Goal: Task Accomplishment & Management: Use online tool/utility

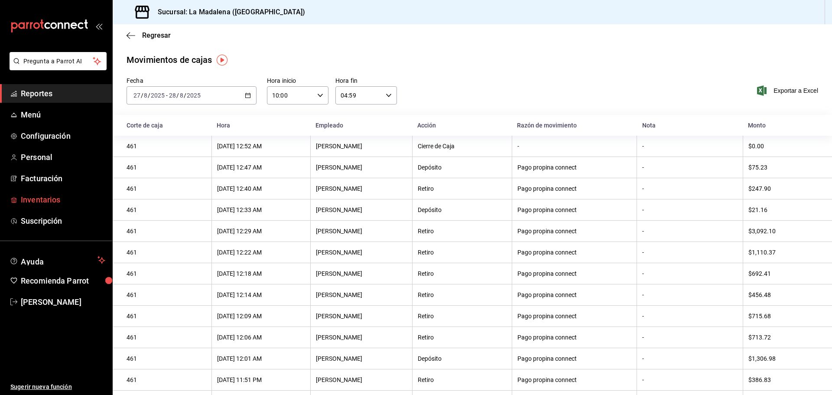
click at [49, 199] on span "Inventarios" at bounding box center [63, 200] width 85 height 12
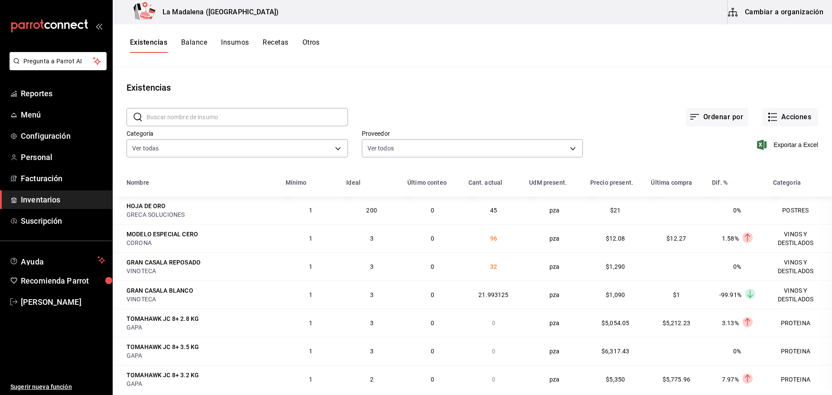
click at [45, 199] on span "Inventarios" at bounding box center [63, 200] width 85 height 12
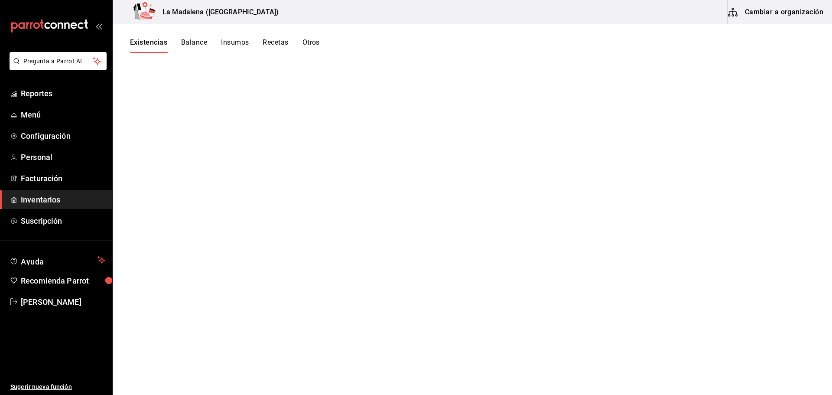
click at [312, 39] on button "Otros" at bounding box center [311, 45] width 17 height 15
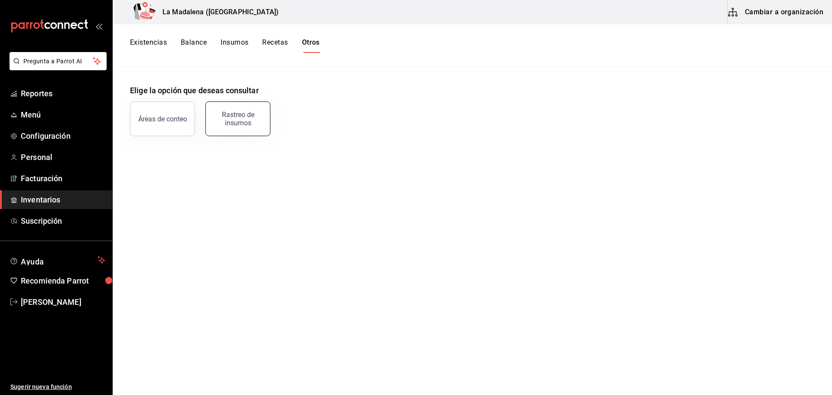
click at [230, 123] on div "Rastreo de insumos" at bounding box center [238, 119] width 54 height 16
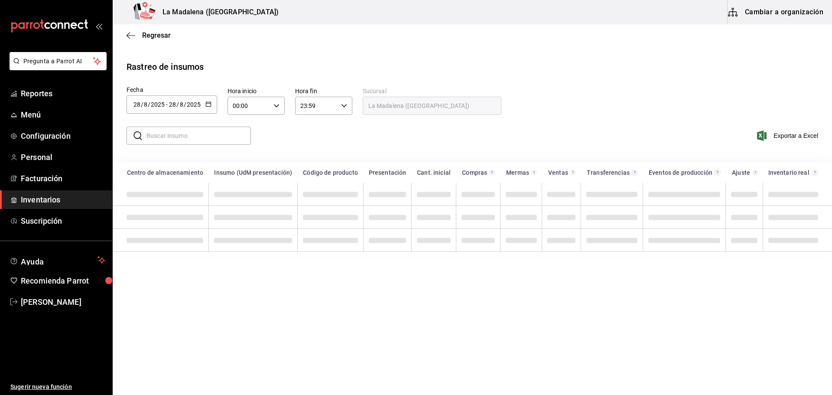
click at [186, 111] on div "2025-08-28 28 / 8 / 2025 - 2025-08-28 28 / 8 / 2025" at bounding box center [172, 104] width 91 height 18
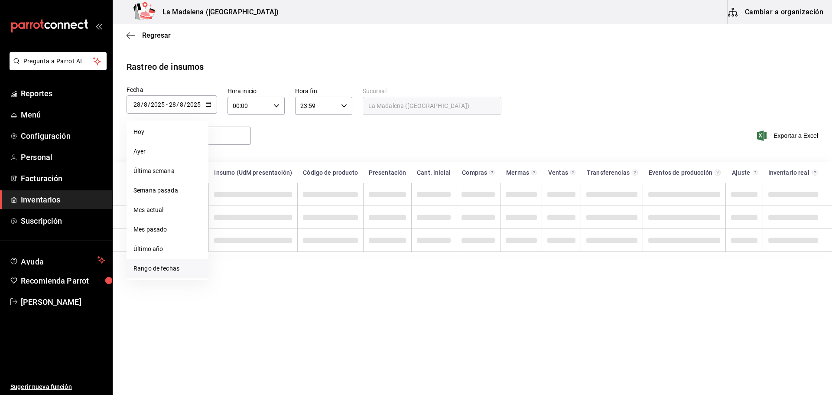
click at [151, 265] on li "Rango de fechas" at bounding box center [168, 269] width 82 height 20
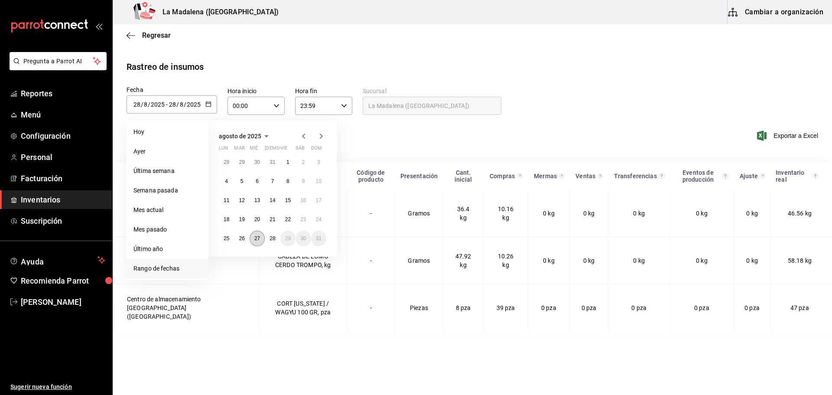
click at [258, 239] on abbr "27" at bounding box center [257, 238] width 6 height 6
click at [274, 240] on abbr "28" at bounding box center [273, 238] width 6 height 6
type input "[DATE]"
type input "27"
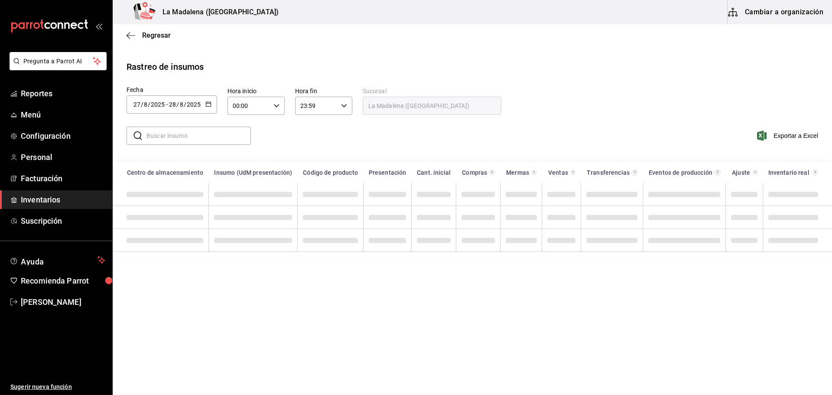
click at [261, 104] on input "00:00" at bounding box center [249, 105] width 42 height 17
click at [243, 160] on span "10" at bounding box center [241, 162] width 15 height 7
type input "10:00"
click at [318, 114] on div at bounding box center [416, 197] width 832 height 395
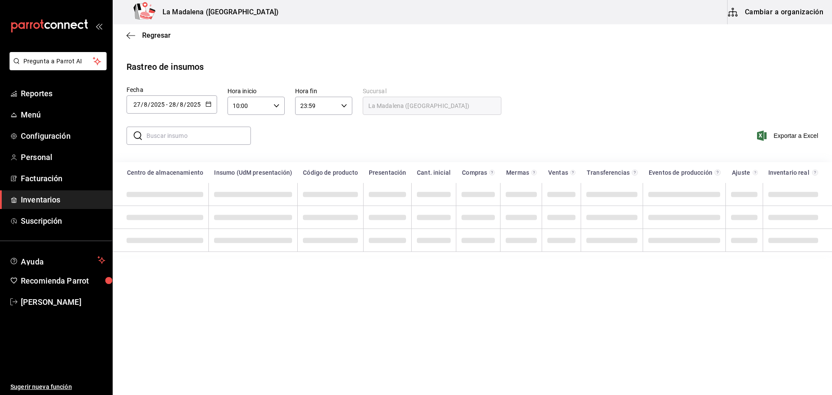
click at [324, 109] on input "23:59" at bounding box center [316, 105] width 42 height 17
click at [309, 147] on span "05" at bounding box center [309, 148] width 15 height 7
type input "05:59"
click at [210, 134] on div at bounding box center [416, 197] width 832 height 395
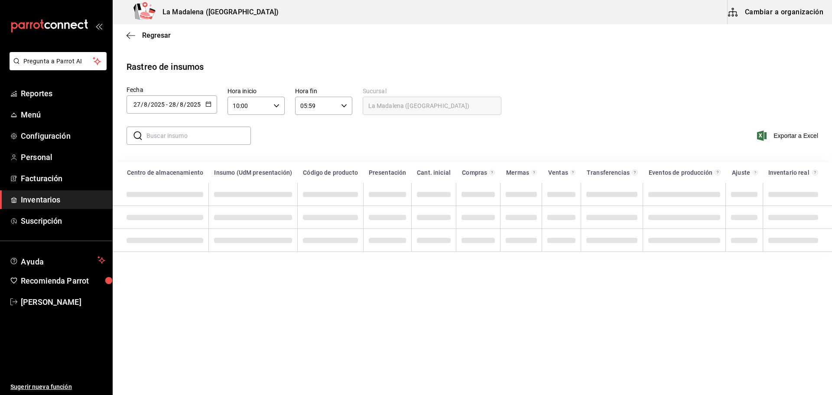
click at [208, 135] on input "text" at bounding box center [199, 135] width 104 height 17
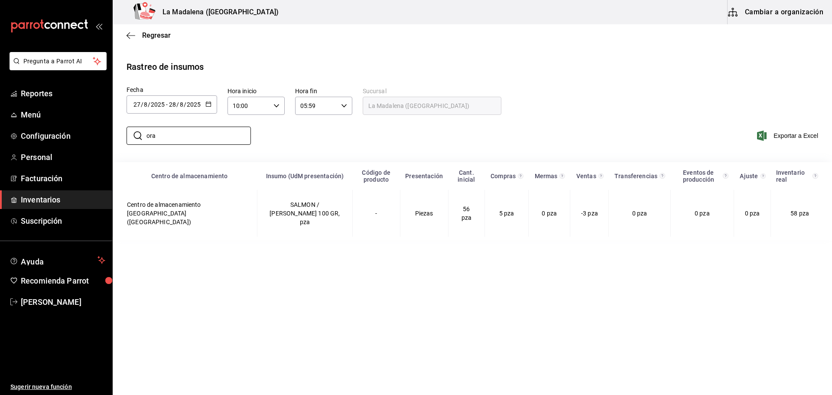
type input "ora"
click at [255, 299] on main "Regresar Rastreo de insumos Fecha 2025-08-27 27 / 8 / 2025 - 2025-08-28 28 / 8 …" at bounding box center [473, 208] width 720 height 369
click at [543, 64] on div "Rastreo de insumos" at bounding box center [473, 66] width 692 height 13
click at [474, 75] on div "Rastreo de insumos Fecha 2025-08-27 27 / 8 / 2025 - 2025-08-28 28 / 8 / 2025 ag…" at bounding box center [473, 150] width 692 height 180
click at [72, 301] on span "[PERSON_NAME]" at bounding box center [63, 302] width 85 height 12
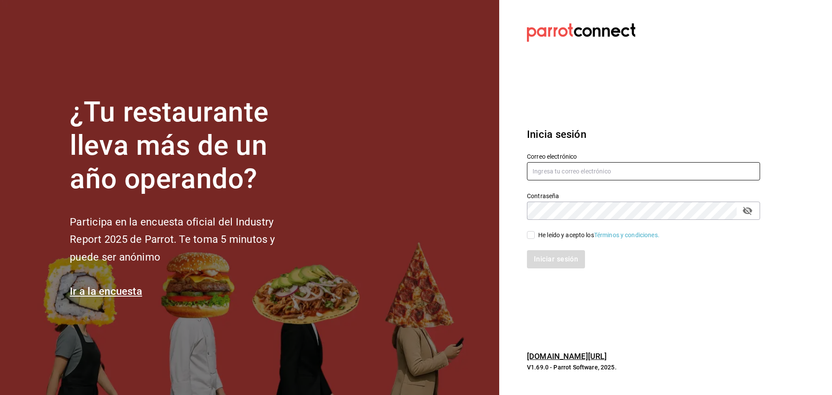
type input "rivekasam@gmail.com"
click at [532, 235] on input "He leído y acepto los Términos y condiciones." at bounding box center [531, 235] width 8 height 8
checkbox input "true"
click at [543, 266] on button "Iniciar sesión" at bounding box center [556, 259] width 59 height 18
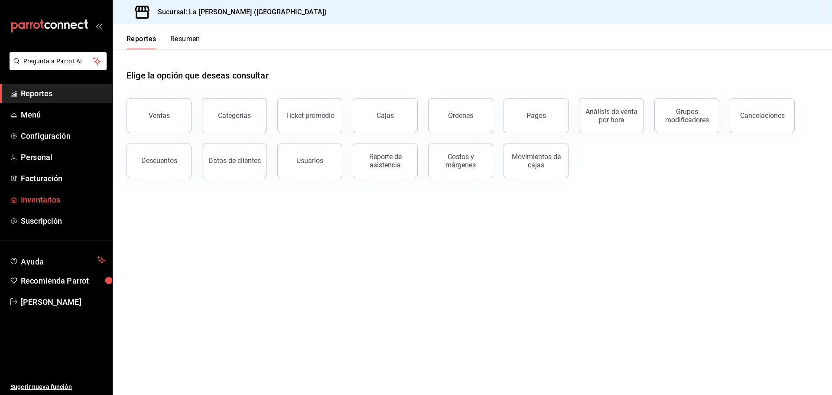
click at [44, 198] on span "Inventarios" at bounding box center [63, 200] width 85 height 12
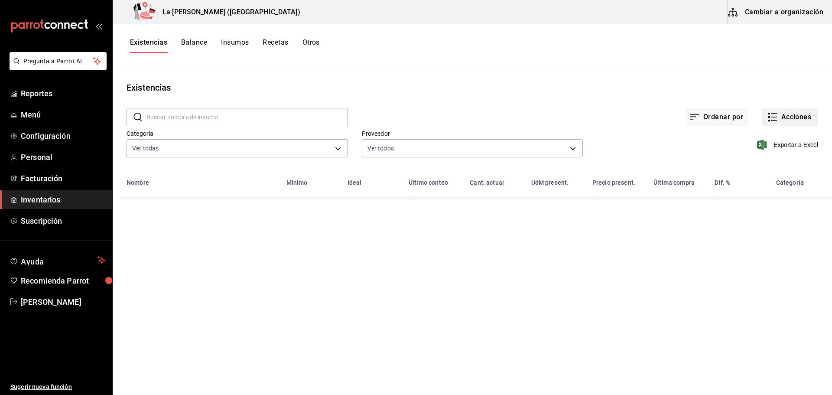
click at [789, 116] on button "Acciones" at bounding box center [791, 117] width 56 height 18
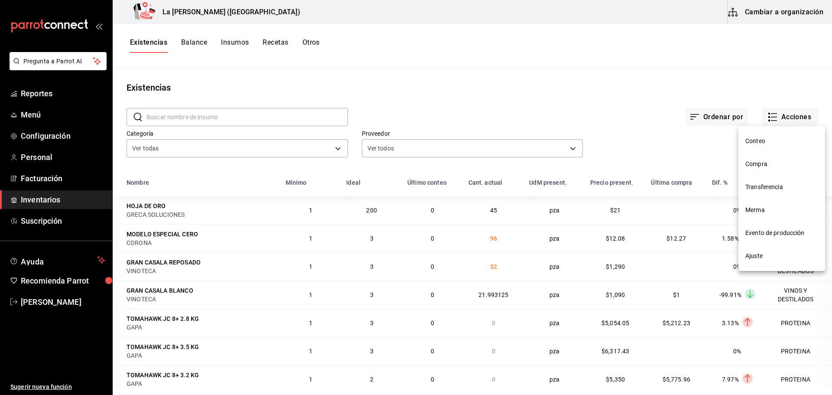
click at [766, 211] on span "Merma" at bounding box center [782, 209] width 73 height 9
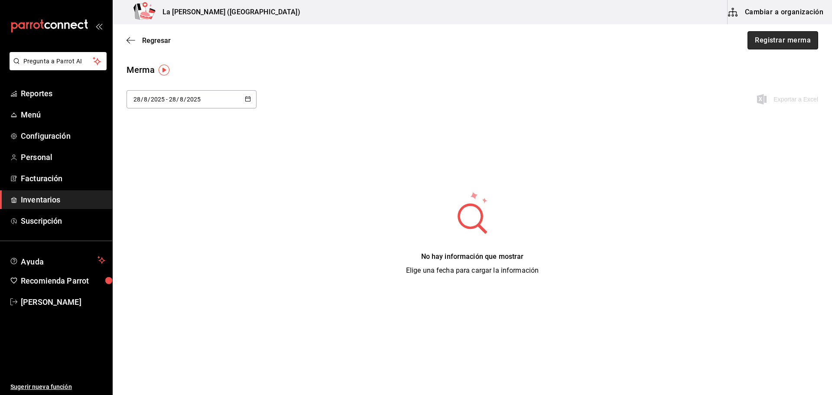
click at [788, 42] on button "Registrar merma" at bounding box center [783, 40] width 71 height 18
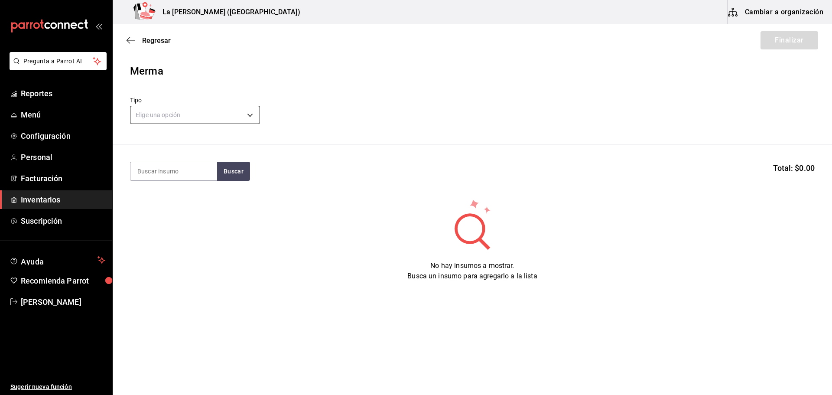
click at [183, 114] on body "Pregunta a Parrot AI Reportes Menú Configuración Personal Facturación Inventari…" at bounding box center [416, 173] width 832 height 346
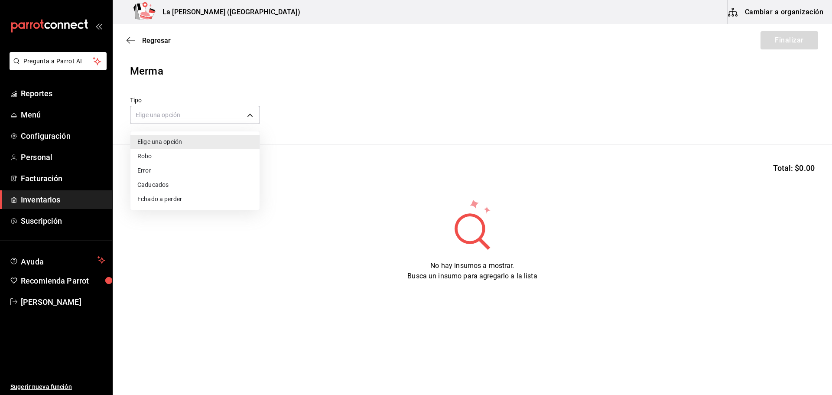
click at [145, 170] on li "Error" at bounding box center [194, 170] width 129 height 14
type input "ERROR"
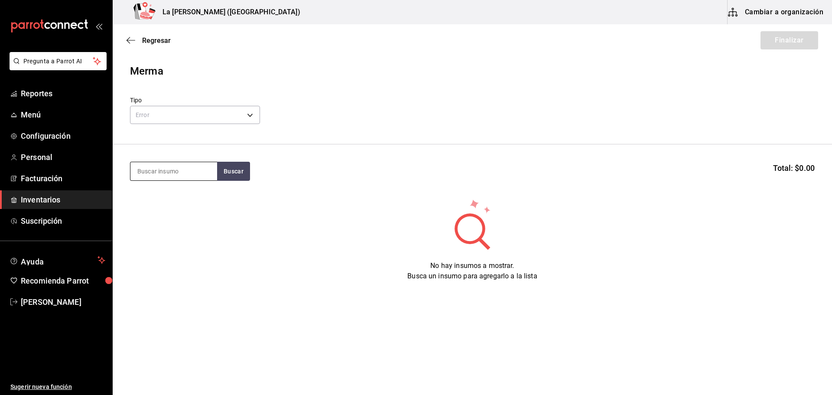
click at [164, 173] on input at bounding box center [173, 171] width 87 height 18
type input "toto"
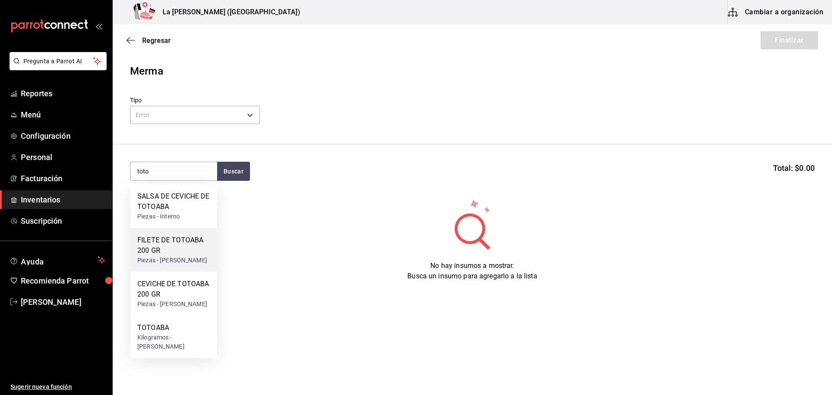
click at [157, 249] on div "FILETE DE TOTOABA 200 GR" at bounding box center [173, 245] width 73 height 21
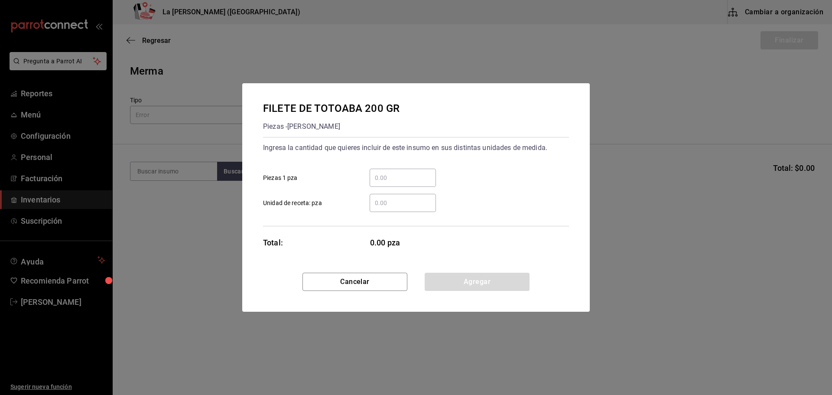
click at [393, 179] on input "​ Piezas 1 pza" at bounding box center [403, 178] width 66 height 10
type input "8"
click button "Agregar" at bounding box center [477, 282] width 105 height 18
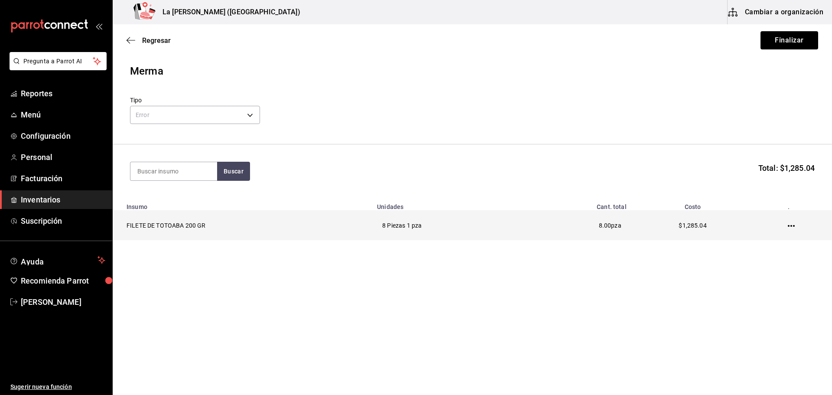
click at [792, 221] on td at bounding box center [793, 226] width 78 height 30
click at [792, 226] on icon "button" at bounding box center [791, 226] width 7 height 2
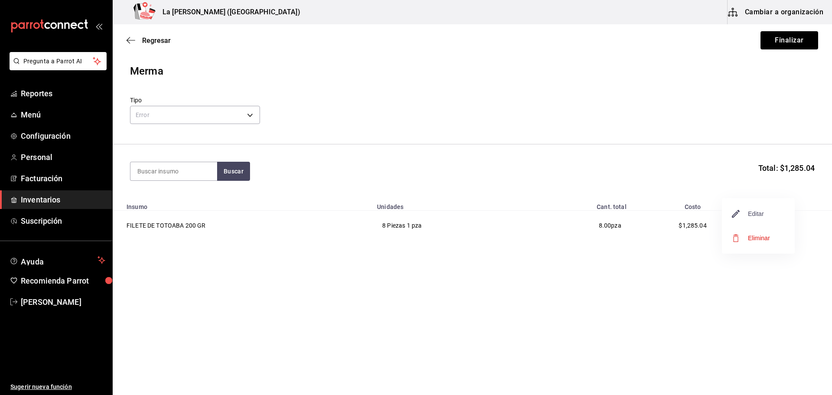
click at [761, 215] on span "Editar" at bounding box center [749, 214] width 32 height 10
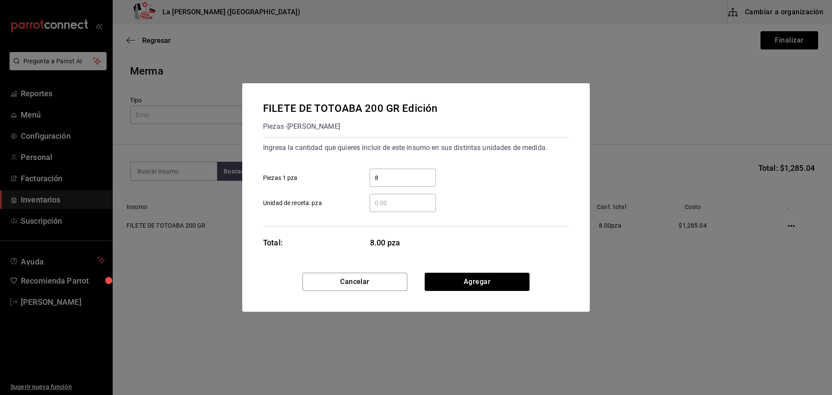
click at [405, 182] on input "8" at bounding box center [403, 178] width 66 height 10
type input "5"
click button "Agregar" at bounding box center [477, 282] width 105 height 18
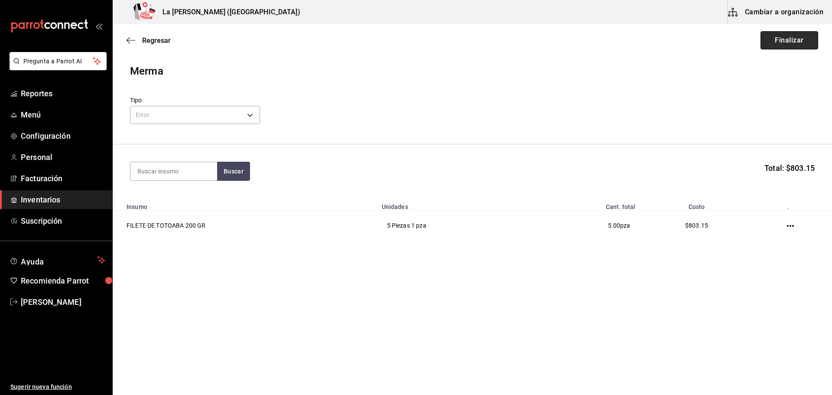
click at [798, 45] on button "Finalizar" at bounding box center [790, 40] width 58 height 18
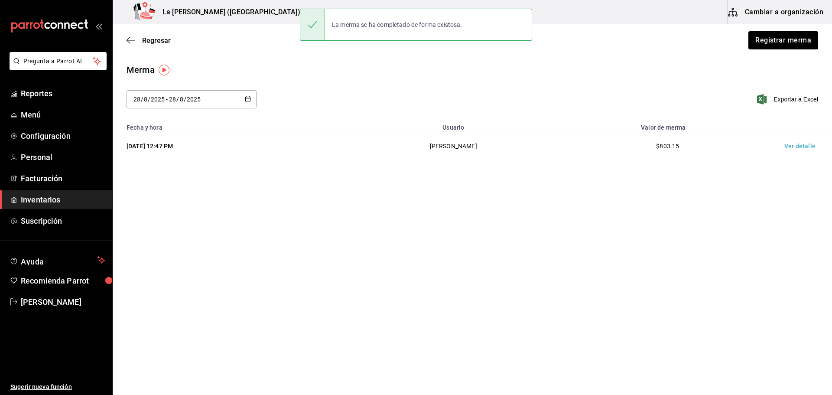
click at [796, 147] on td "Ver detalle" at bounding box center [802, 146] width 61 height 30
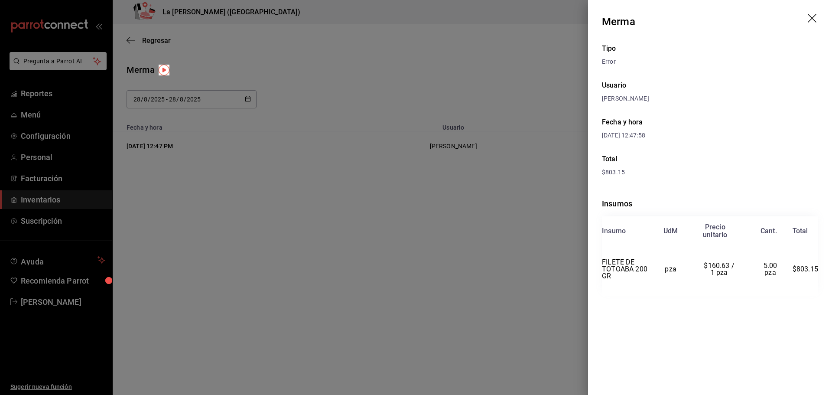
click at [452, 178] on div at bounding box center [416, 197] width 832 height 395
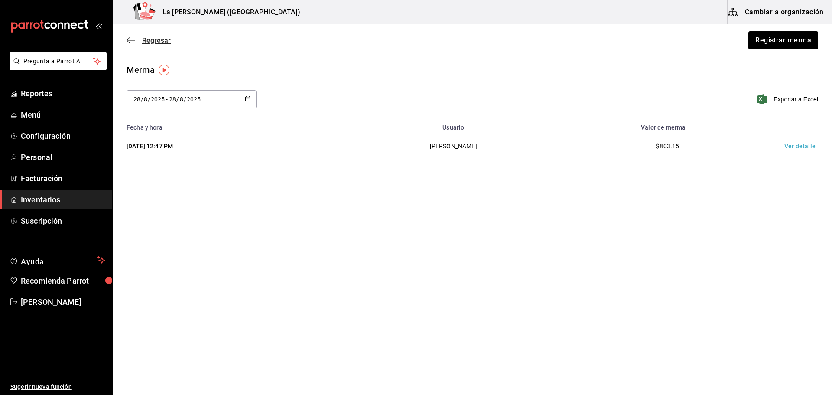
click at [161, 42] on span "Regresar" at bounding box center [156, 40] width 29 height 8
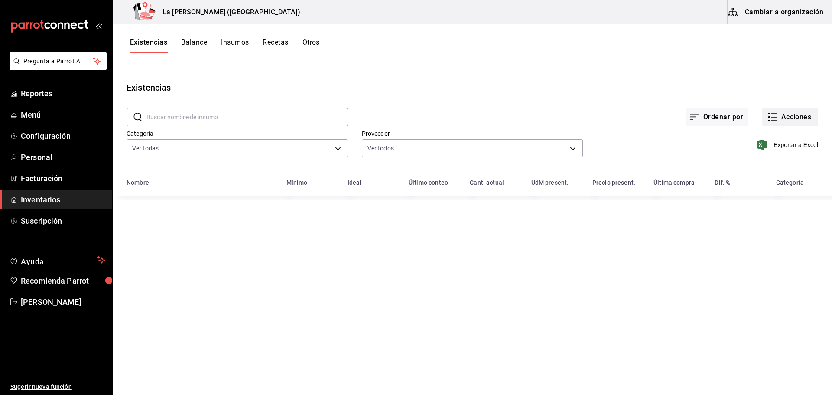
click at [779, 120] on button "Acciones" at bounding box center [791, 117] width 56 height 18
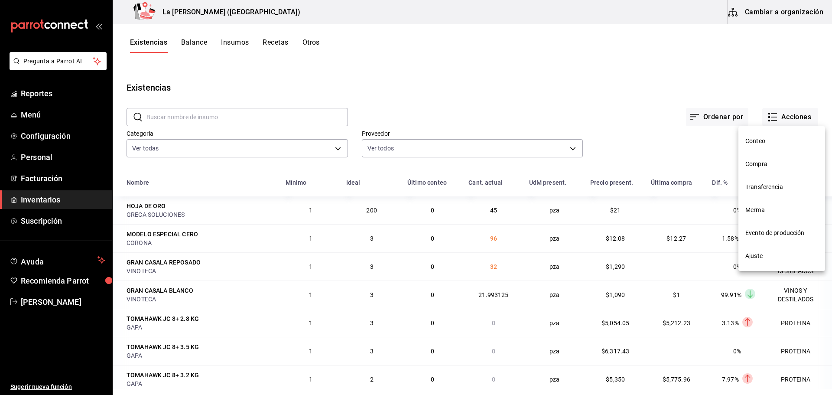
click at [749, 162] on span "Compra" at bounding box center [782, 164] width 73 height 9
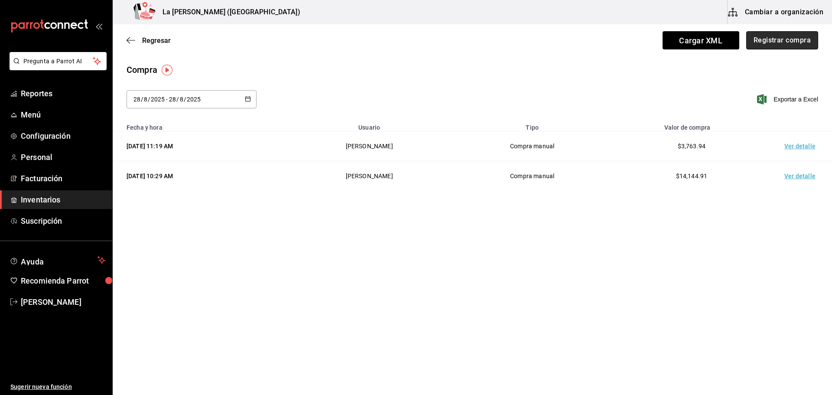
click at [787, 45] on button "Registrar compra" at bounding box center [783, 40] width 72 height 18
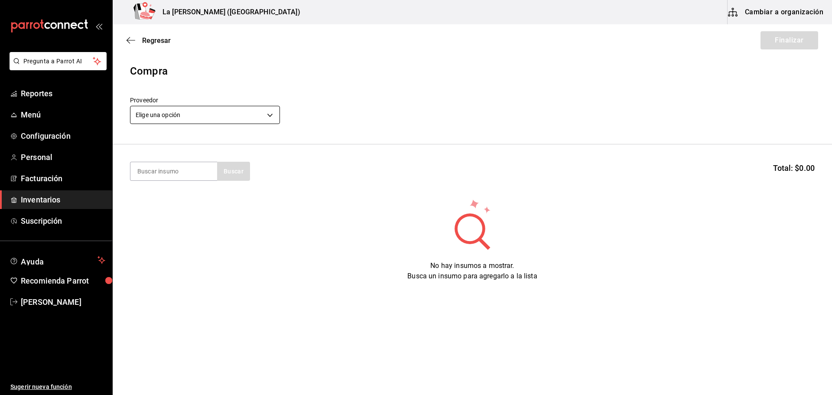
click at [194, 122] on body "Pregunta a Parrot AI Reportes Menú Configuración Personal Facturación Inventari…" at bounding box center [416, 173] width 832 height 346
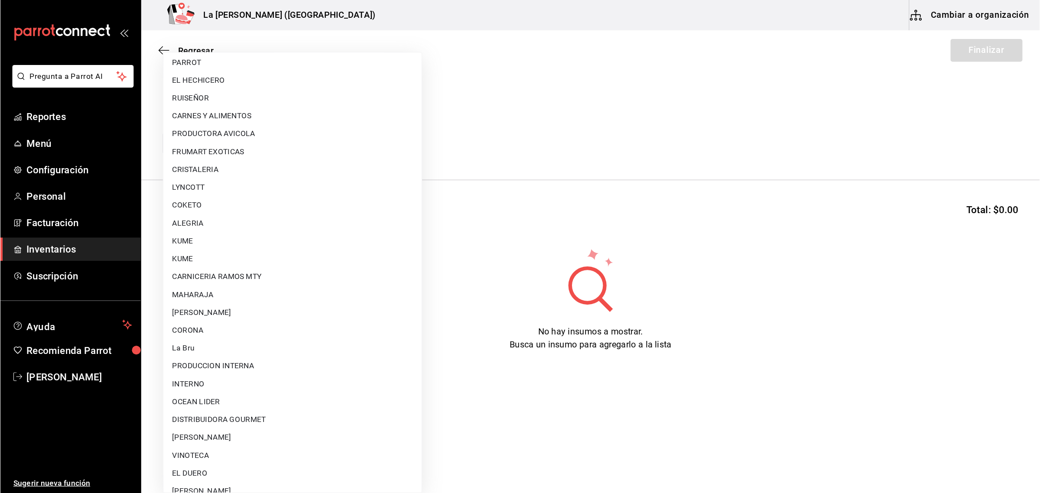
scroll to position [520, 0]
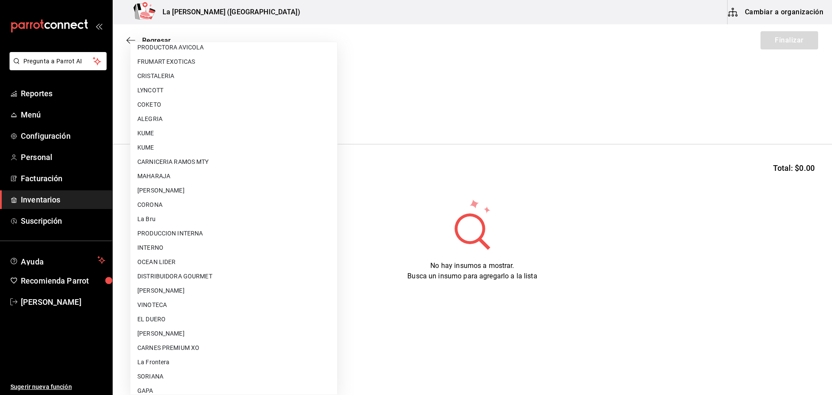
click at [210, 338] on li "[PERSON_NAME] [PERSON_NAME]" at bounding box center [233, 333] width 207 height 14
type input "315b81d5-d420-441a-a150-3d316ba9d60a"
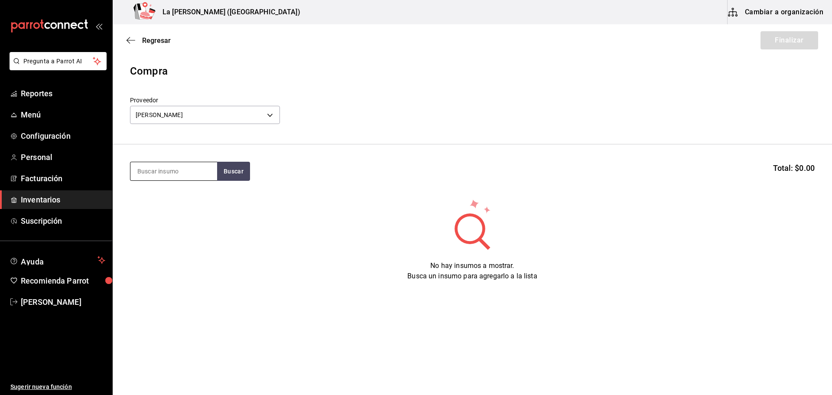
click at [174, 180] on input at bounding box center [173, 171] width 87 height 18
type input "cevi"
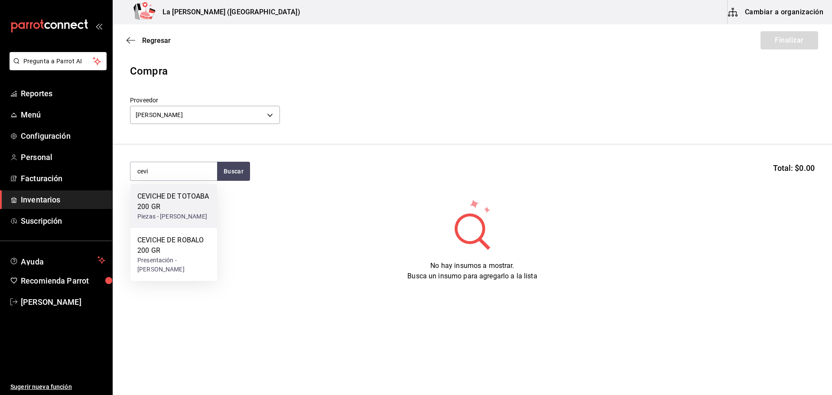
click at [170, 218] on div "Piezas - CARLOS ALFONSO TAPIA VARGAS" at bounding box center [173, 216] width 73 height 9
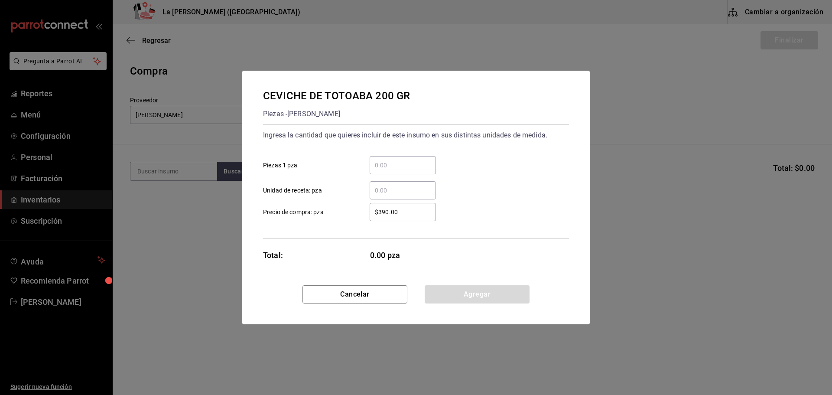
click at [412, 159] on div "​" at bounding box center [403, 165] width 66 height 18
click at [412, 160] on input "​ Piezas 1 pza" at bounding box center [403, 165] width 66 height 10
type input "5"
type input "$0.1"
click button "Agregar" at bounding box center [477, 294] width 105 height 18
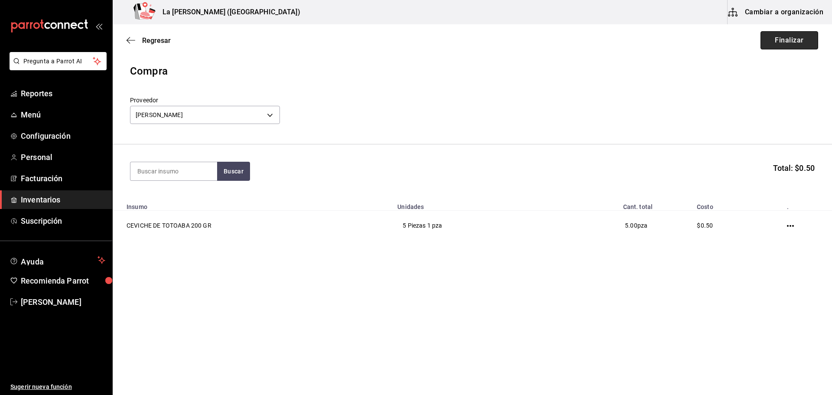
click at [774, 47] on button "Finalizar" at bounding box center [790, 40] width 58 height 18
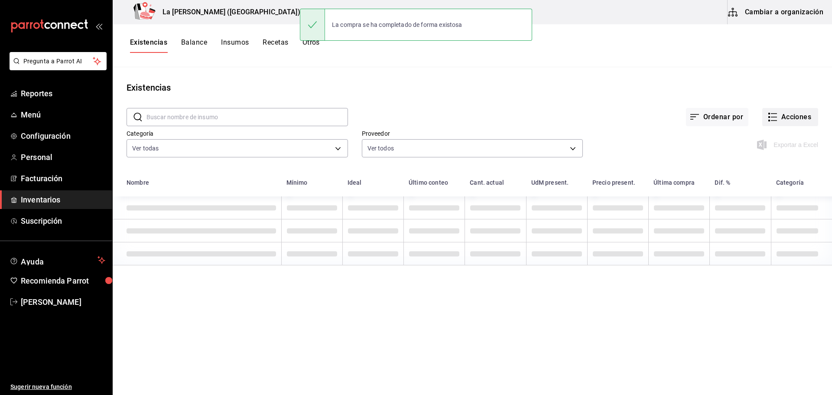
click at [793, 120] on button "Acciones" at bounding box center [791, 117] width 56 height 18
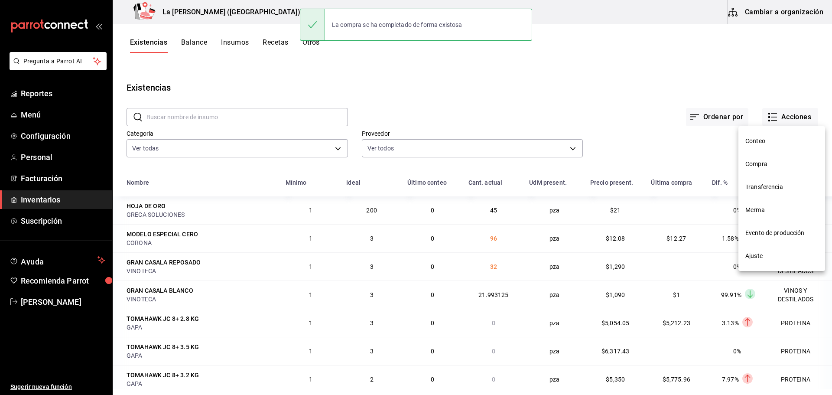
click at [751, 163] on span "Compra" at bounding box center [782, 164] width 73 height 9
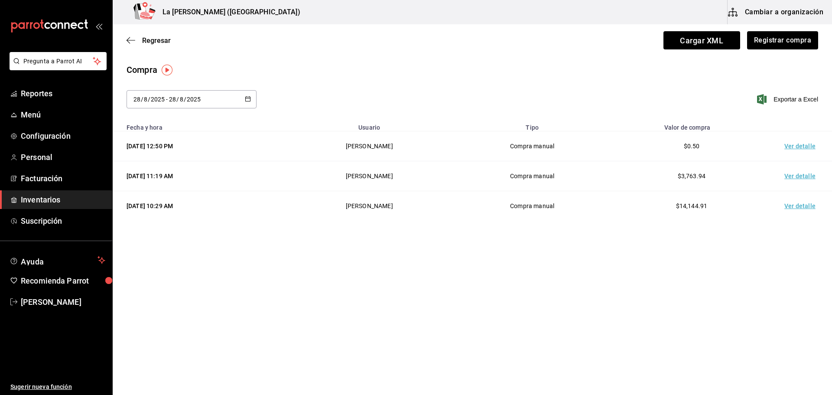
click at [800, 147] on td "Ver detalle" at bounding box center [802, 146] width 61 height 30
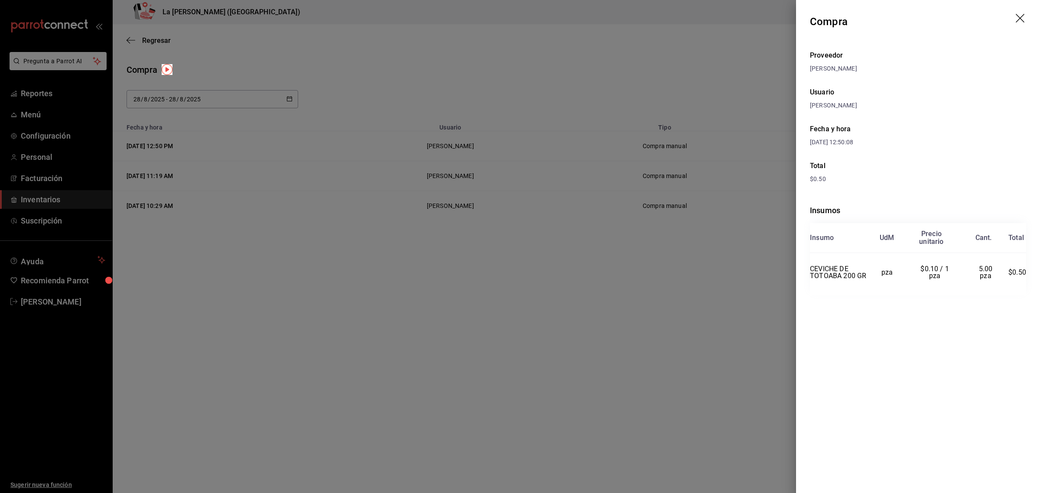
click at [605, 186] on div at bounding box center [520, 246] width 1040 height 493
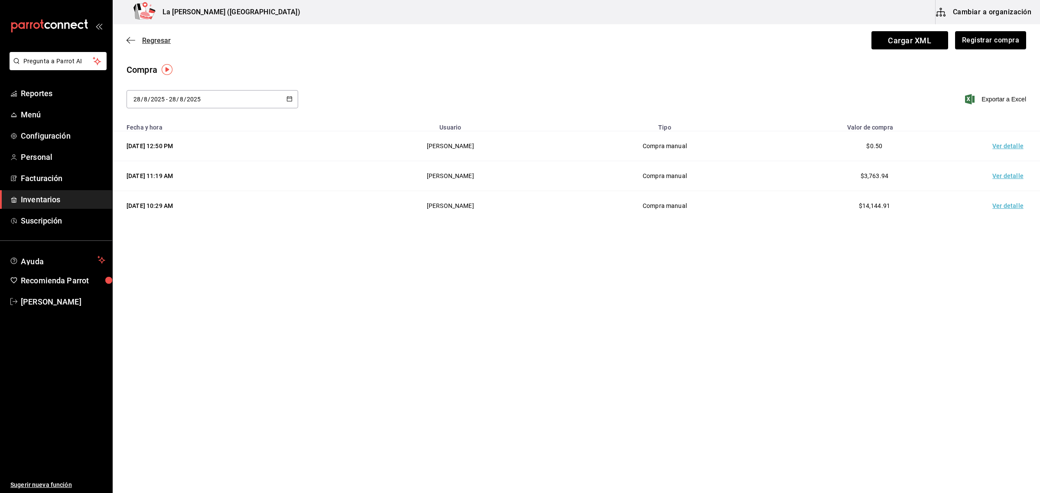
click at [150, 42] on span "Regresar" at bounding box center [156, 40] width 29 height 8
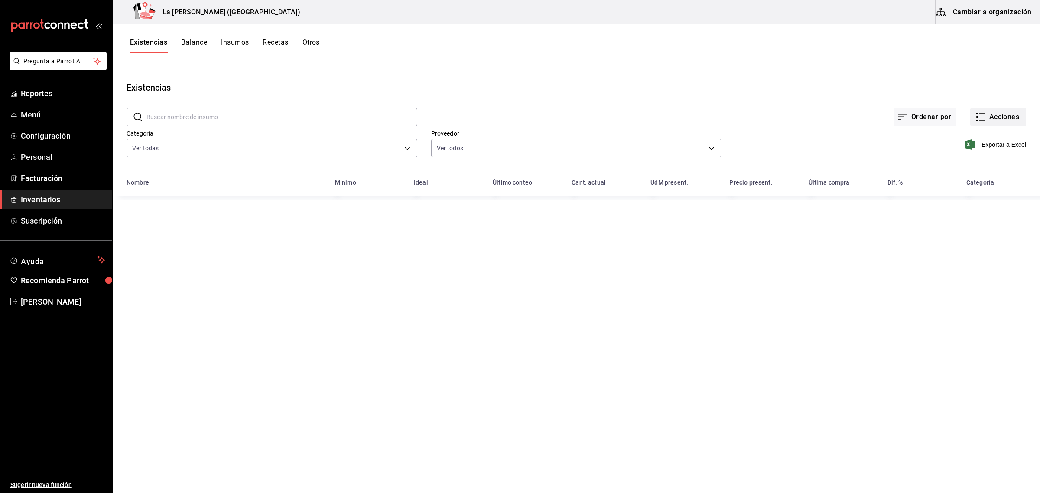
click at [832, 117] on button "Acciones" at bounding box center [999, 117] width 56 height 18
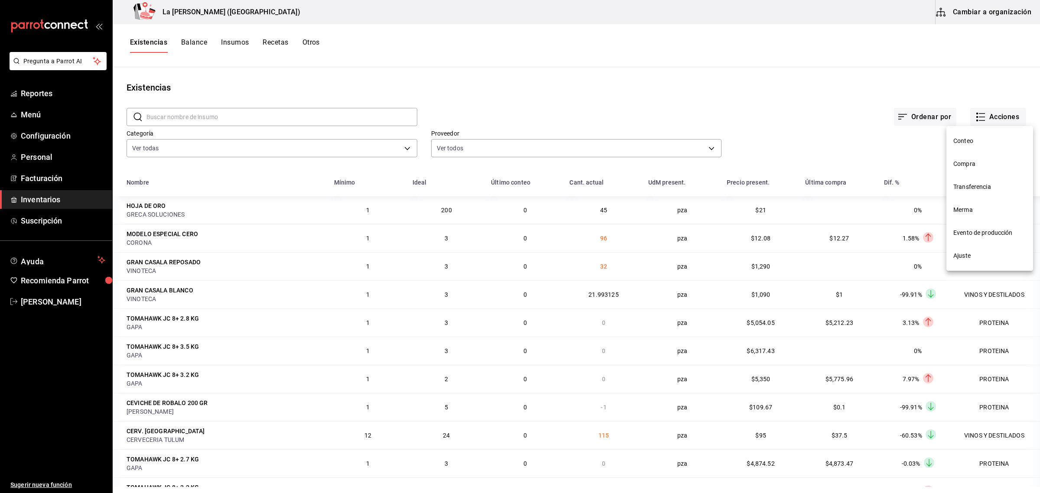
click at [832, 211] on span "Merma" at bounding box center [990, 209] width 73 height 9
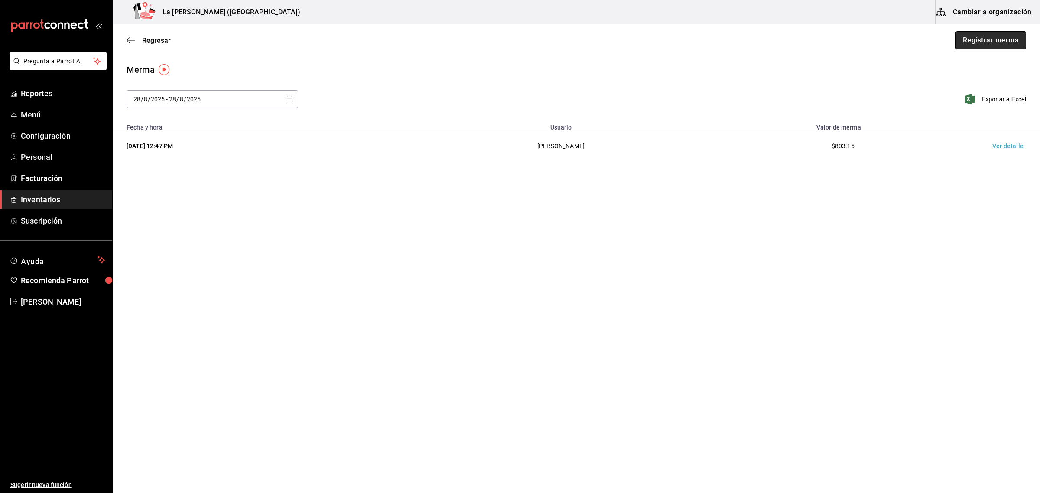
click at [832, 49] on button "Registrar merma" at bounding box center [991, 40] width 71 height 18
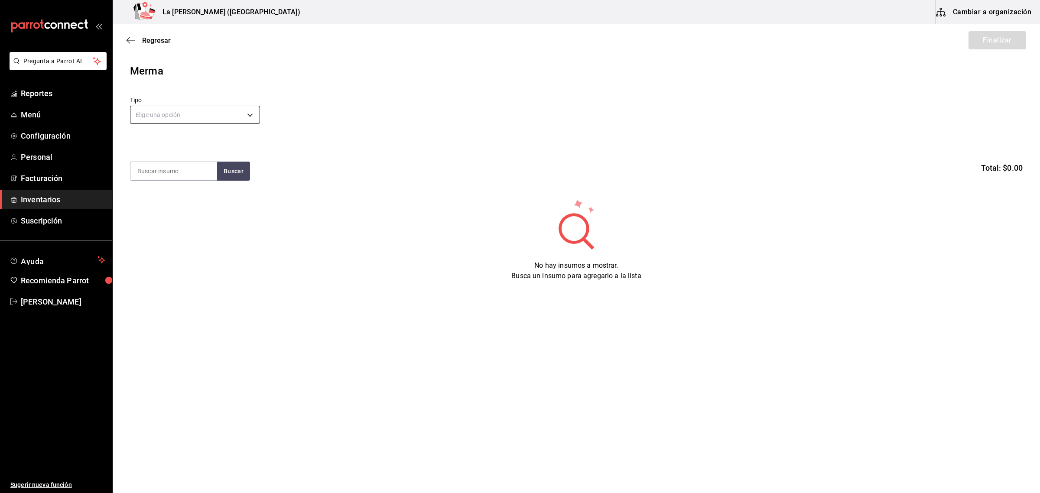
click at [176, 117] on body "Pregunta a Parrot AI Reportes Menú Configuración Personal Facturación Inventari…" at bounding box center [520, 222] width 1040 height 444
click at [163, 170] on li "Error" at bounding box center [194, 170] width 129 height 14
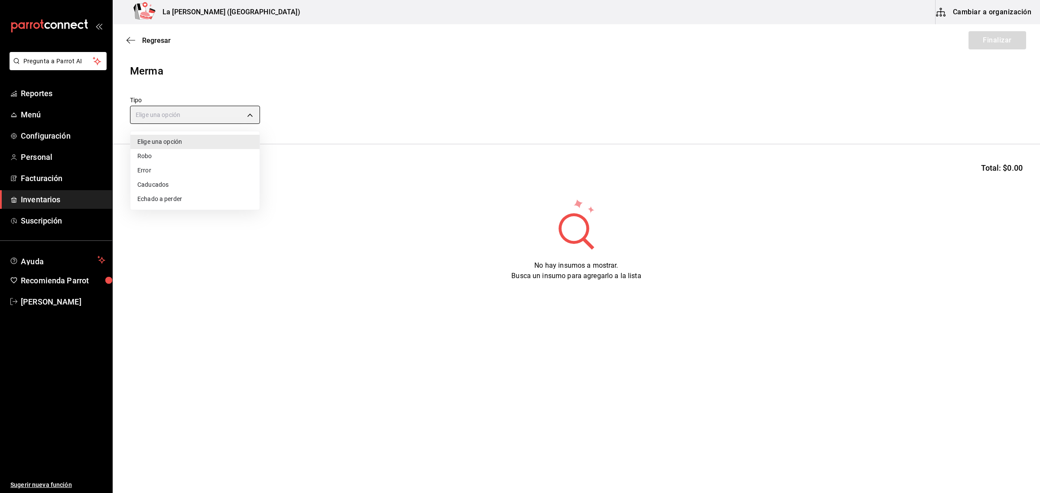
type input "ERROR"
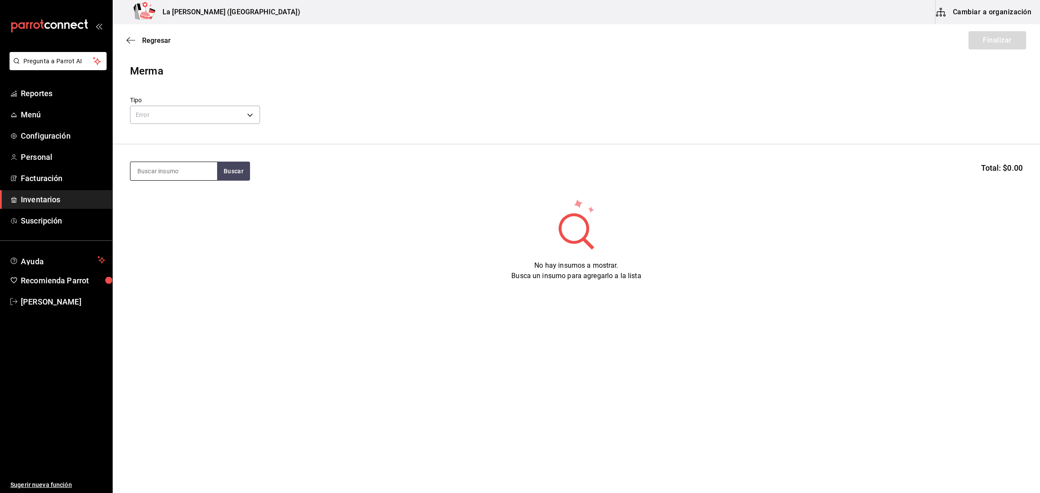
click at [183, 174] on input at bounding box center [173, 171] width 87 height 18
type input "salm"
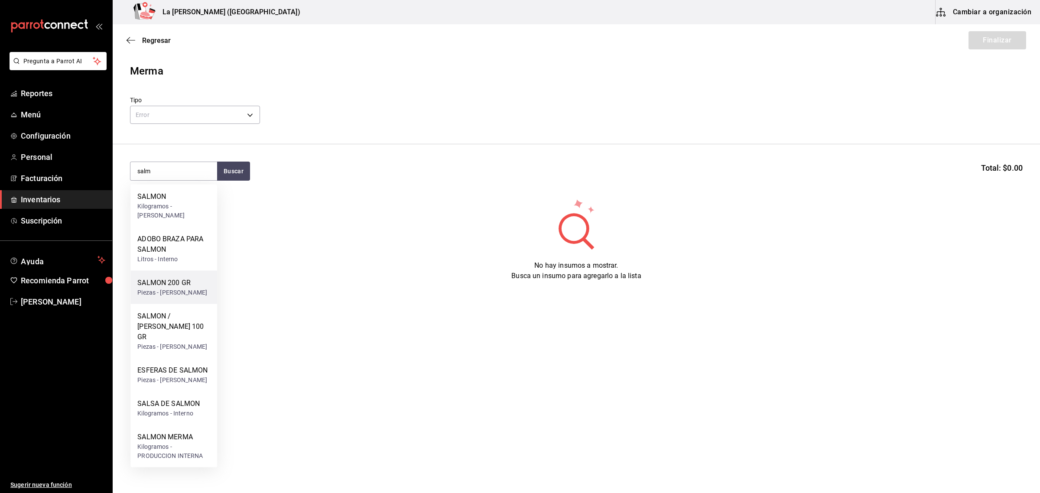
click at [167, 288] on div "Piezas - CARLOS ALFONSO TAPIA VARGAS" at bounding box center [172, 292] width 70 height 9
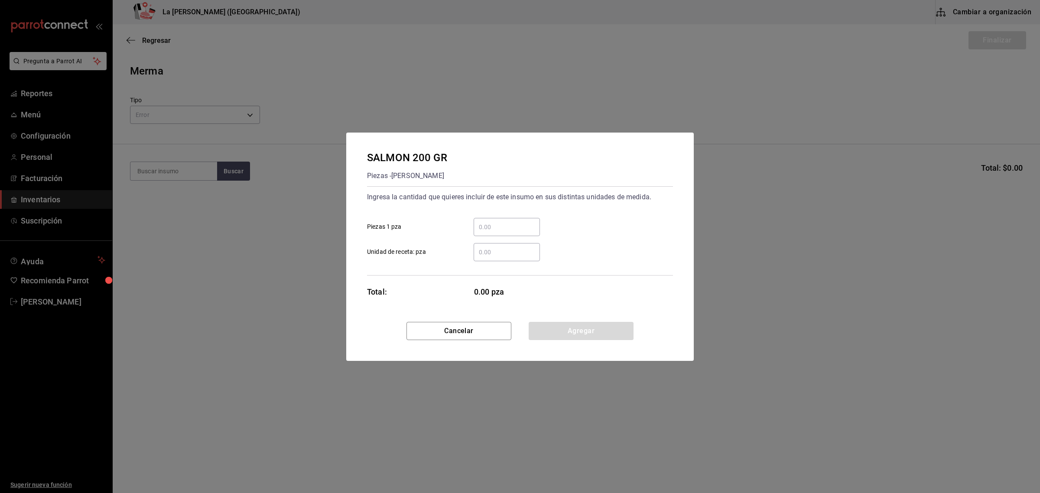
click at [538, 230] on input "​ Piezas 1 pza" at bounding box center [507, 227] width 66 height 10
type input "7"
type input "1"
click button "Agregar" at bounding box center [581, 331] width 105 height 18
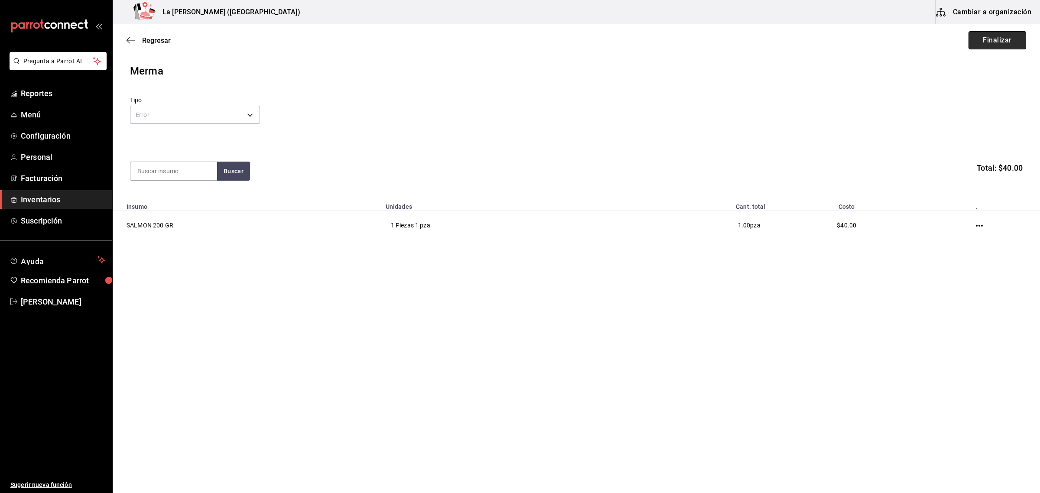
click at [832, 42] on button "Finalizar" at bounding box center [998, 40] width 58 height 18
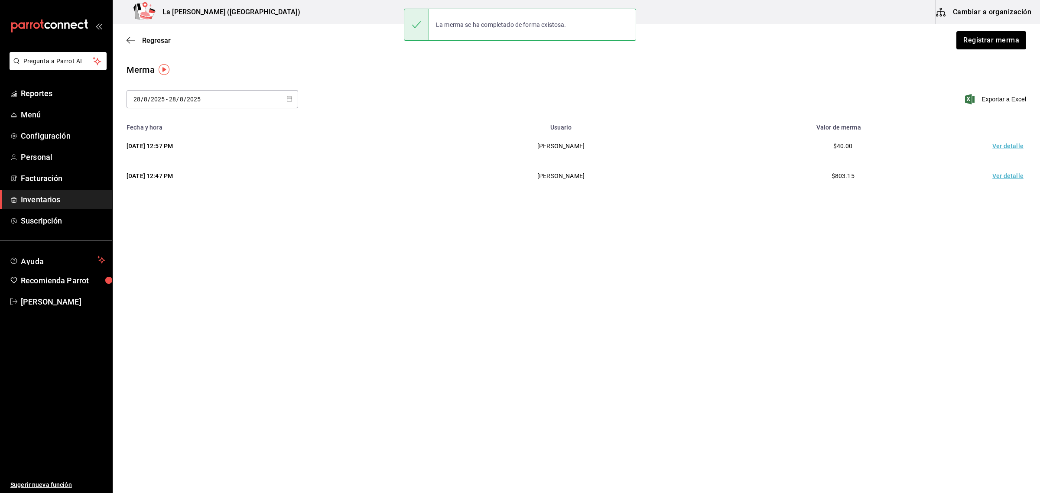
click at [832, 147] on td "Ver detalle" at bounding box center [1010, 146] width 61 height 30
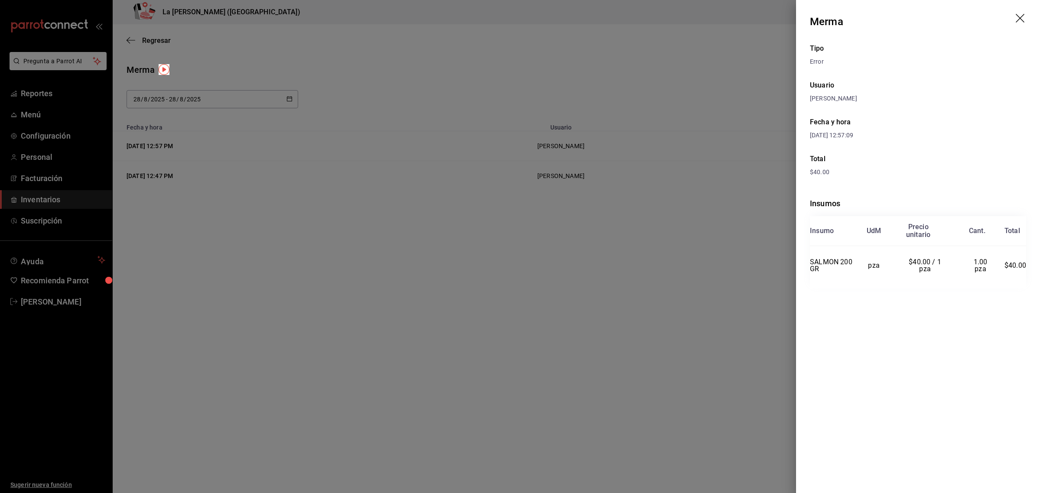
click at [544, 293] on div at bounding box center [520, 246] width 1040 height 493
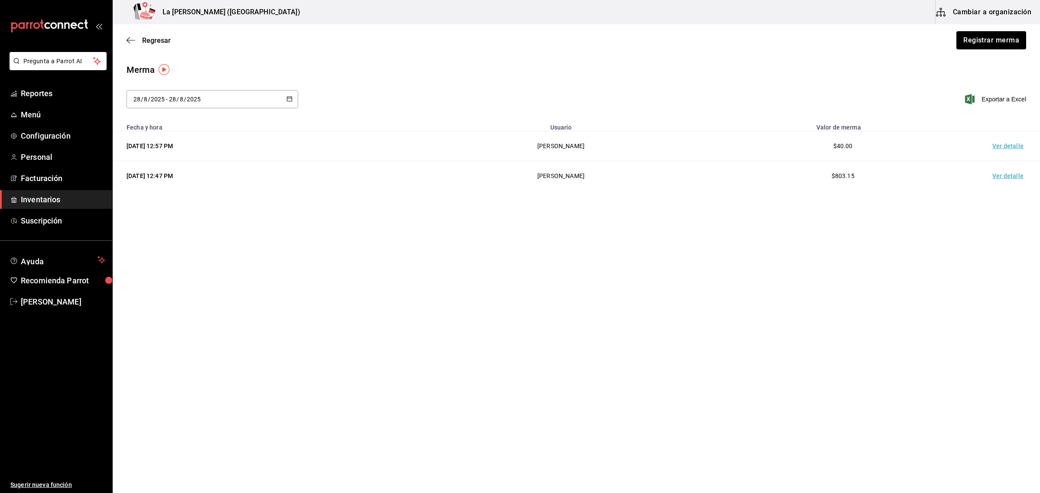
click at [143, 33] on div "Regresar Registrar merma" at bounding box center [577, 40] width 928 height 32
click at [143, 43] on span "Regresar" at bounding box center [156, 40] width 29 height 8
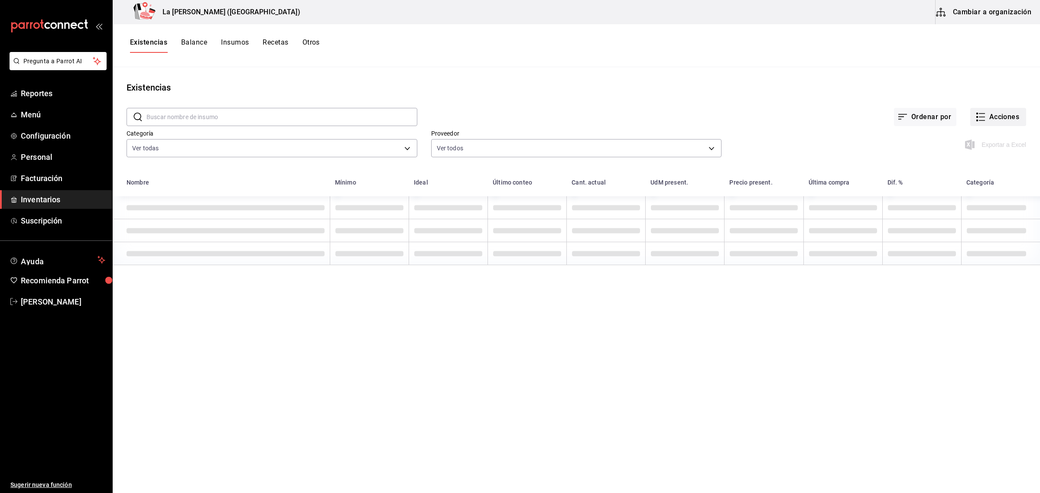
click at [832, 118] on button "Acciones" at bounding box center [999, 117] width 56 height 18
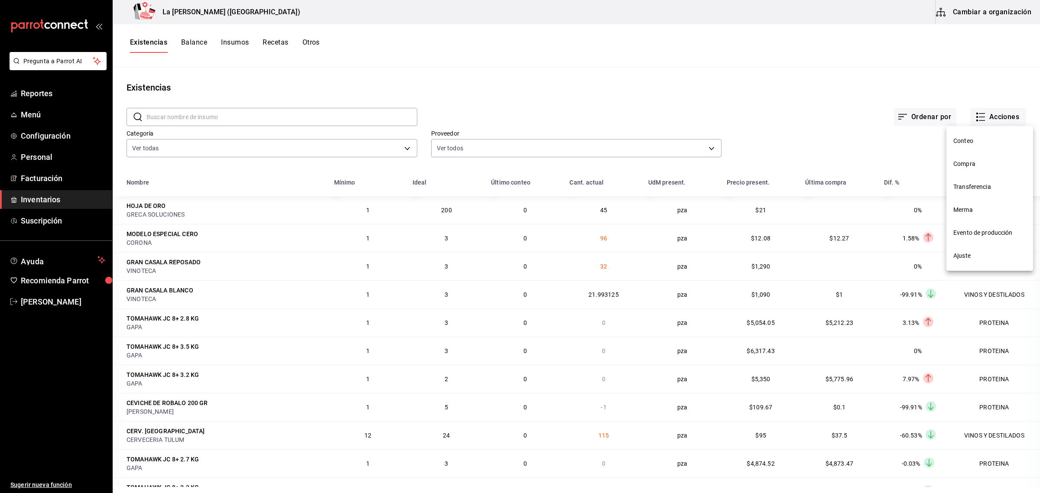
click at [832, 163] on span "Compra" at bounding box center [990, 164] width 73 height 9
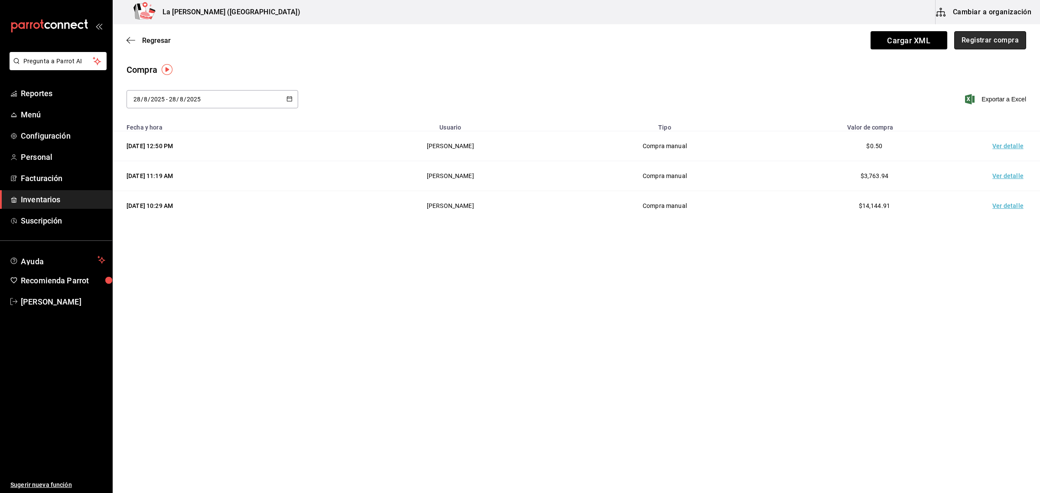
click at [832, 44] on button "Registrar compra" at bounding box center [991, 40] width 72 height 18
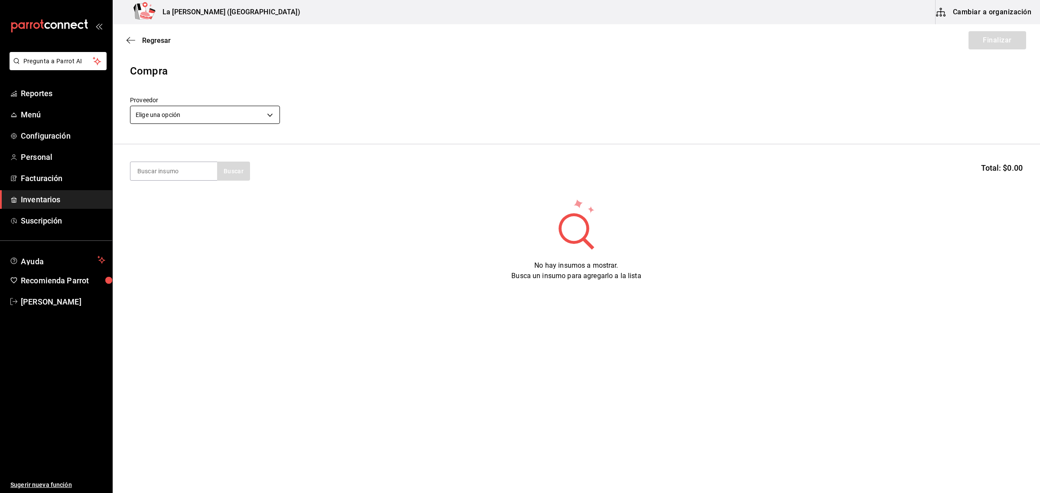
click at [244, 111] on body "Pregunta a Parrot AI Reportes Menú Configuración Personal Facturación Inventari…" at bounding box center [520, 222] width 1040 height 444
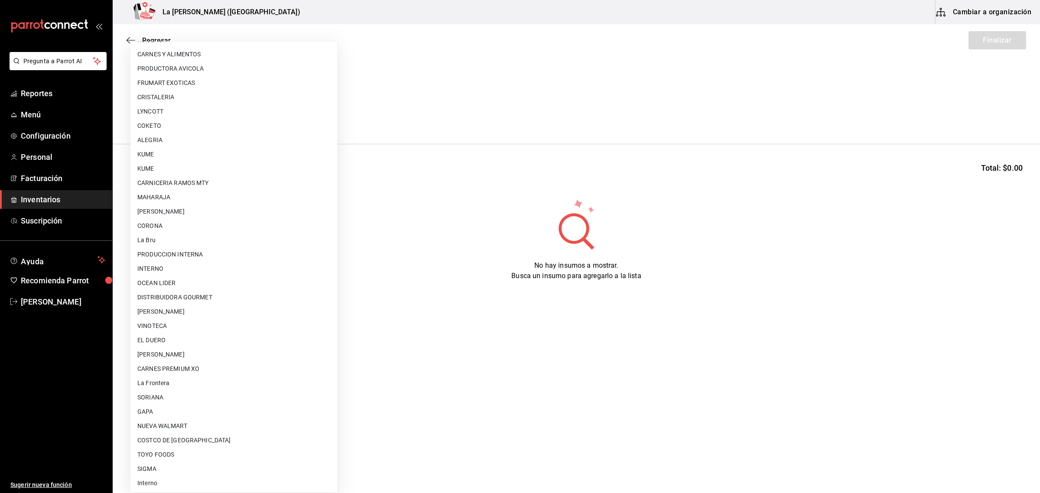
scroll to position [500, 0]
click at [254, 356] on li "[PERSON_NAME] [PERSON_NAME]" at bounding box center [233, 353] width 207 height 14
type input "315b81d5-d420-441a-a150-3d316ba9d60a"
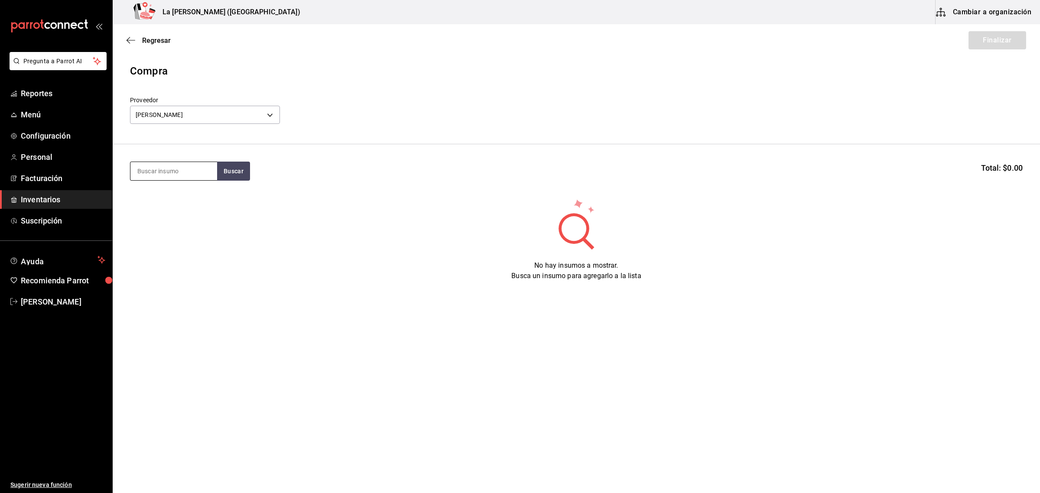
drag, startPoint x: 173, startPoint y: 176, endPoint x: 172, endPoint y: 172, distance: 4.8
click at [173, 176] on input at bounding box center [173, 171] width 87 height 18
type input "esferas"
click at [172, 199] on div "ESFERAS DE SALMON" at bounding box center [172, 197] width 70 height 10
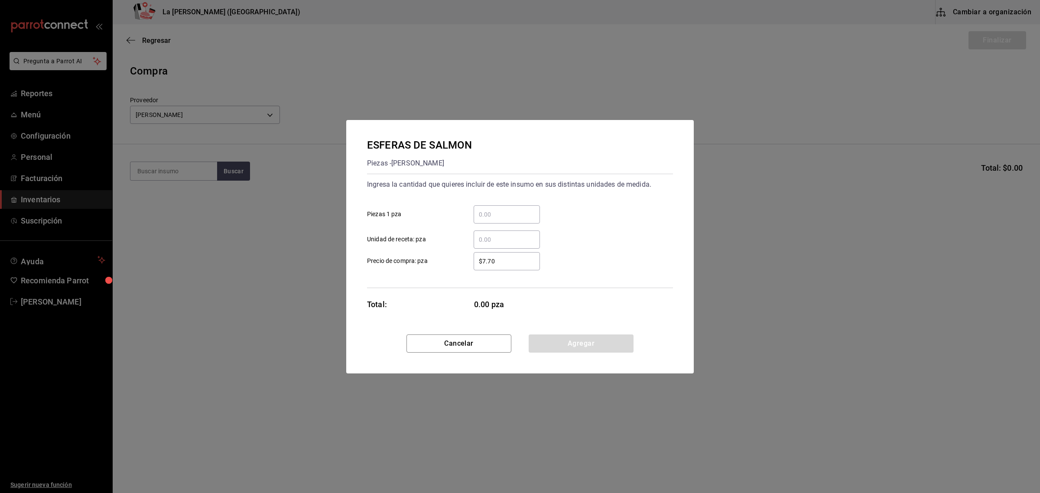
click at [499, 214] on input "​ Piezas 1 pza" at bounding box center [507, 214] width 66 height 10
type input "15"
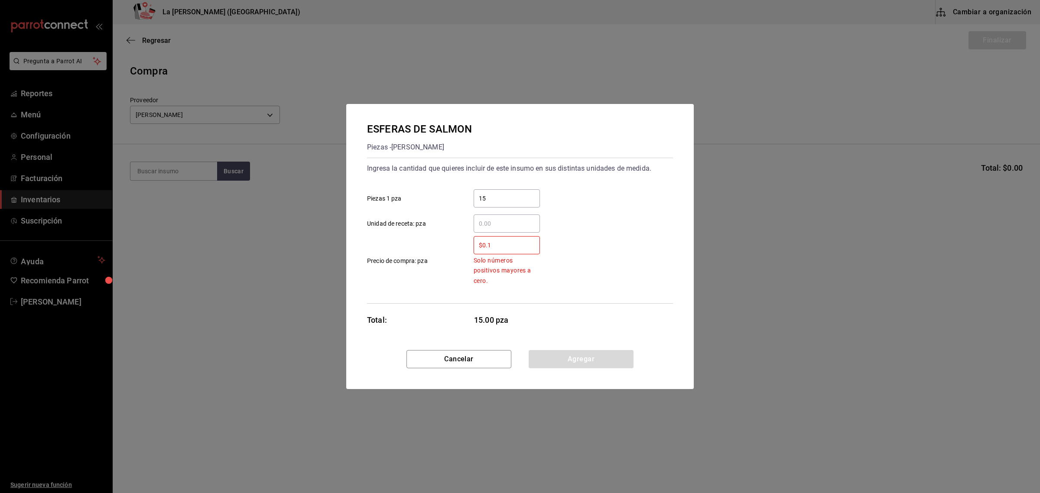
type input "$0.1"
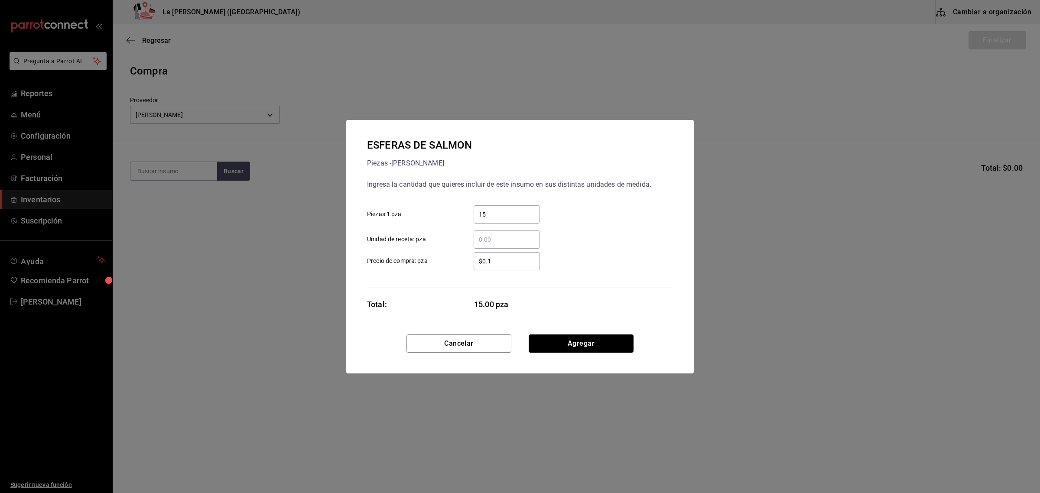
click button "Agregar" at bounding box center [581, 344] width 105 height 18
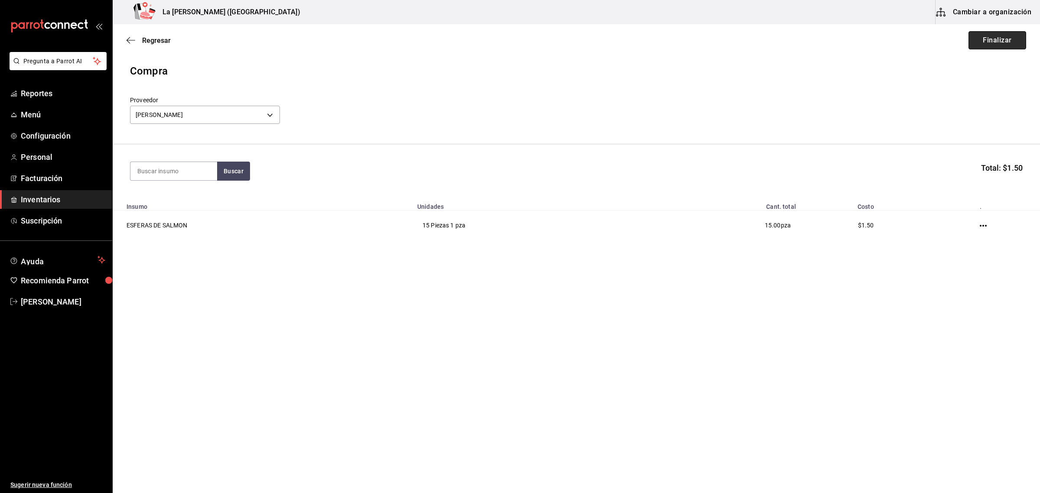
click at [832, 42] on button "Finalizar" at bounding box center [998, 40] width 58 height 18
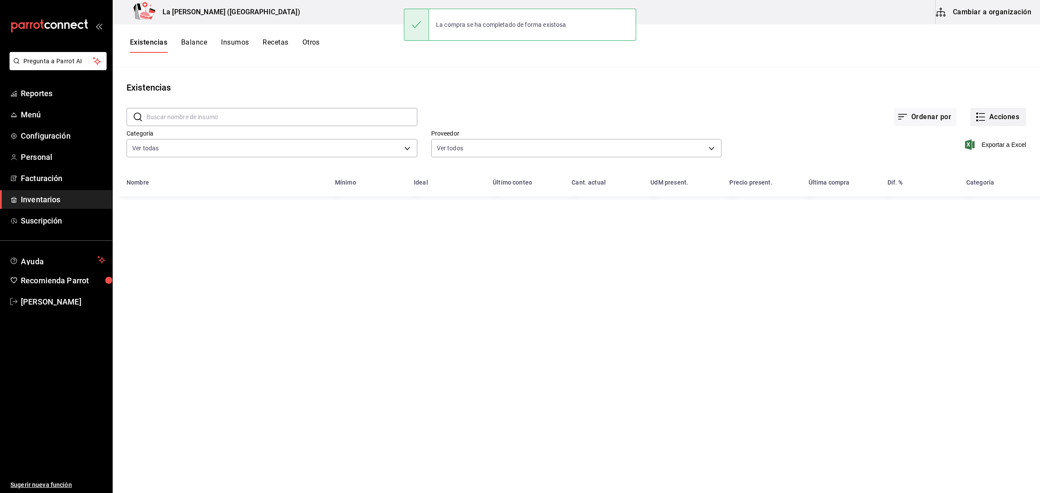
click at [832, 117] on button "Acciones" at bounding box center [999, 117] width 56 height 18
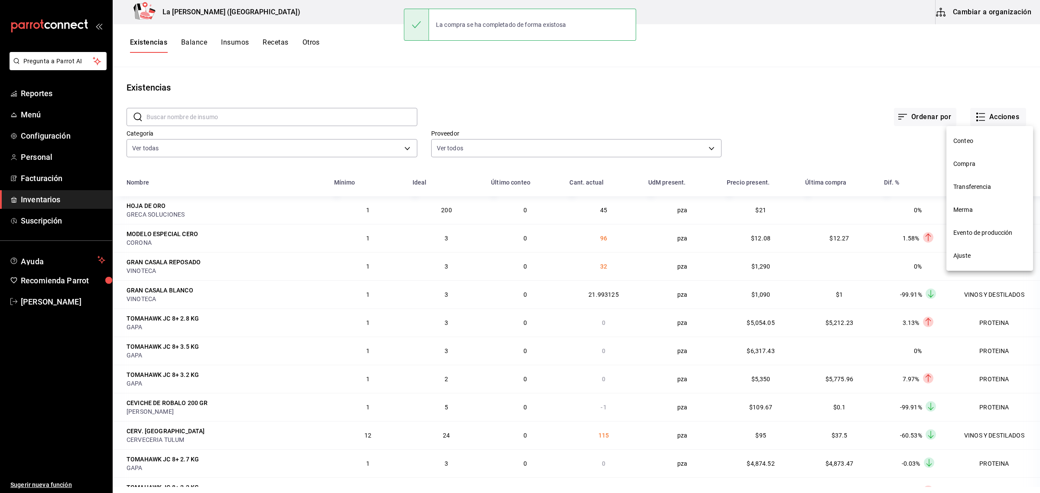
click at [832, 168] on span "Compra" at bounding box center [990, 164] width 73 height 9
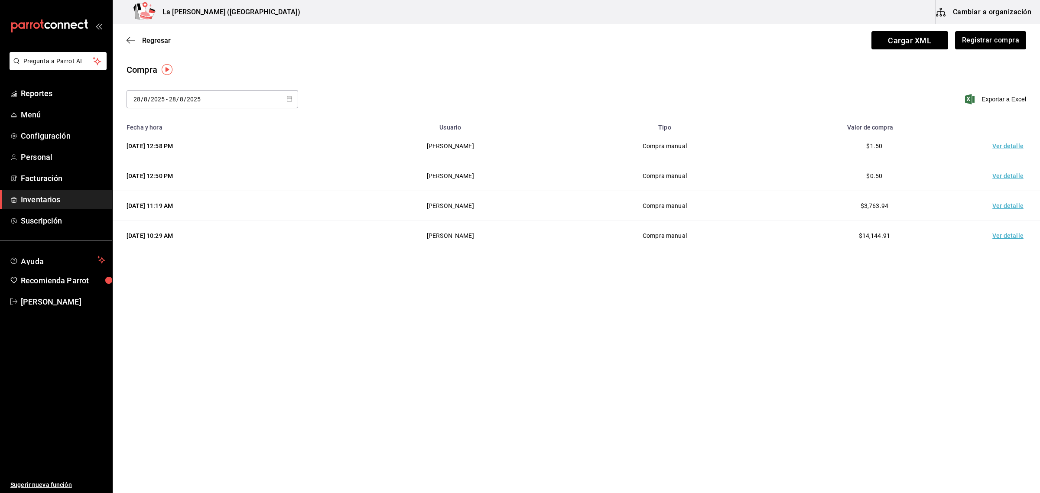
click at [832, 150] on td "Ver detalle" at bounding box center [1010, 146] width 61 height 30
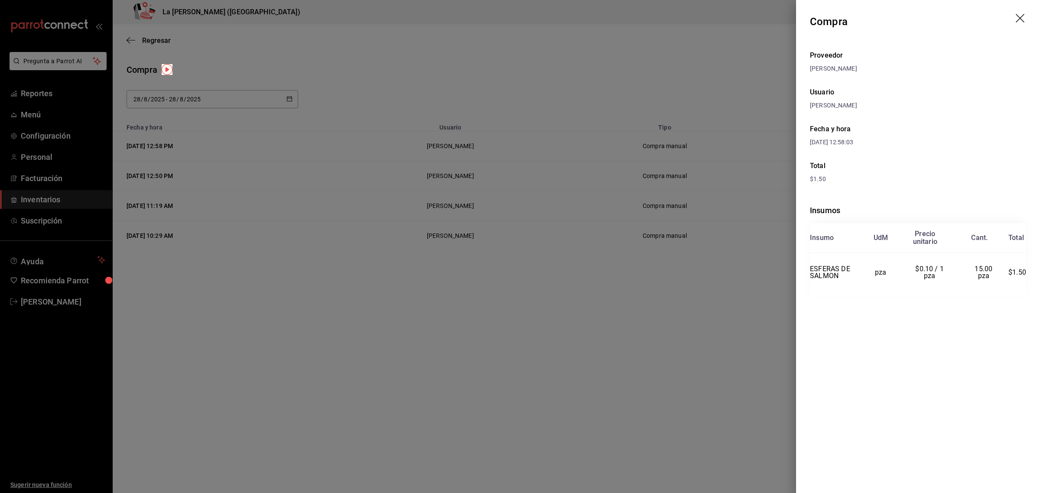
click at [652, 332] on div at bounding box center [520, 246] width 1040 height 493
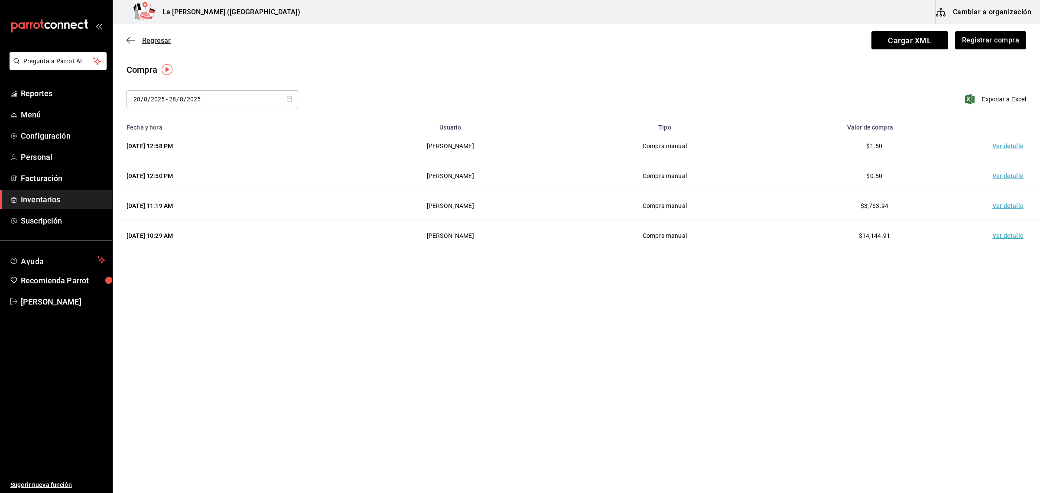
click at [138, 39] on span "Regresar" at bounding box center [149, 40] width 44 height 8
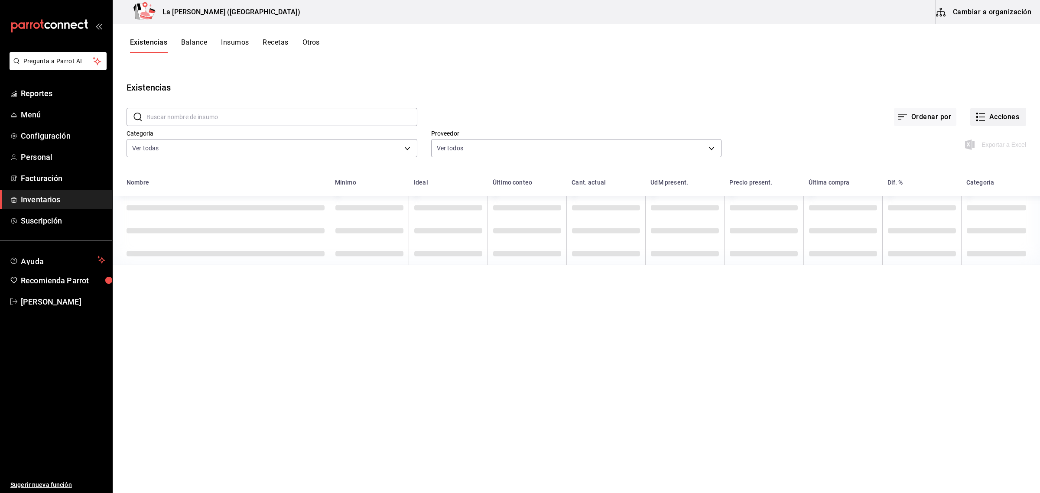
click at [832, 124] on button "Acciones" at bounding box center [999, 117] width 56 height 18
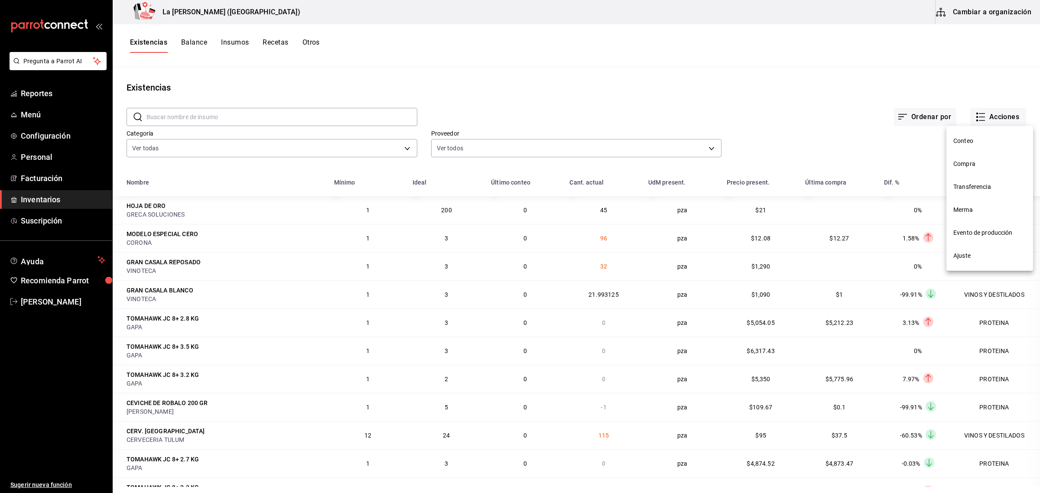
click at [832, 212] on span "Merma" at bounding box center [990, 209] width 73 height 9
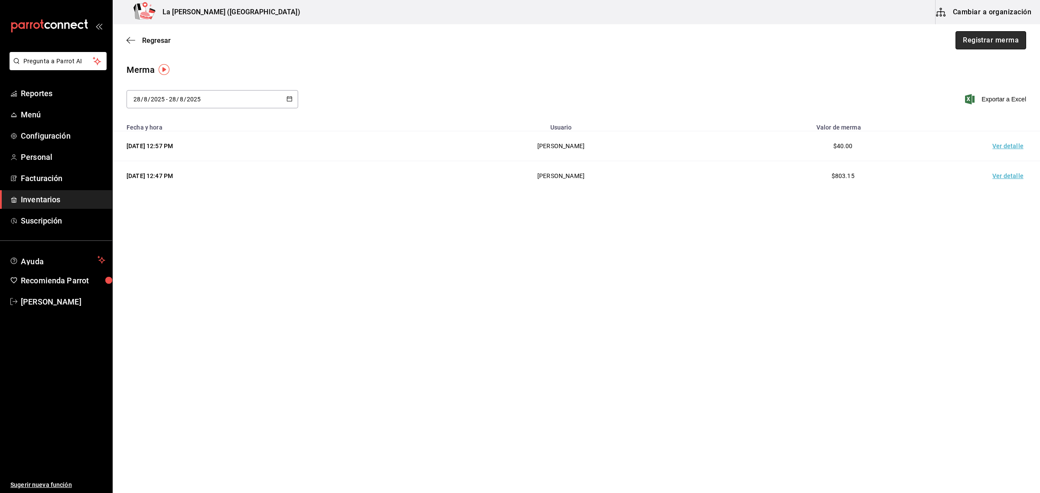
click at [832, 40] on button "Registrar merma" at bounding box center [991, 40] width 71 height 18
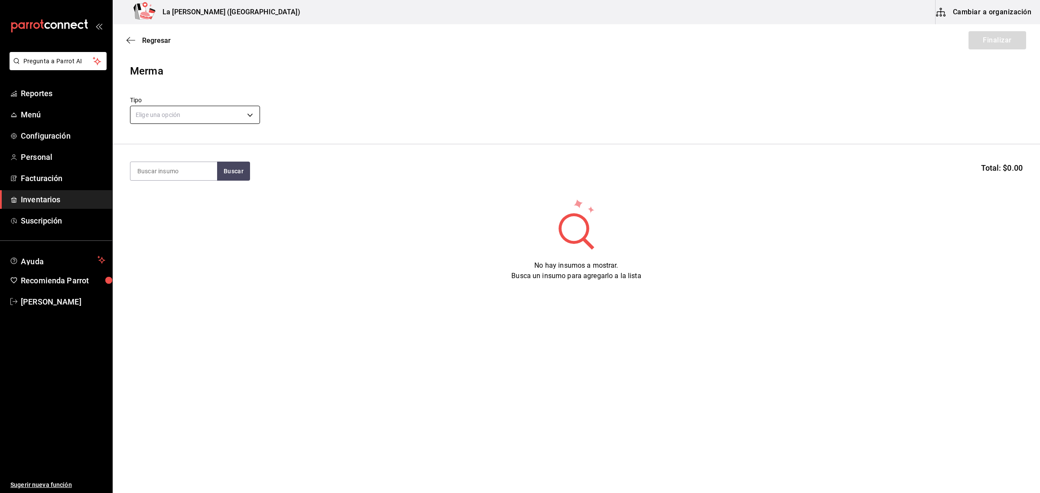
click at [189, 109] on body "Pregunta a Parrot AI Reportes Menú Configuración Personal Facturación Inventari…" at bounding box center [520, 222] width 1040 height 444
click at [154, 170] on li "Error" at bounding box center [194, 170] width 129 height 14
type input "ERROR"
click at [154, 168] on input at bounding box center [173, 171] width 87 height 18
type input "robalo"
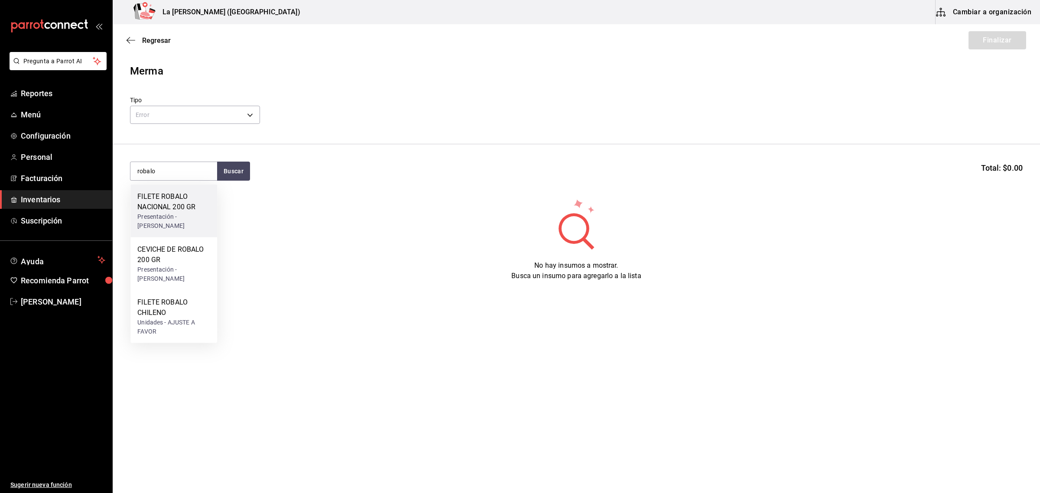
click at [174, 211] on div "FILETE ROBALO NACIONAL 200 GR" at bounding box center [173, 202] width 73 height 21
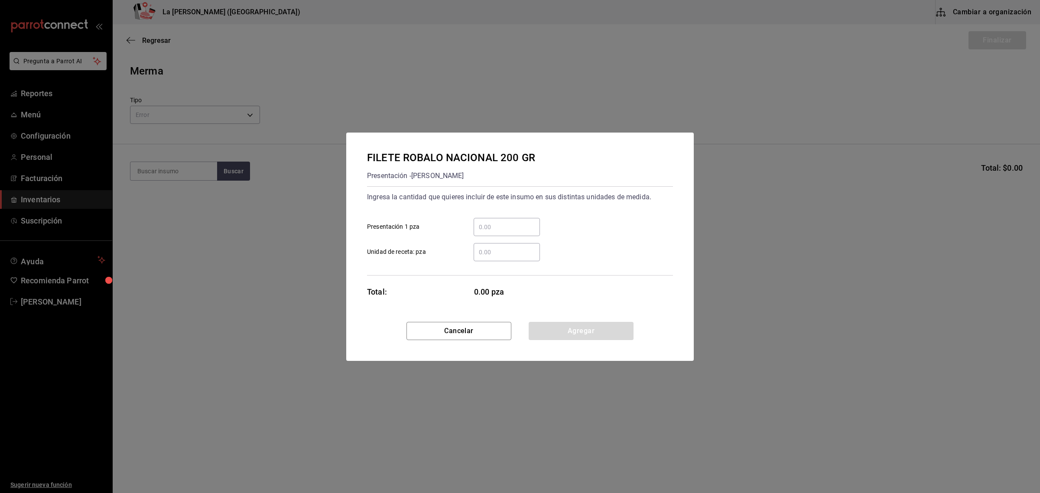
click at [490, 226] on input "​ Presentación 1 pza" at bounding box center [507, 227] width 66 height 10
type input "1"
click button "Agregar" at bounding box center [581, 331] width 105 height 18
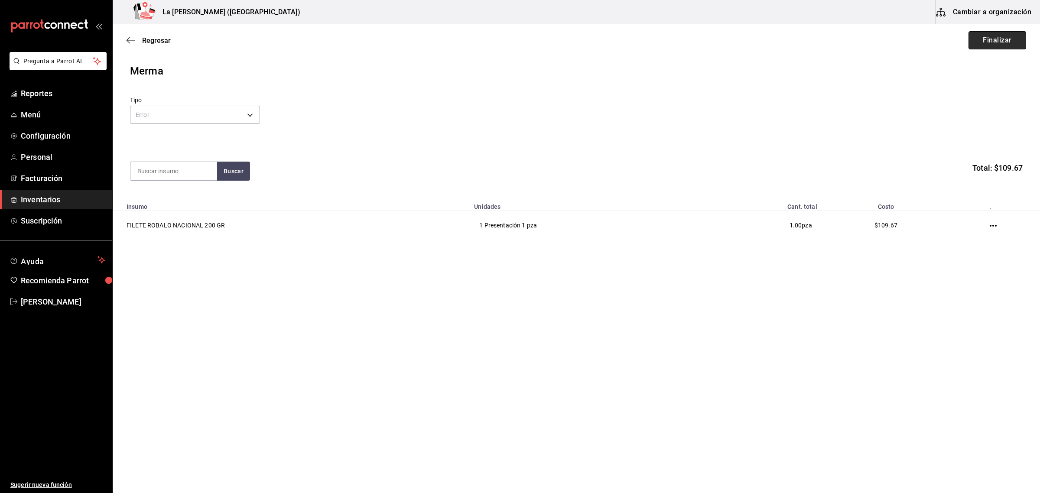
click at [832, 46] on button "Finalizar" at bounding box center [998, 40] width 58 height 18
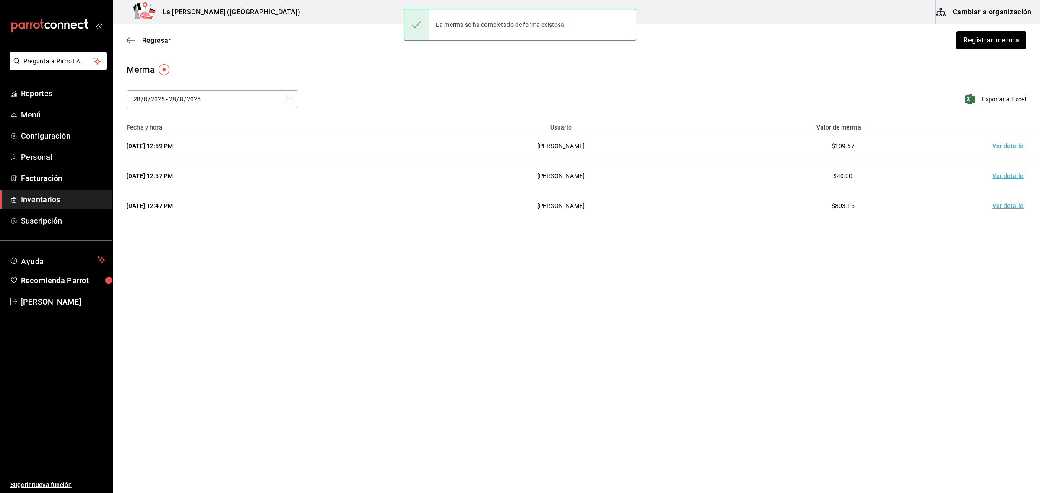
click at [832, 146] on td "Ver detalle" at bounding box center [1010, 146] width 61 height 30
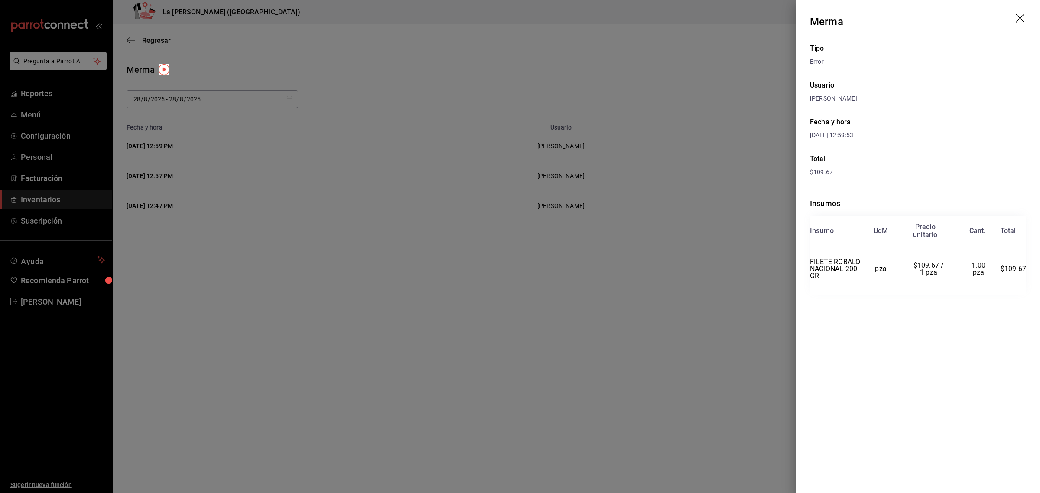
click at [507, 320] on div at bounding box center [520, 246] width 1040 height 493
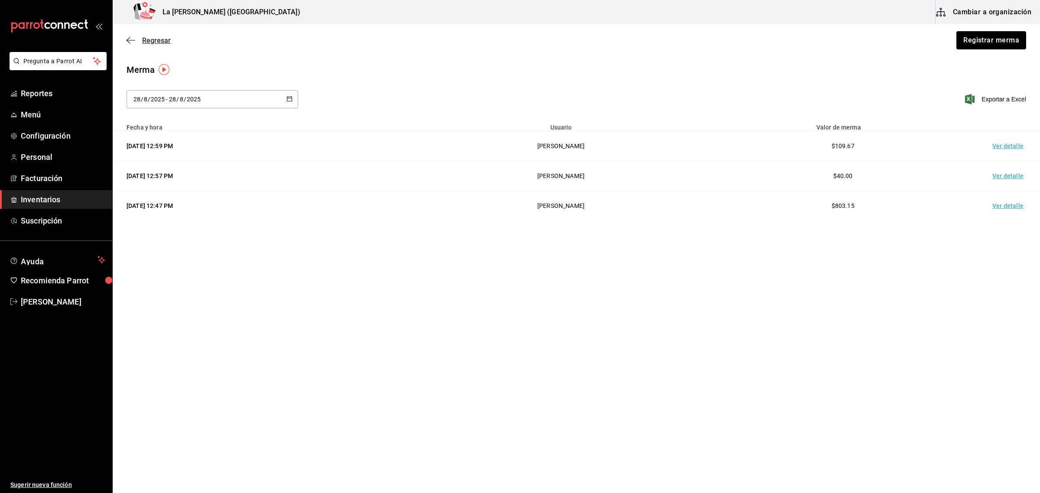
click at [169, 40] on span "Regresar" at bounding box center [156, 40] width 29 height 8
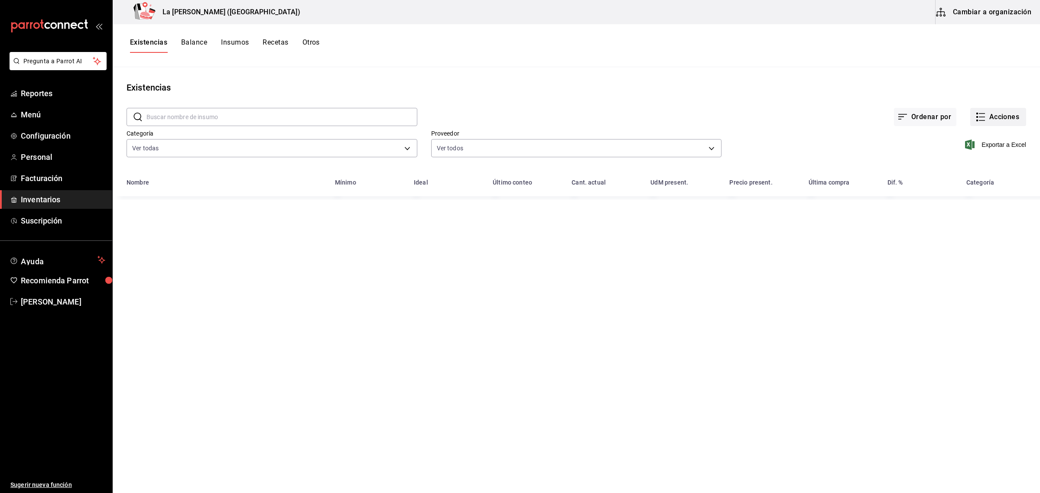
click at [832, 124] on button "Acciones" at bounding box center [999, 117] width 56 height 18
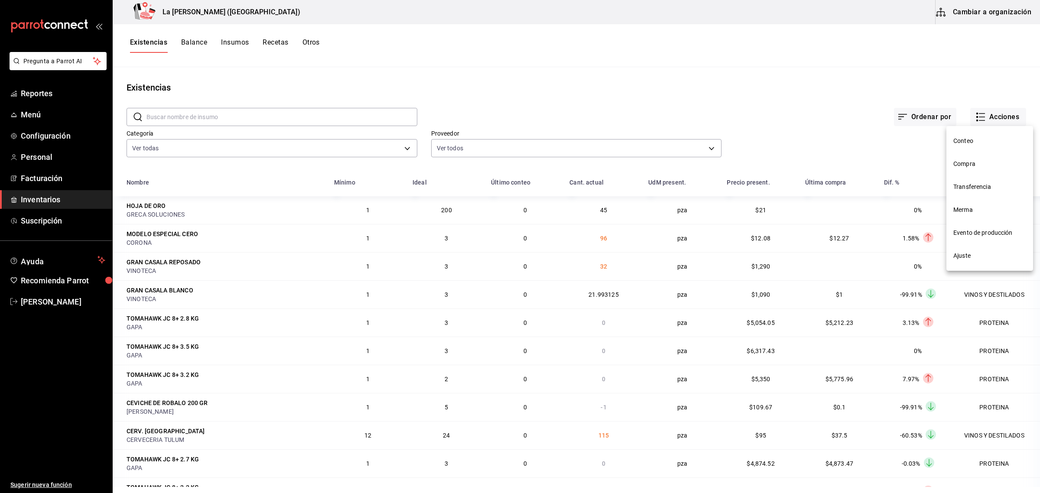
click at [832, 167] on span "Compra" at bounding box center [990, 164] width 73 height 9
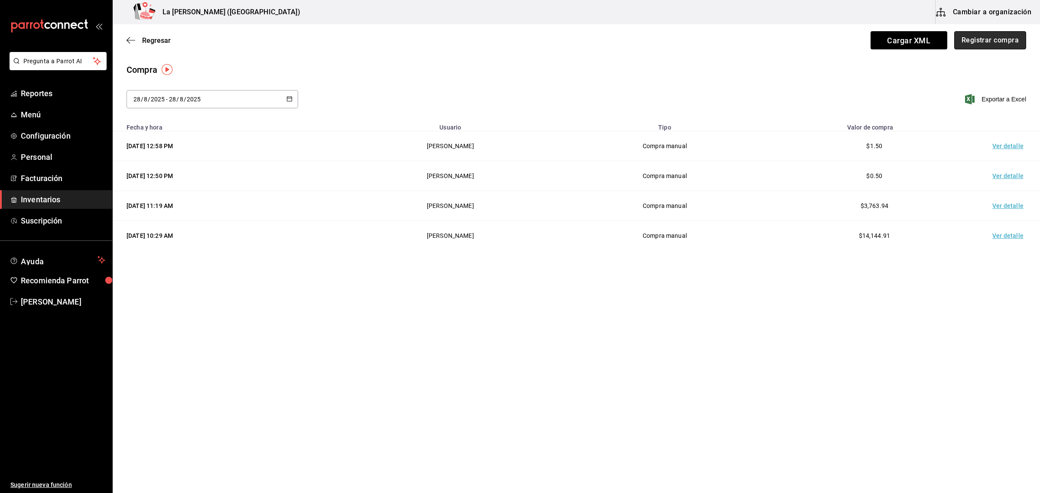
click at [832, 44] on button "Registrar compra" at bounding box center [991, 40] width 72 height 18
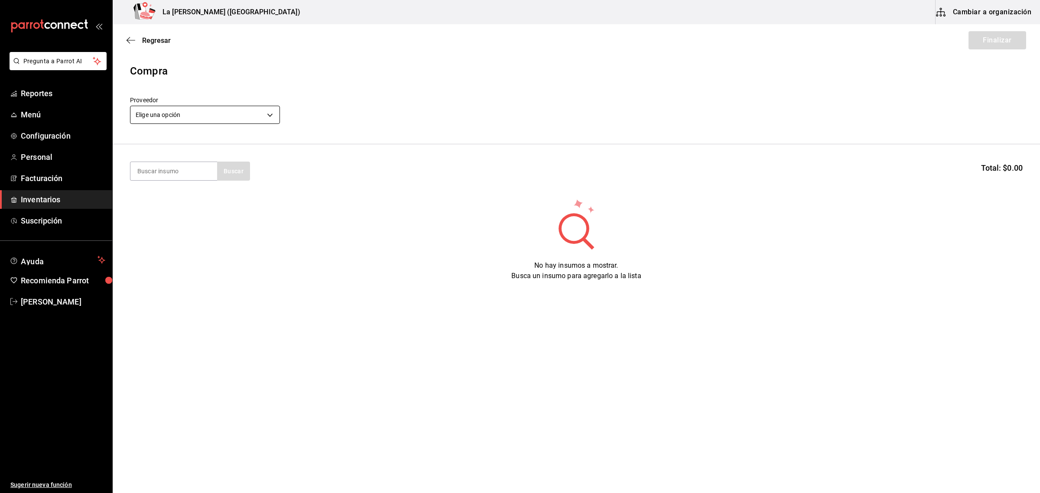
click at [222, 115] on body "Pregunta a Parrot AI Reportes Menú Configuración Personal Facturación Inventari…" at bounding box center [520, 222] width 1040 height 444
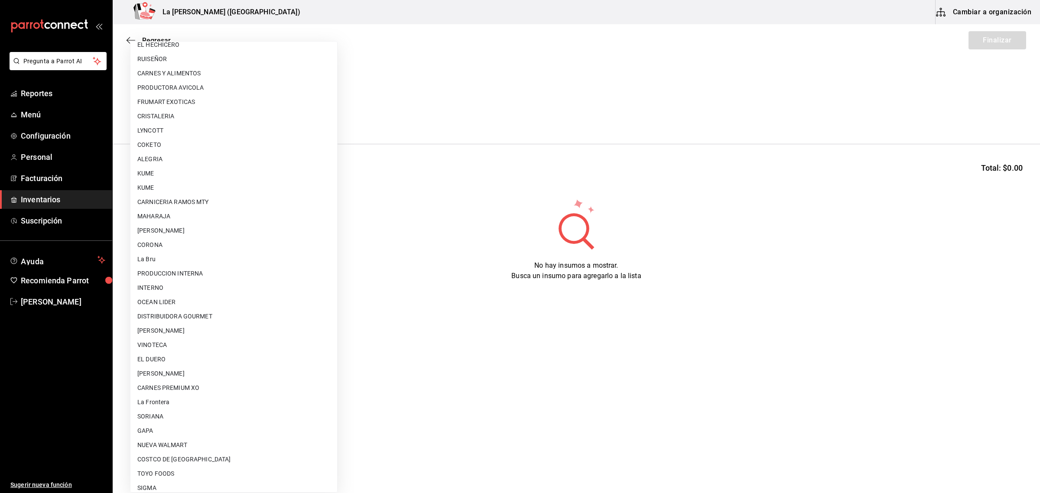
scroll to position [500, 0]
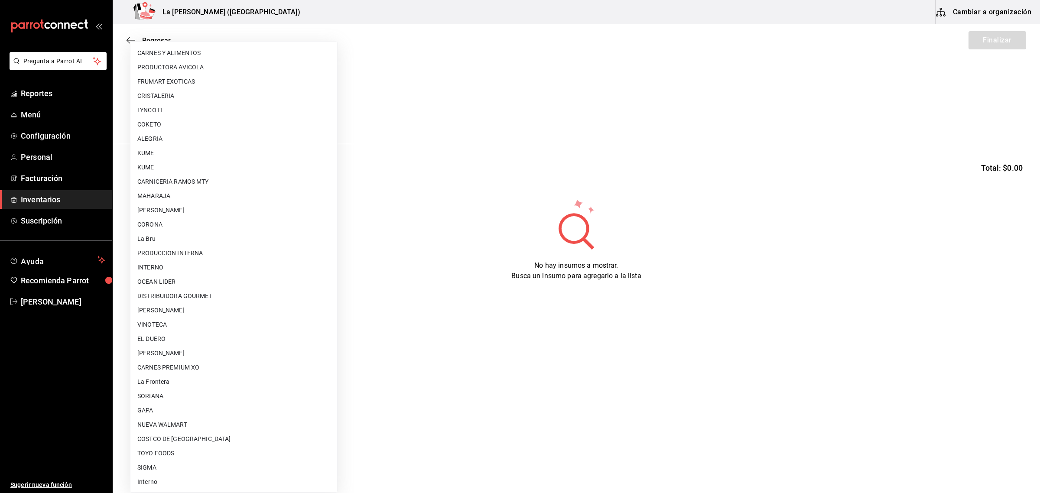
click at [230, 351] on li "[PERSON_NAME] [PERSON_NAME]" at bounding box center [233, 353] width 207 height 14
type input "315b81d5-d420-441a-a150-3d316ba9d60a"
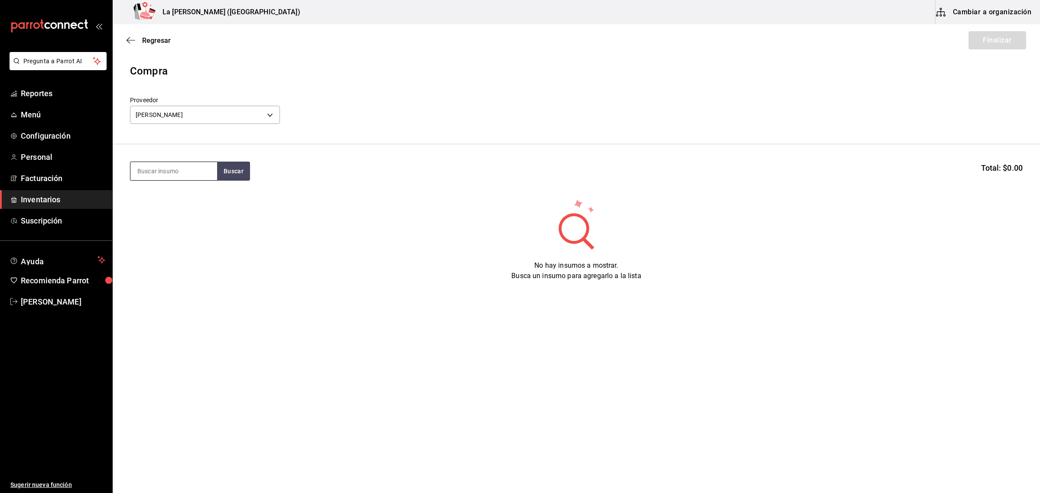
click at [165, 178] on input at bounding box center [173, 171] width 87 height 18
type input "ceviche"
click at [176, 208] on div "CEVICHE DE TOTOABA 200 GR" at bounding box center [173, 202] width 73 height 21
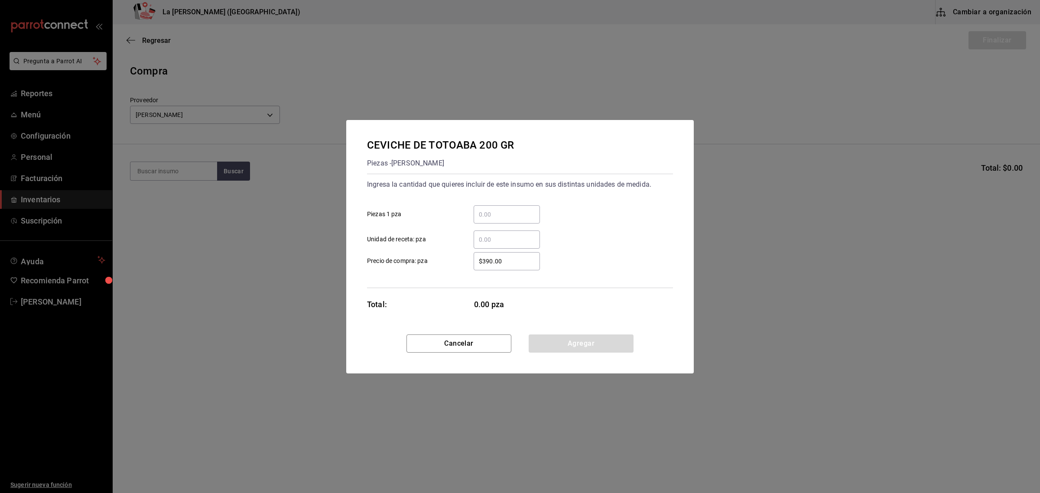
click at [508, 219] on input "​ Piezas 1 pza" at bounding box center [507, 214] width 66 height 10
type input "1"
type input "$0.1"
click button "Agregar" at bounding box center [581, 344] width 105 height 18
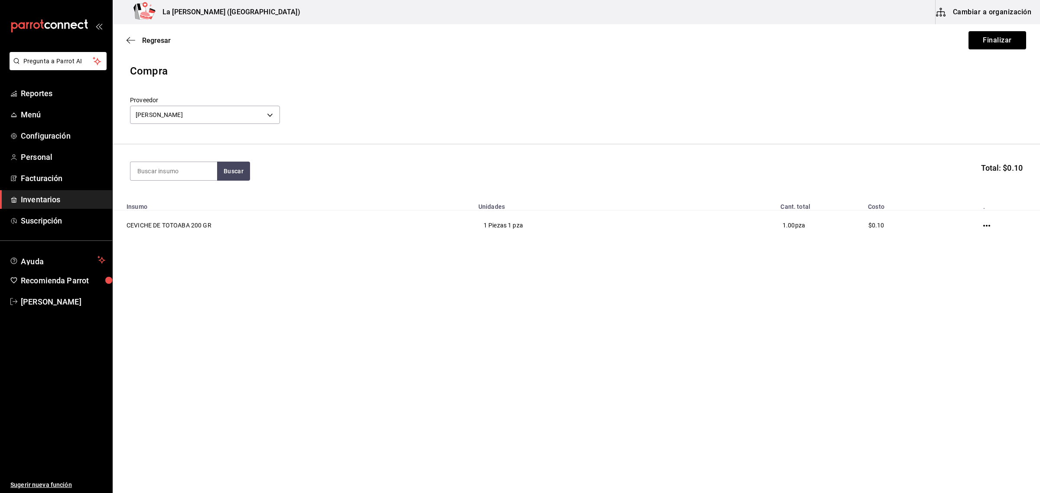
click at [832, 225] on icon "button" at bounding box center [987, 225] width 7 height 7
click at [832, 217] on span "Editar" at bounding box center [944, 214] width 32 height 10
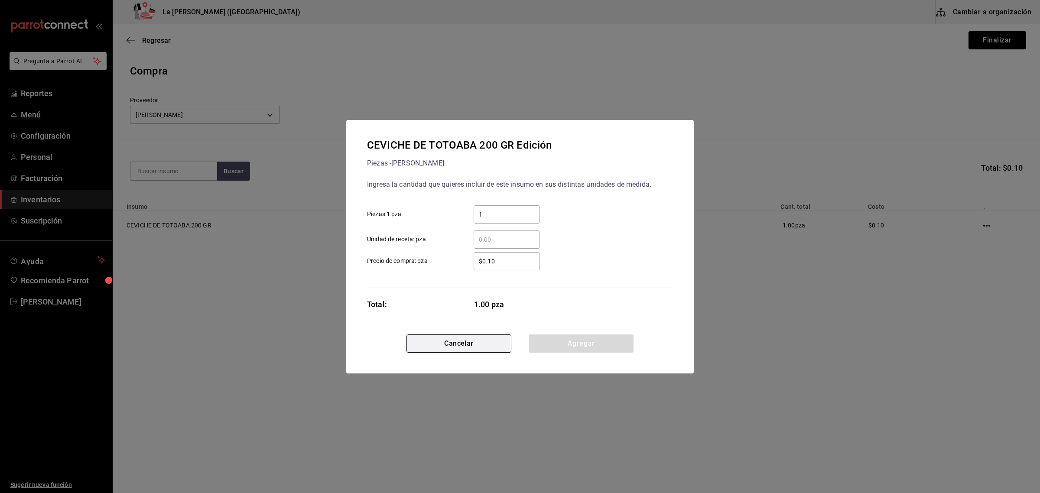
click at [438, 339] on button "Cancelar" at bounding box center [459, 344] width 105 height 18
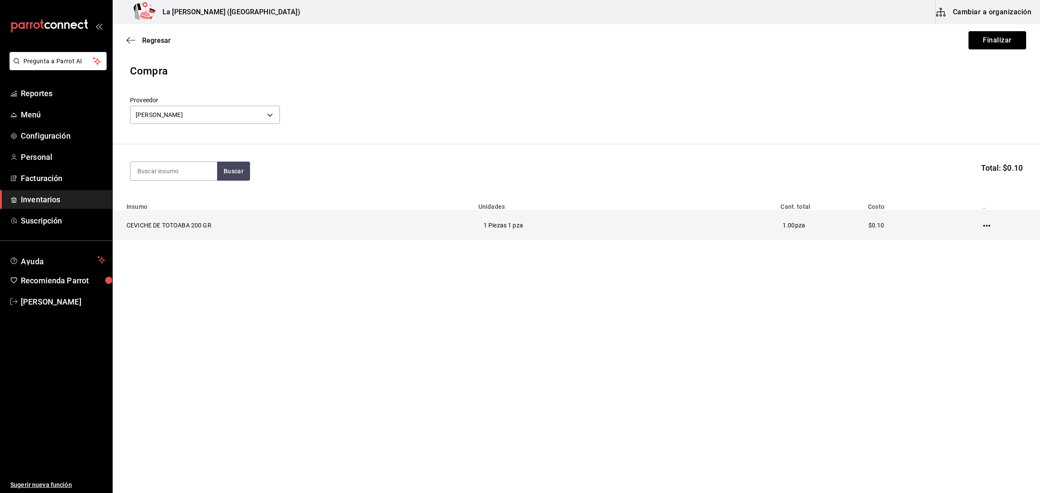
click at [832, 229] on icon "button" at bounding box center [987, 225] width 7 height 7
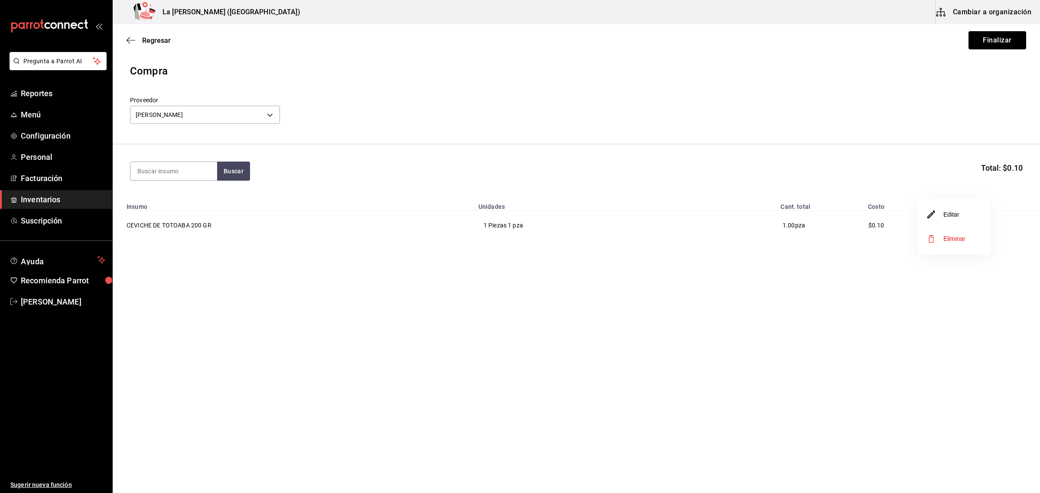
click at [832, 243] on span "Eliminar" at bounding box center [947, 239] width 38 height 10
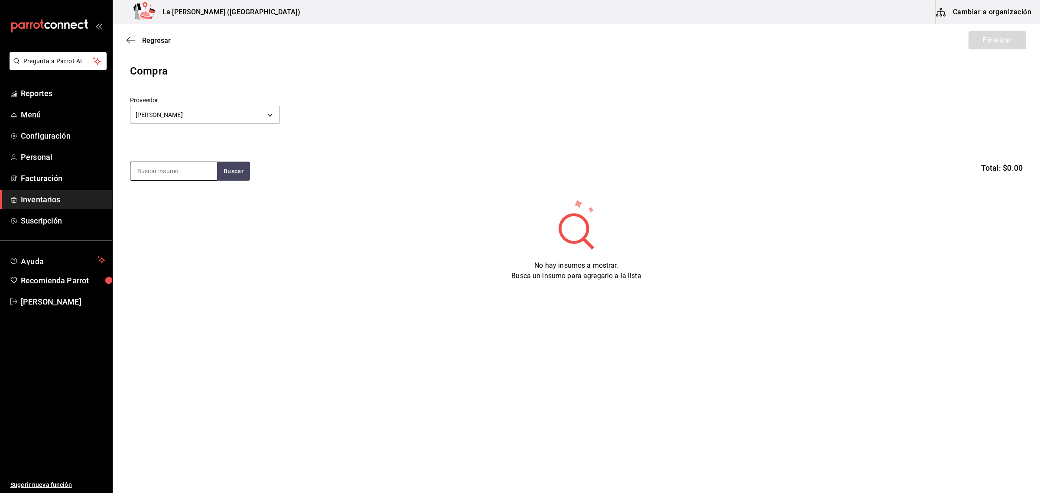
click at [185, 173] on input at bounding box center [173, 171] width 87 height 18
type input "robalo"
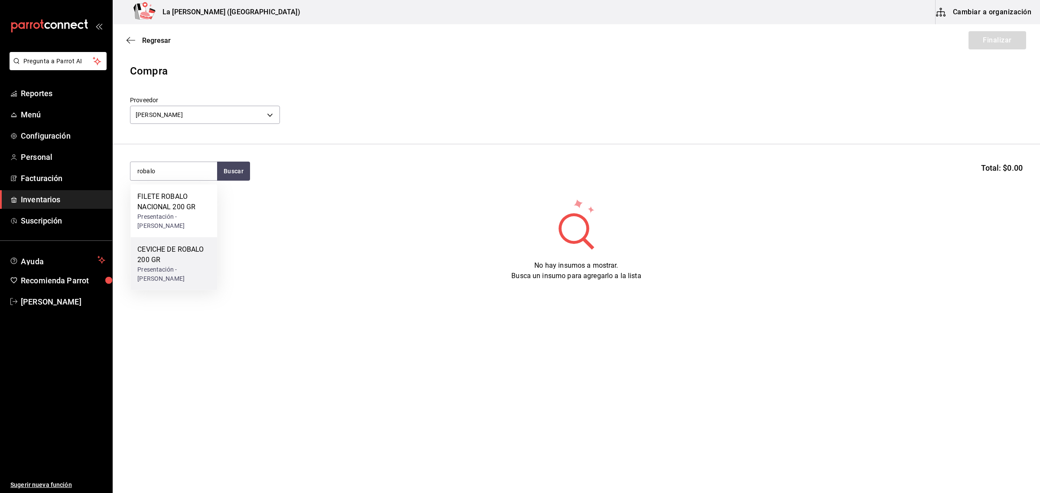
click at [166, 263] on div "CEVICHE DE ROBALO 200 GR" at bounding box center [173, 255] width 73 height 21
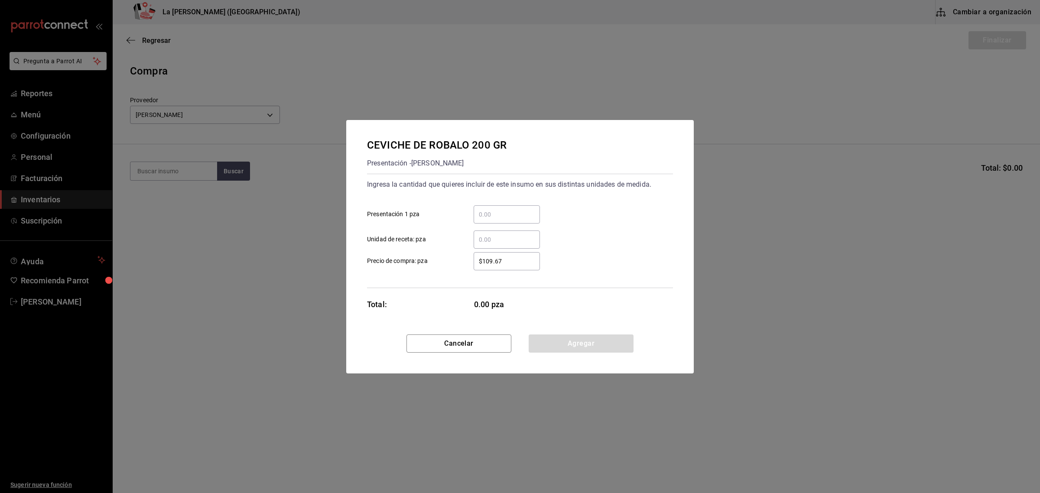
click at [505, 219] on input "​ Presentación 1 pza" at bounding box center [507, 214] width 66 height 10
type input "1"
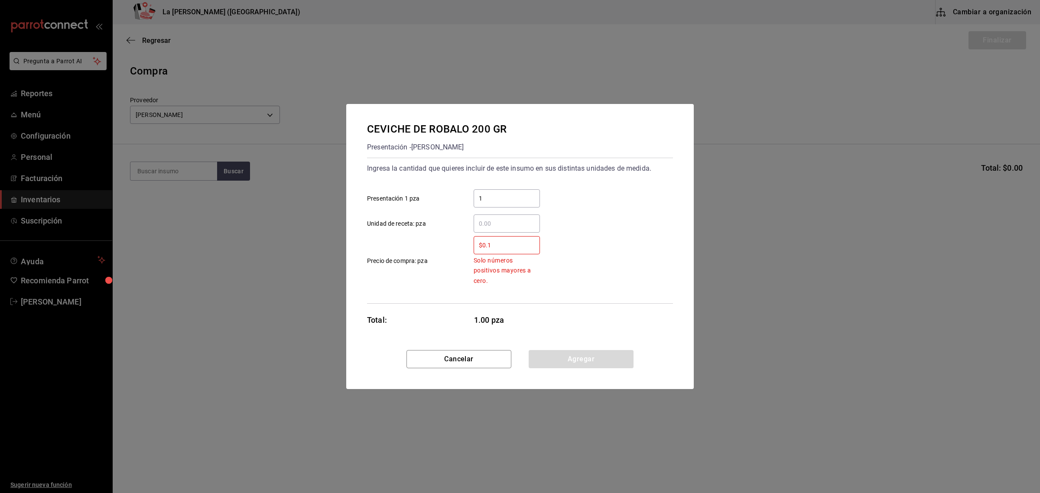
type input "$0.1"
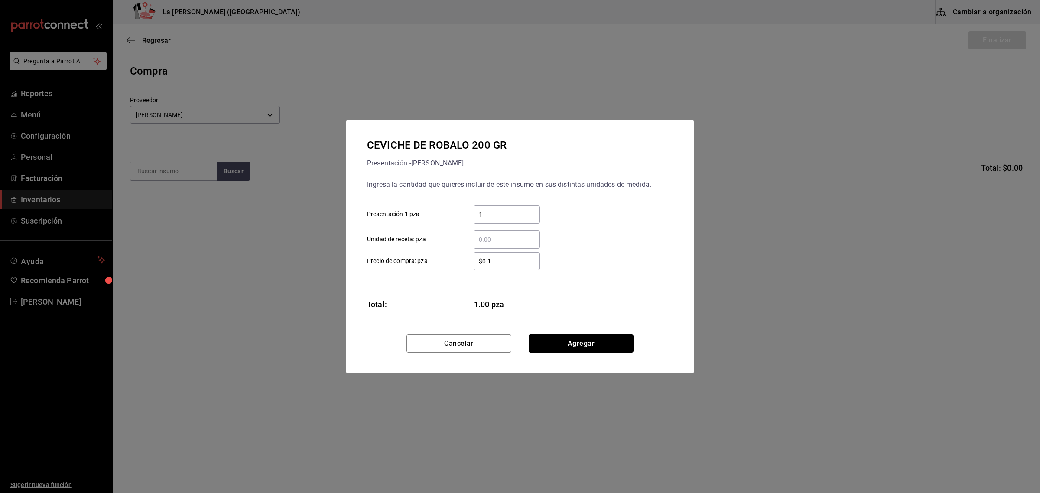
click button "Agregar" at bounding box center [581, 344] width 105 height 18
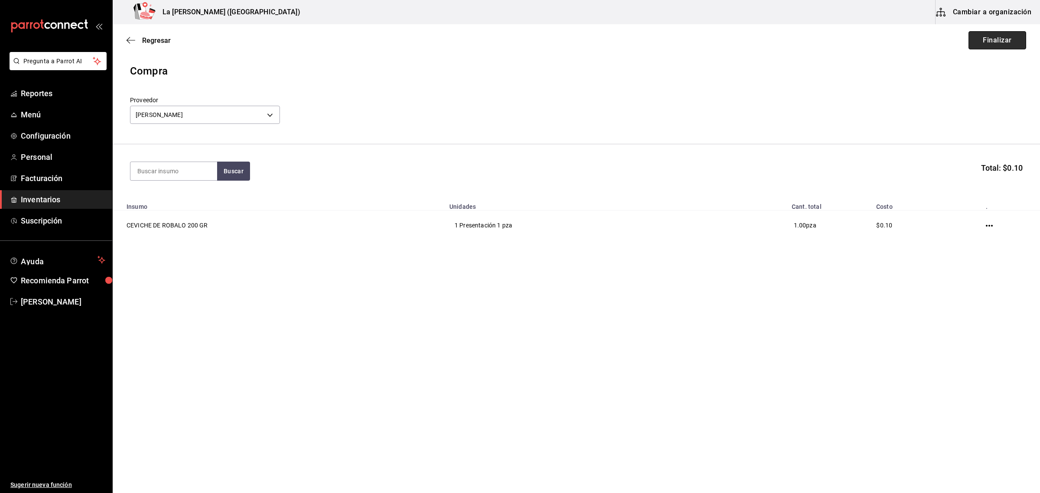
click at [832, 43] on button "Finalizar" at bounding box center [998, 40] width 58 height 18
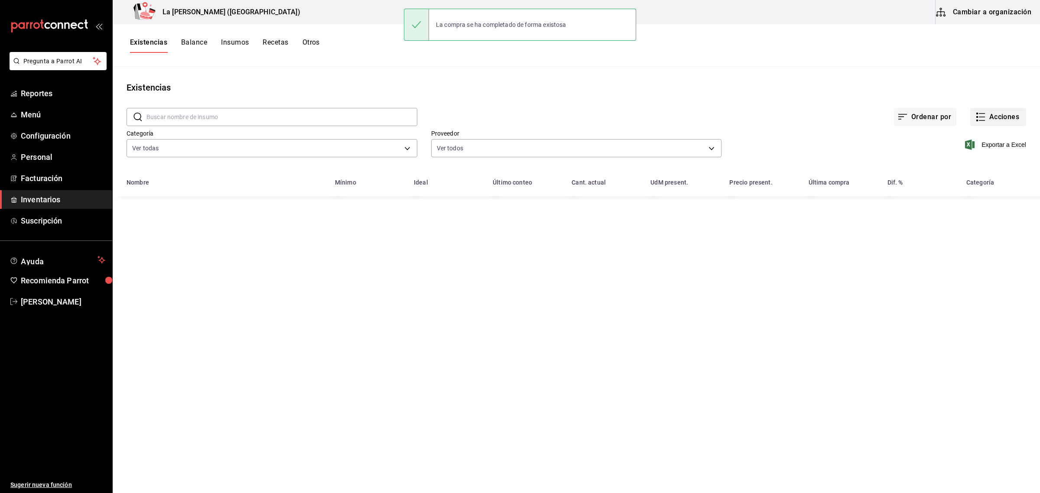
click at [832, 113] on button "Acciones" at bounding box center [999, 117] width 56 height 18
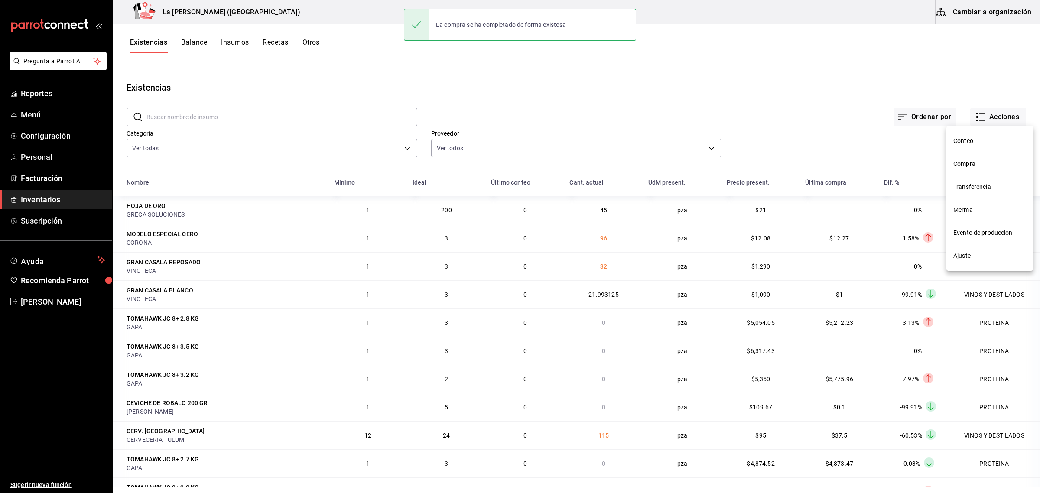
click at [832, 167] on span "Compra" at bounding box center [990, 164] width 73 height 9
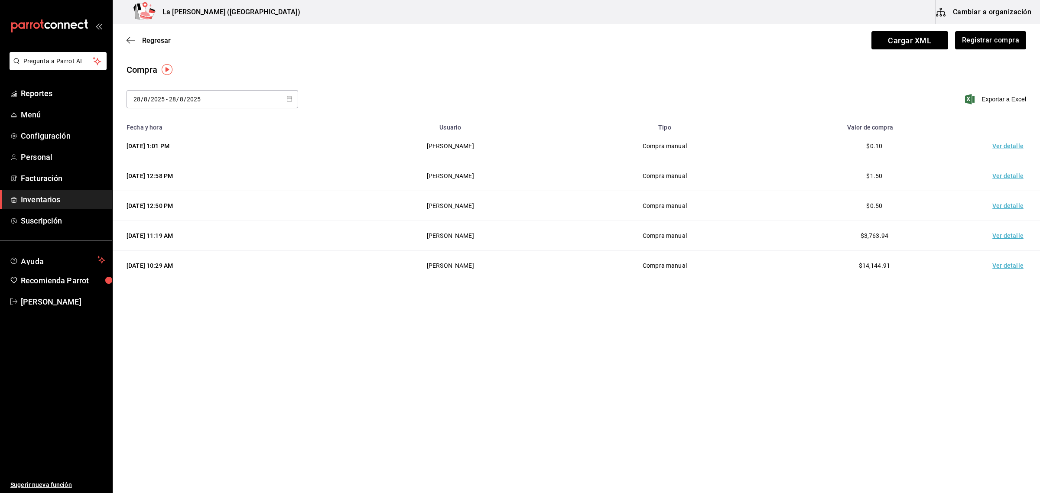
click at [832, 144] on td "Ver detalle" at bounding box center [1010, 146] width 61 height 30
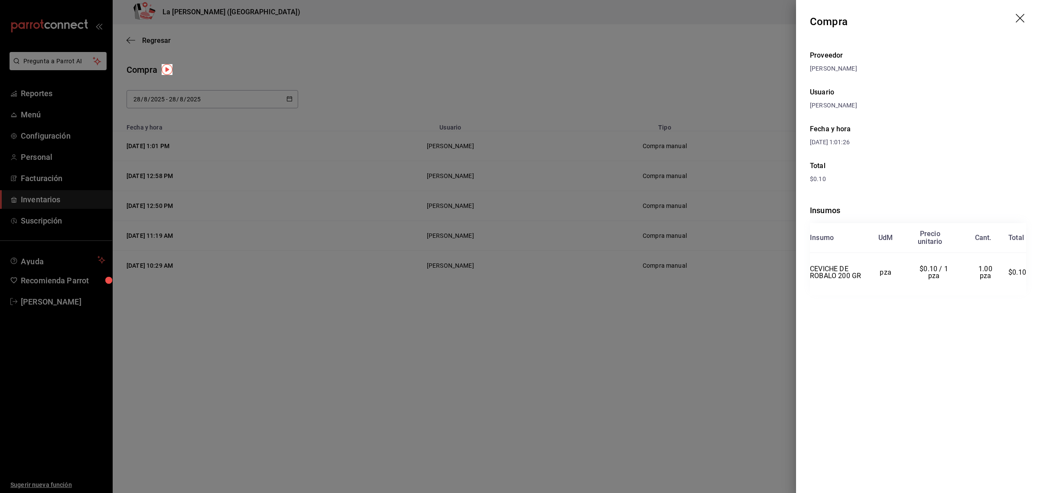
click at [398, 199] on div at bounding box center [520, 246] width 1040 height 493
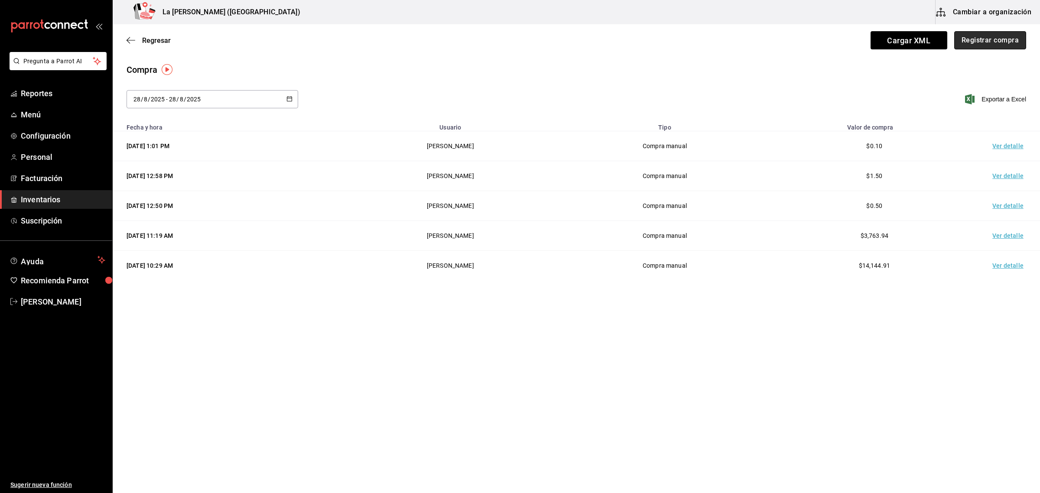
click at [832, 46] on button "Registrar compra" at bounding box center [991, 40] width 72 height 18
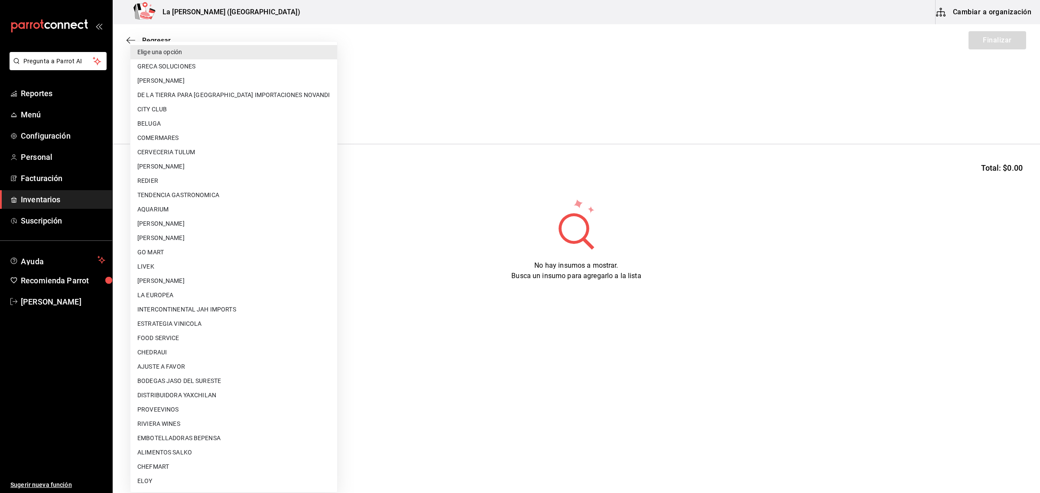
click at [167, 118] on body "Pregunta a Parrot AI Reportes Menú Configuración Personal Facturación Inventari…" at bounding box center [520, 222] width 1040 height 444
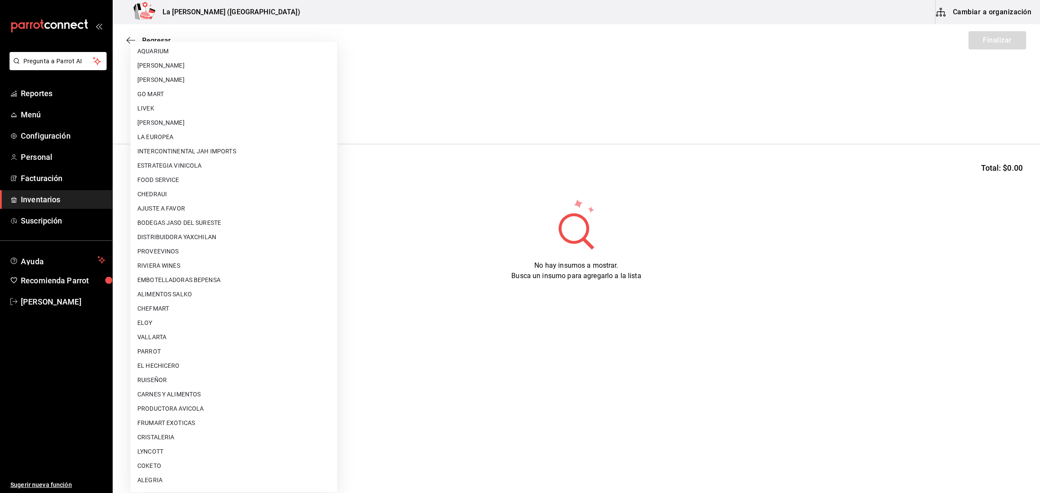
scroll to position [163, 0]
click at [203, 114] on li "[PERSON_NAME] [PERSON_NAME]" at bounding box center [233, 118] width 207 height 14
type input "9312b785-37db-44f0-8843-1f972943a9cf"
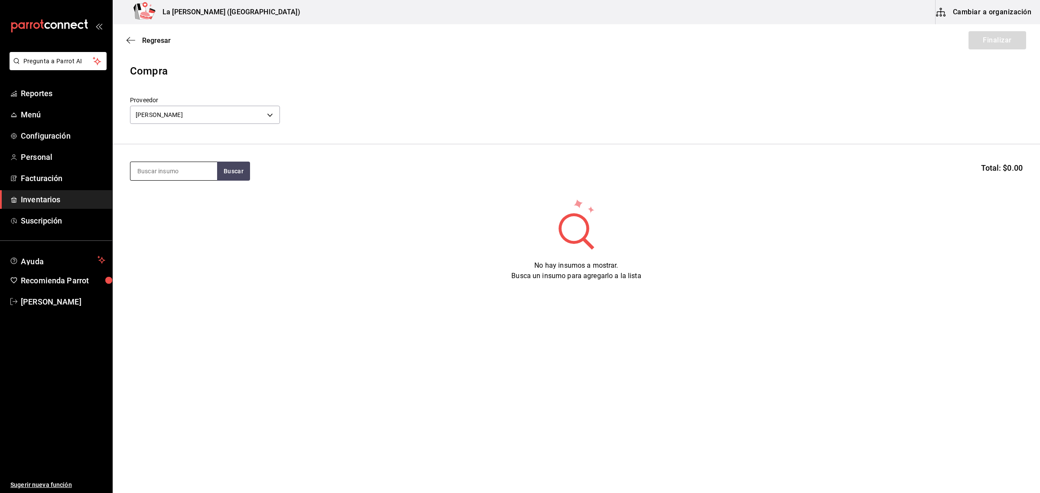
click at [177, 168] on input at bounding box center [173, 171] width 87 height 18
type input "pierna"
click at [170, 200] on div "PIERNA Y MUSLO DESHUESADO" at bounding box center [173, 202] width 73 height 21
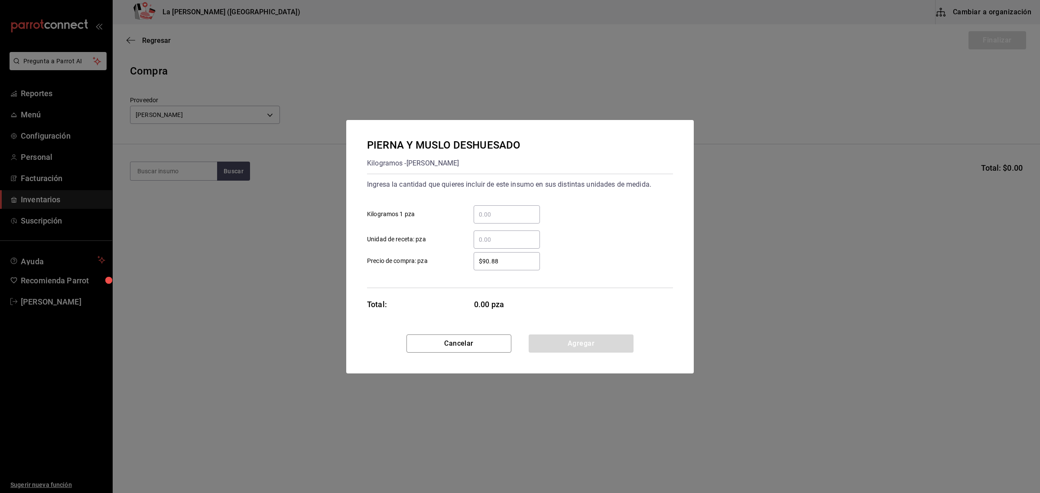
click at [531, 217] on input "​ Kilogramos 1 pza" at bounding box center [507, 214] width 66 height 10
type input "4"
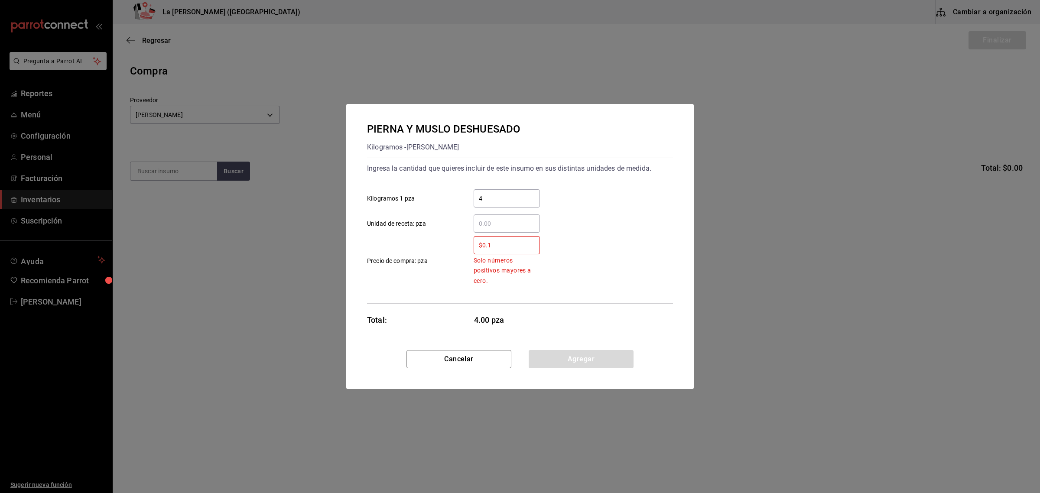
type input "$0.1"
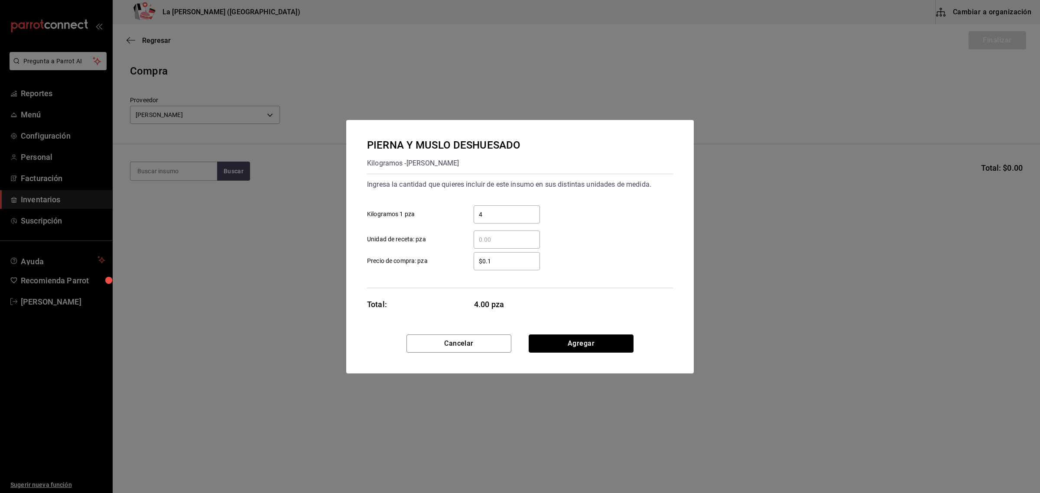
click button "Agregar" at bounding box center [581, 344] width 105 height 18
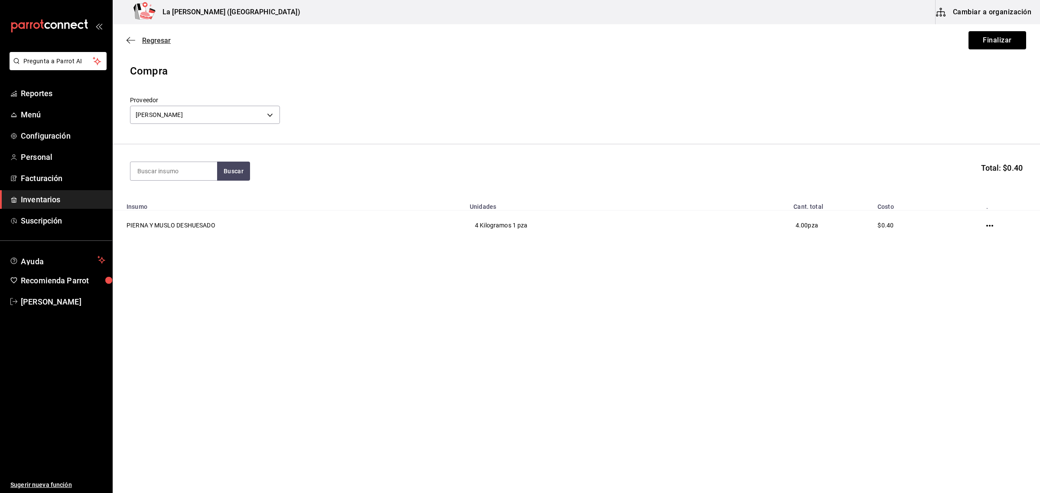
click at [148, 38] on span "Regresar" at bounding box center [156, 40] width 29 height 8
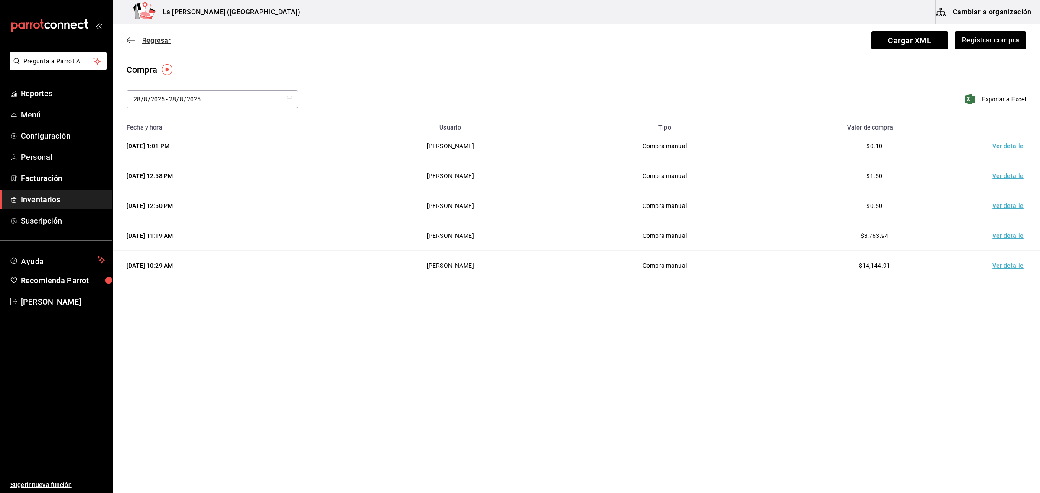
click at [156, 42] on span "Regresar" at bounding box center [156, 40] width 29 height 8
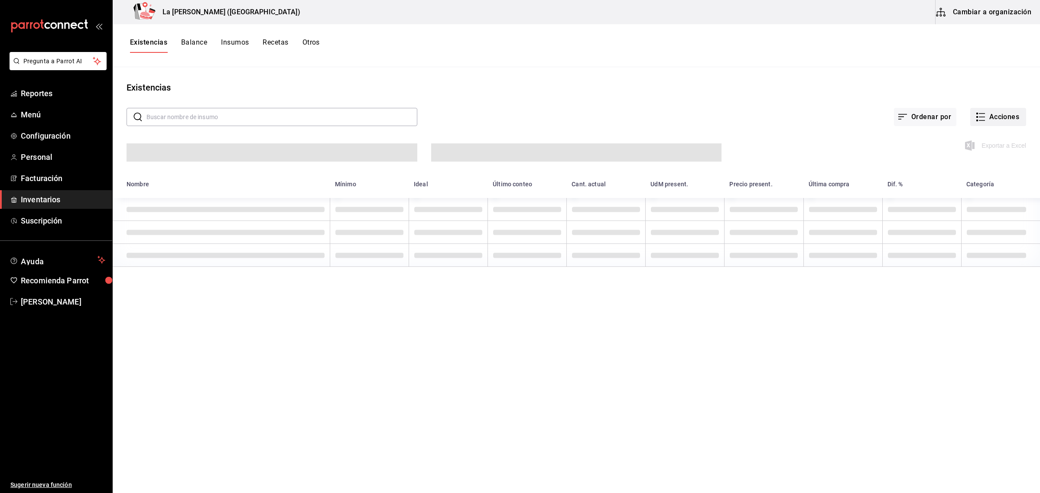
click at [832, 117] on button "Acciones" at bounding box center [999, 117] width 56 height 18
click at [832, 210] on span "Merma" at bounding box center [990, 209] width 73 height 9
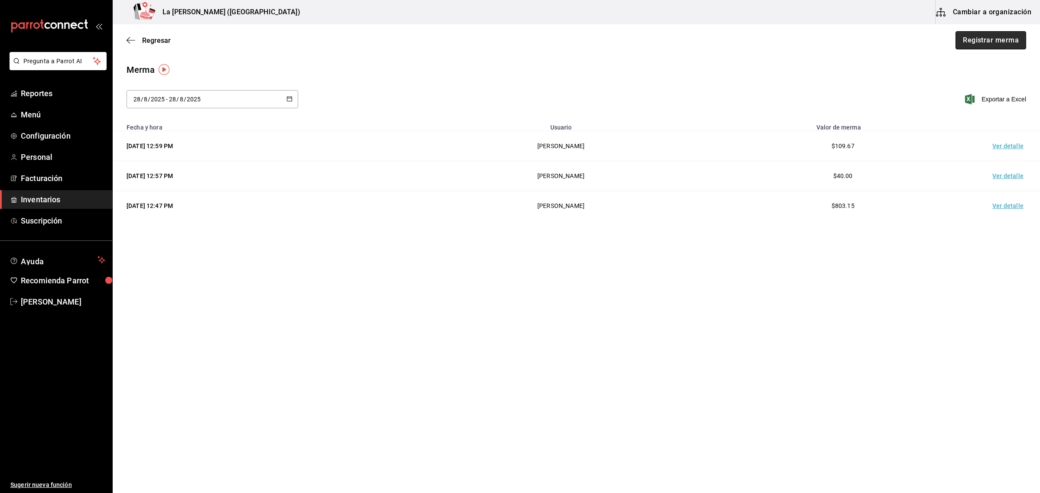
click at [832, 44] on button "Registrar merma" at bounding box center [991, 40] width 71 height 18
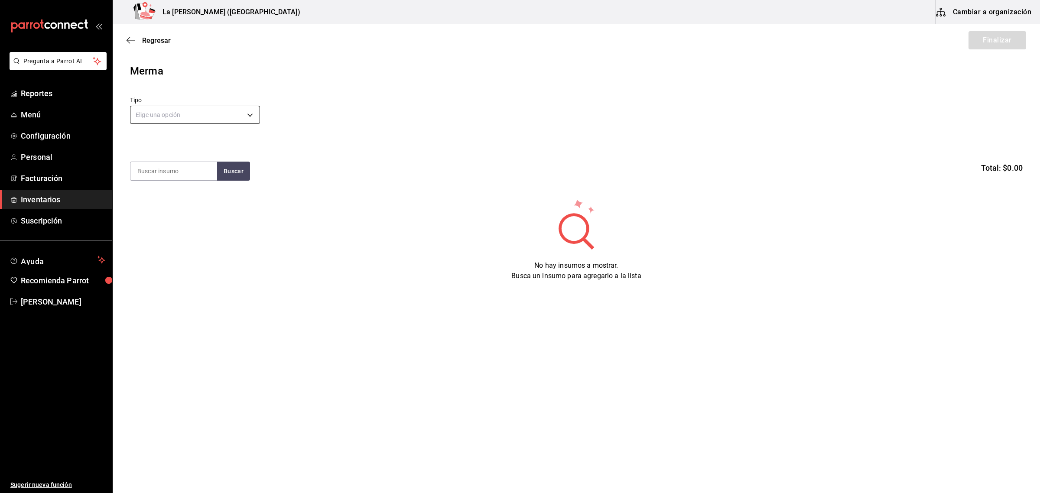
click at [156, 114] on body "Pregunta a Parrot AI Reportes Menú Configuración Personal Facturación Inventari…" at bounding box center [520, 222] width 1040 height 444
click at [150, 171] on li "Error" at bounding box center [194, 170] width 129 height 14
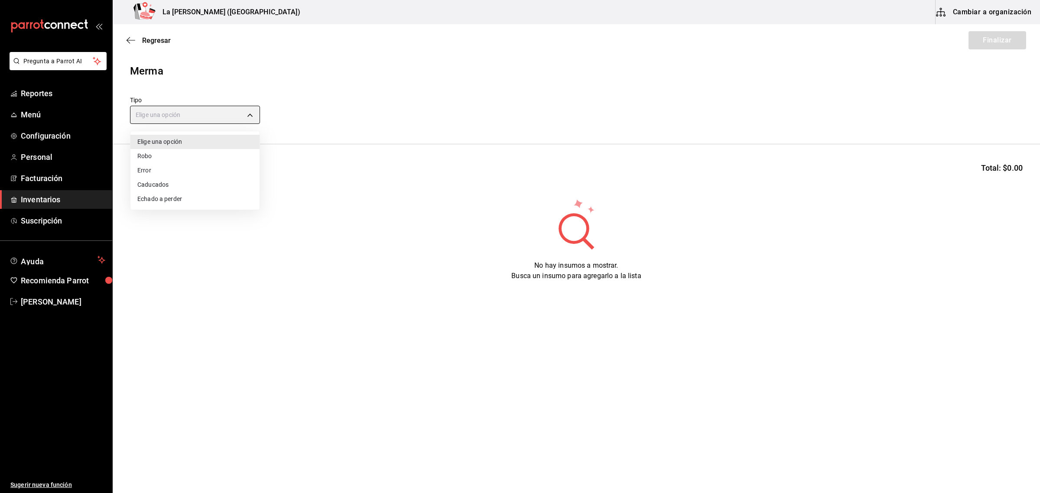
type input "ERROR"
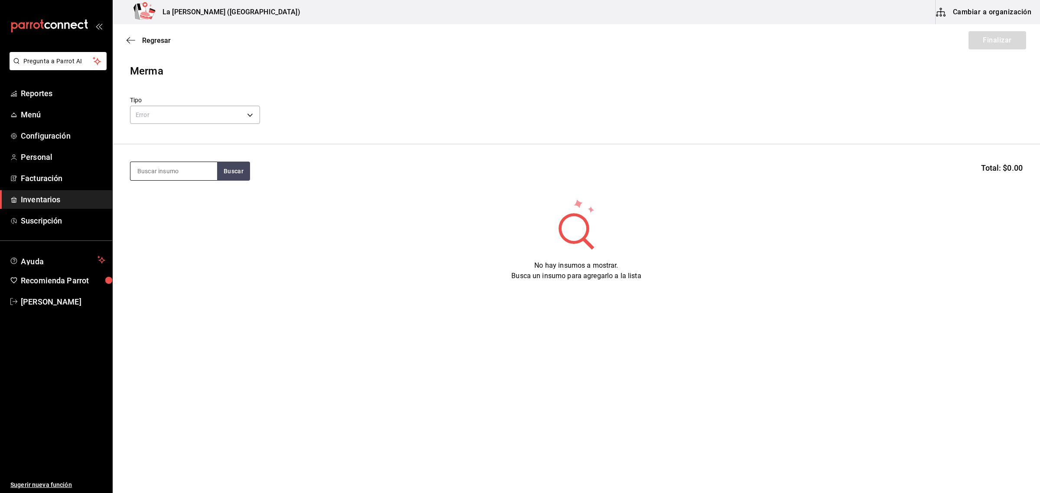
click at [165, 175] on input at bounding box center [173, 171] width 87 height 18
type input "pierna"
click at [172, 240] on div "PIERNA Y MUSLO DESHUESADO" at bounding box center [173, 235] width 73 height 21
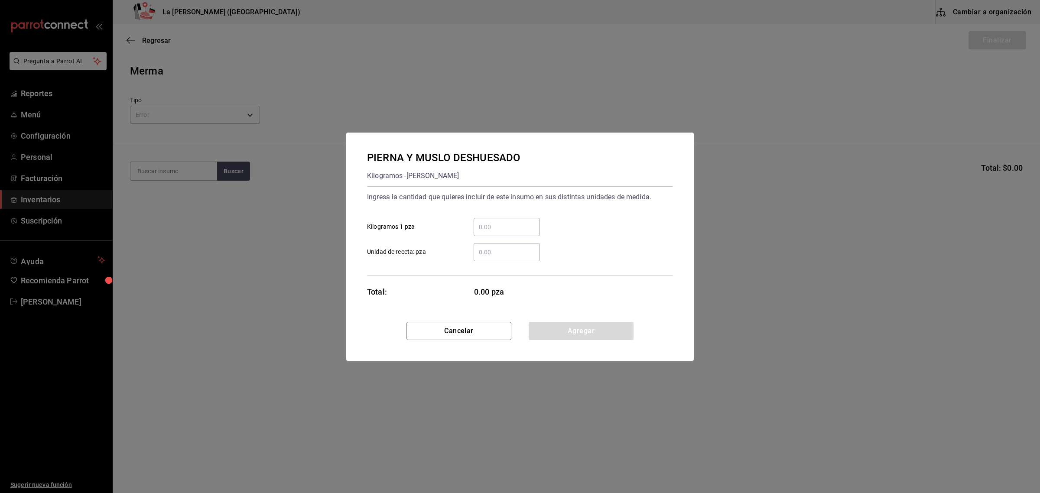
click at [495, 220] on div "​" at bounding box center [507, 227] width 66 height 18
click at [495, 222] on input "​ Kilogramos 1 pza" at bounding box center [507, 227] width 66 height 10
type input "4"
click button "Agregar" at bounding box center [581, 331] width 105 height 18
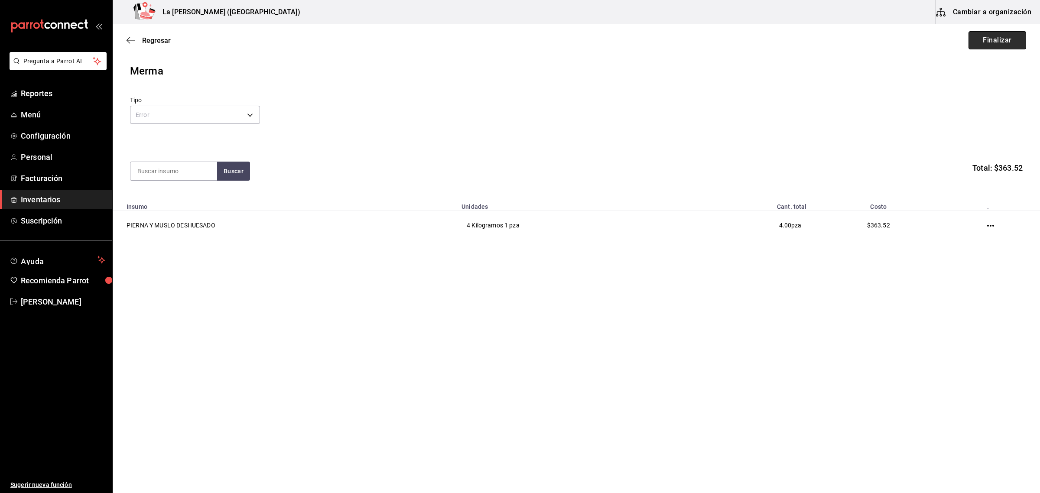
click at [832, 40] on button "Finalizar" at bounding box center [998, 40] width 58 height 18
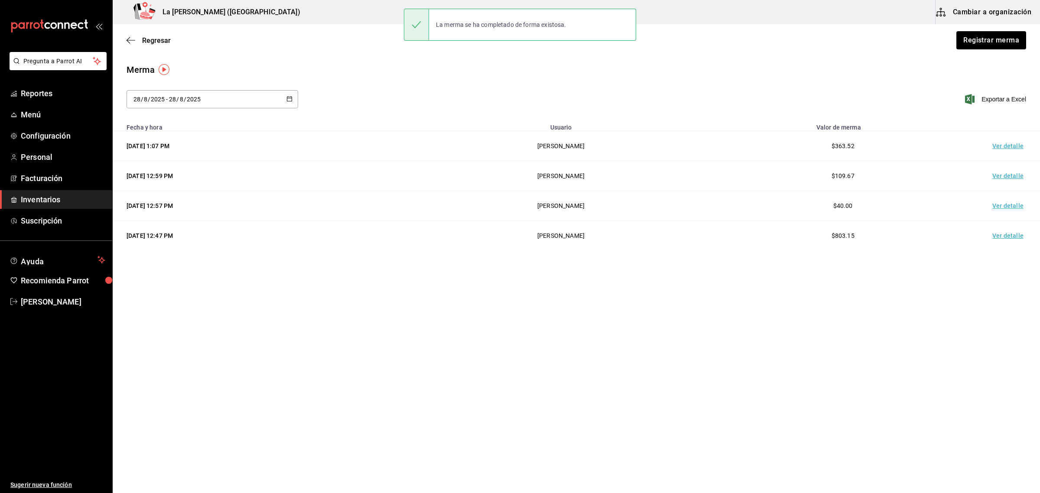
click at [832, 147] on td "Ver detalle" at bounding box center [1010, 146] width 61 height 30
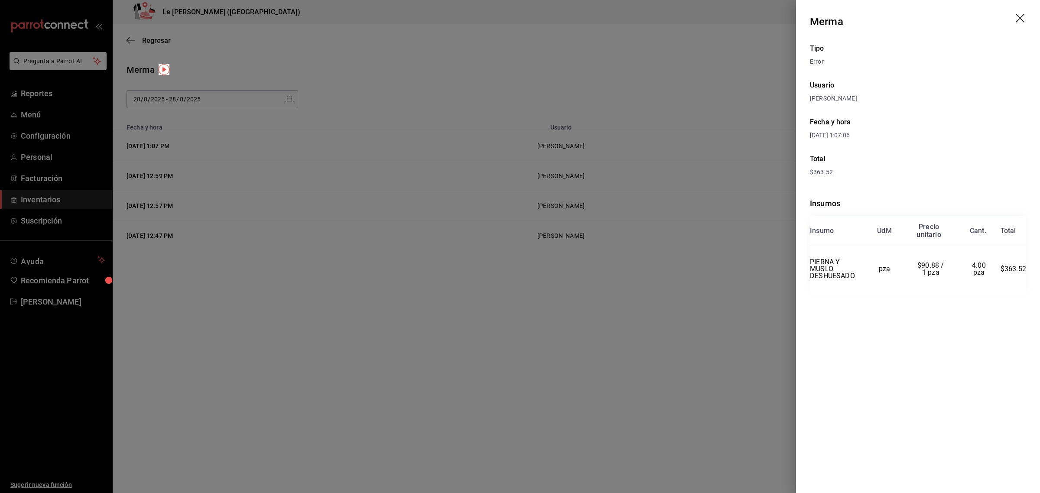
click at [610, 163] on div at bounding box center [520, 246] width 1040 height 493
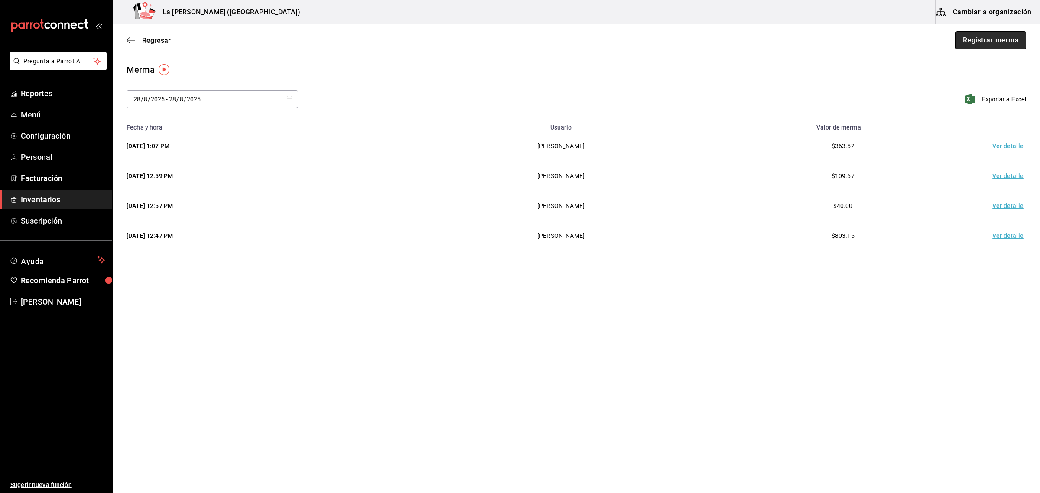
click at [832, 42] on button "Registrar merma" at bounding box center [991, 40] width 71 height 18
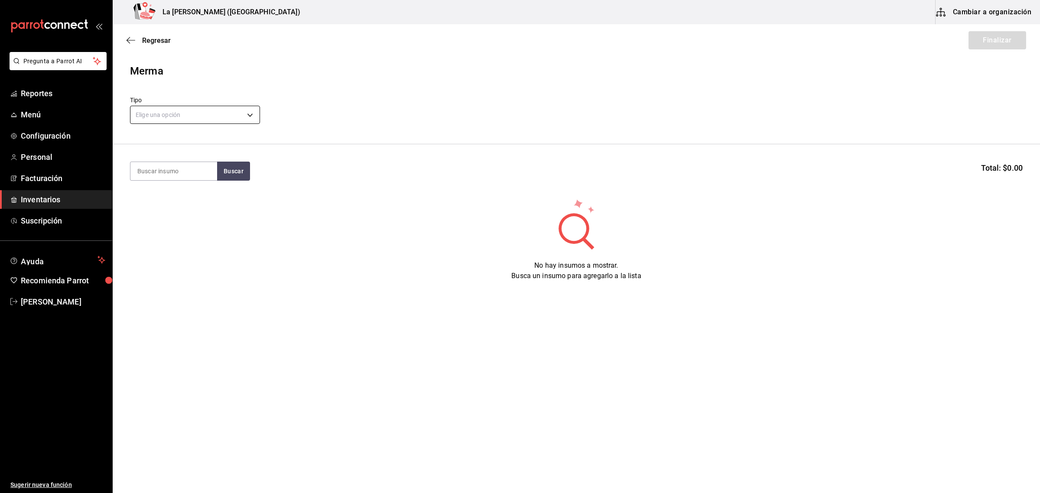
click at [217, 122] on body "Pregunta a Parrot AI Reportes Menú Configuración Personal Facturación Inventari…" at bounding box center [520, 222] width 1040 height 444
click at [156, 170] on li "Error" at bounding box center [194, 170] width 129 height 14
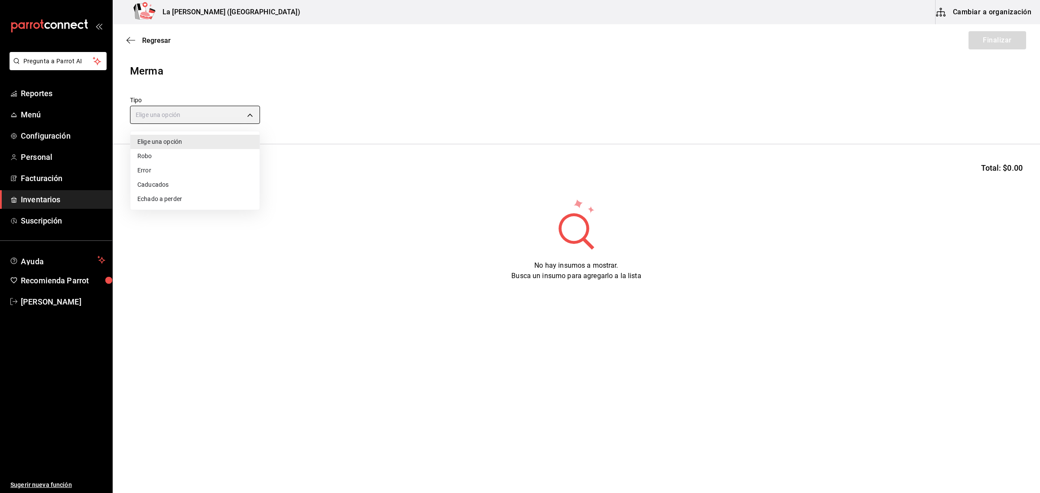
type input "ERROR"
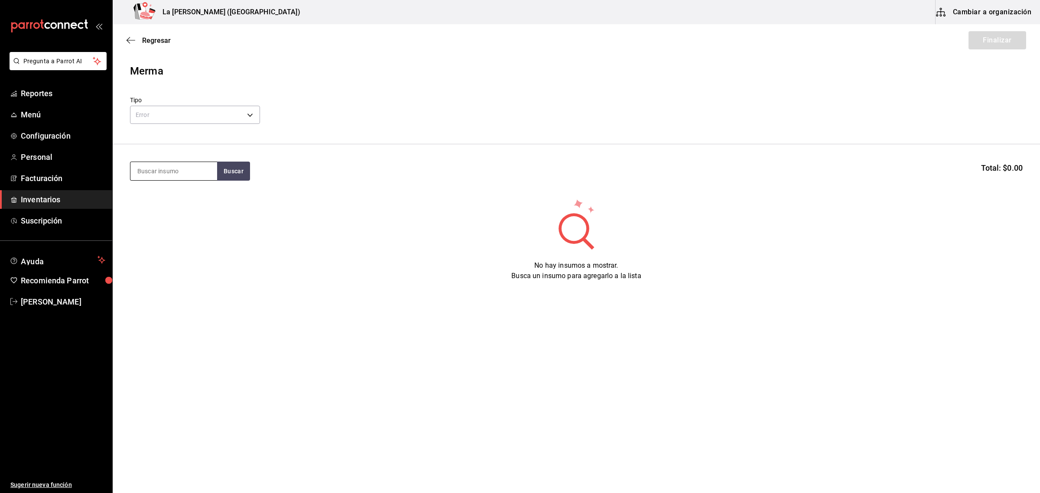
click at [175, 172] on input at bounding box center [173, 171] width 87 height 18
type input "ora"
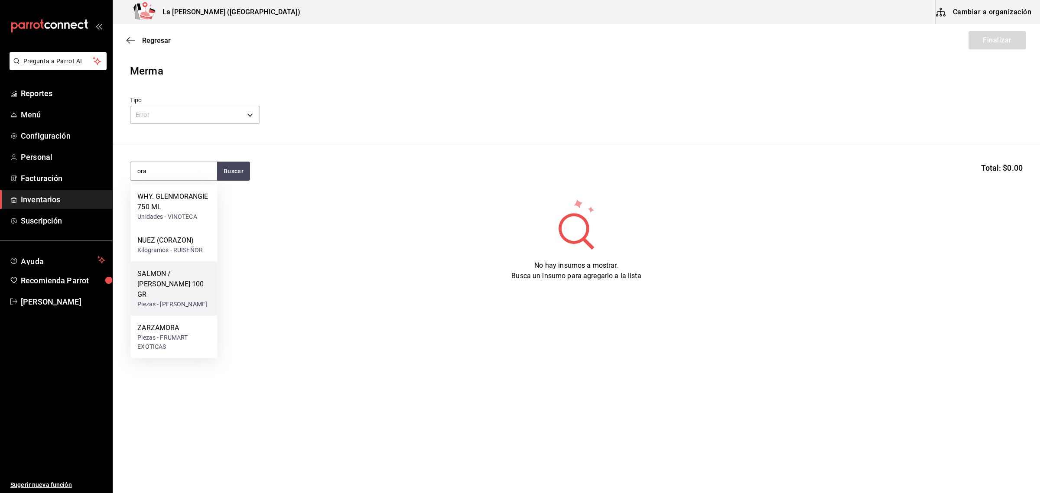
click at [170, 300] on div "Piezas - CARLOS ALFONSO TAPIA VARGAS" at bounding box center [173, 304] width 73 height 9
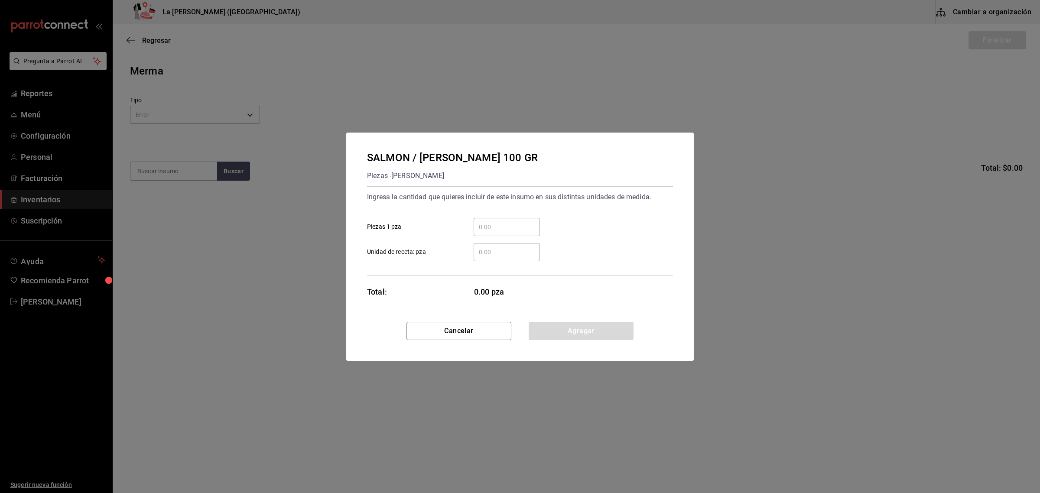
click at [495, 226] on input "​ Piezas 1 pza" at bounding box center [507, 227] width 66 height 10
type input "1"
click button "Agregar" at bounding box center [581, 331] width 105 height 18
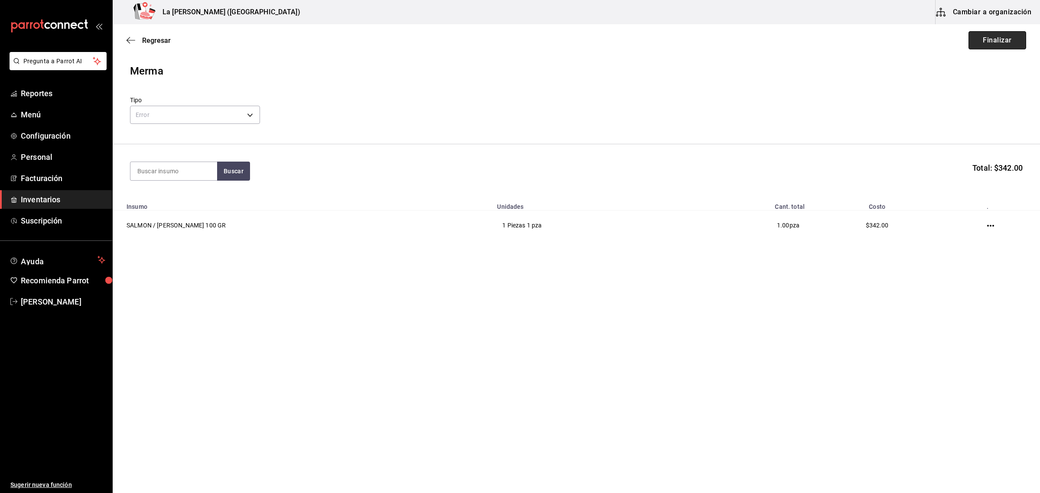
click at [832, 42] on button "Finalizar" at bounding box center [998, 40] width 58 height 18
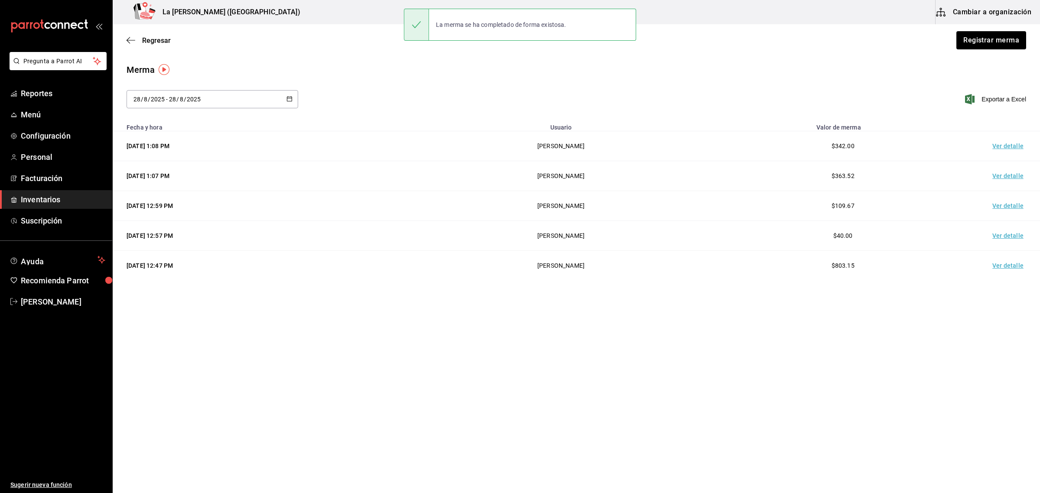
click at [832, 146] on td "Ver detalle" at bounding box center [1010, 146] width 61 height 30
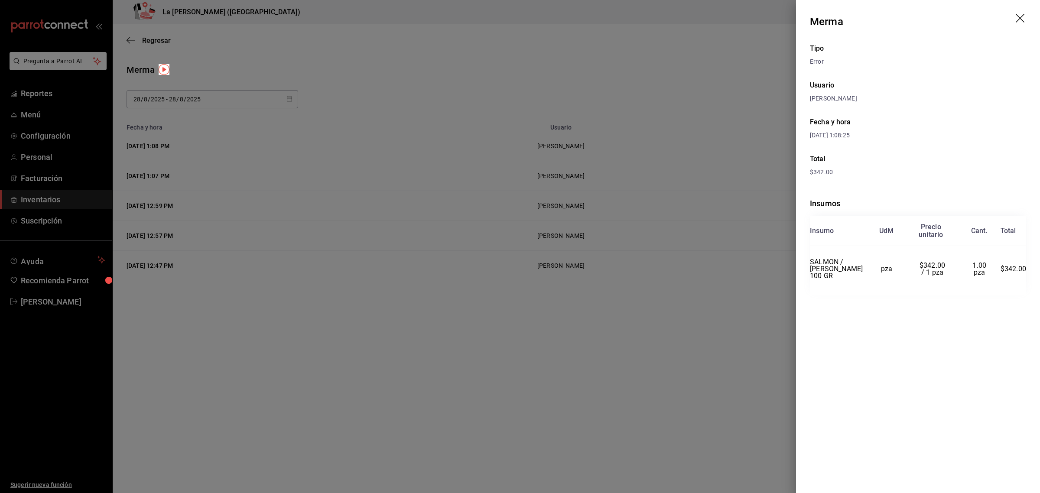
drag, startPoint x: 626, startPoint y: 120, endPoint x: 727, endPoint y: 85, distance: 106.8
click at [627, 120] on div at bounding box center [520, 246] width 1040 height 493
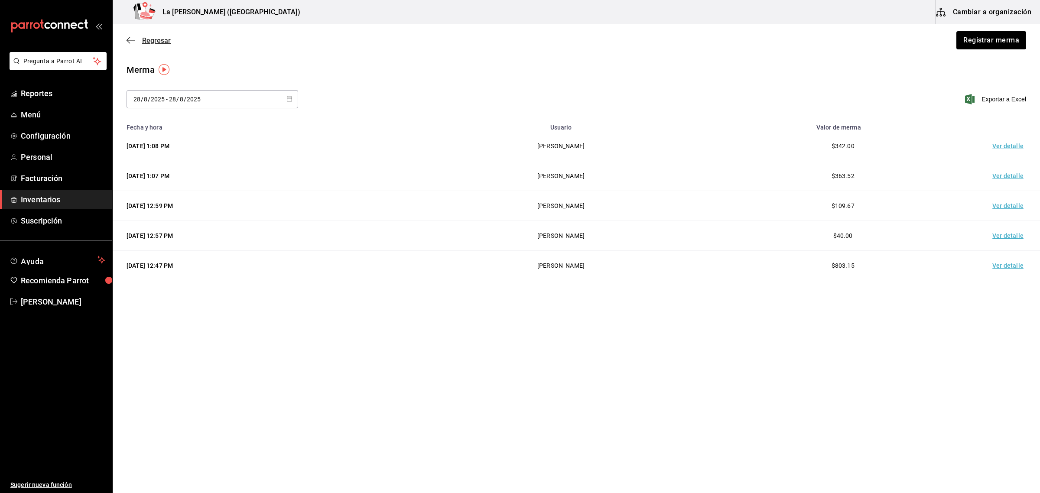
click at [136, 36] on span "Regresar" at bounding box center [149, 40] width 44 height 8
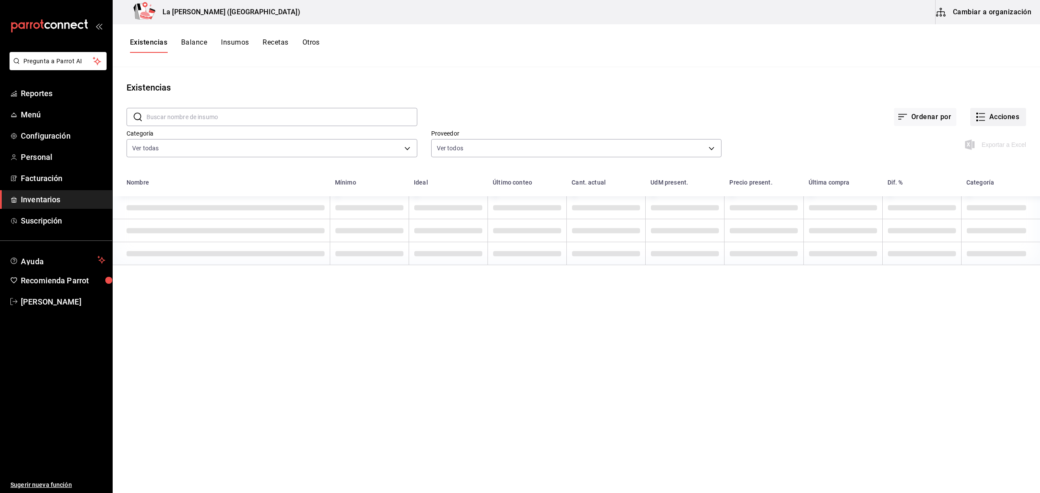
click at [832, 119] on button "Acciones" at bounding box center [999, 117] width 56 height 18
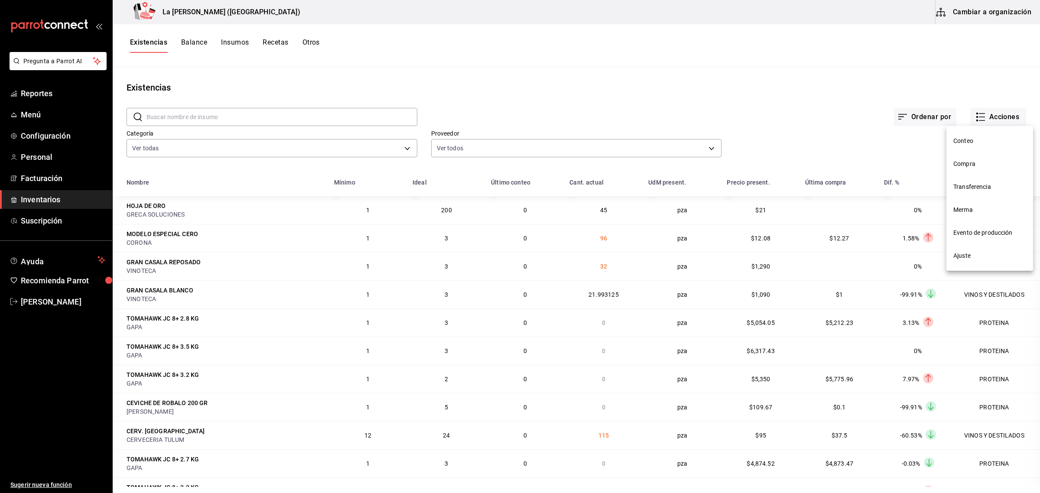
click at [832, 162] on span "Compra" at bounding box center [990, 164] width 73 height 9
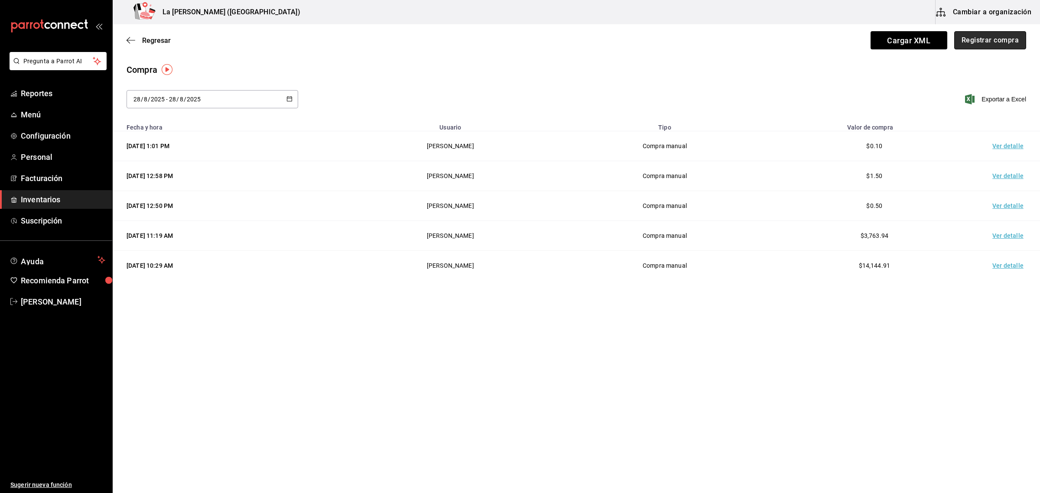
click at [832, 46] on button "Registrar compra" at bounding box center [991, 40] width 72 height 18
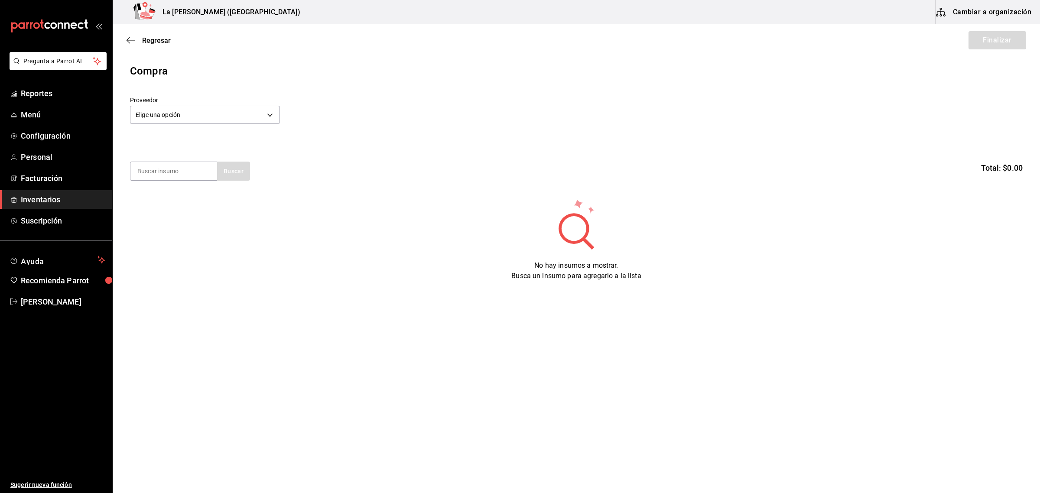
click at [196, 127] on header "Compra Proveedor Elige una opción default" at bounding box center [577, 103] width 928 height 81
click at [204, 116] on body "Pregunta a Parrot AI Reportes Menú Configuración Personal Facturación Inventari…" at bounding box center [520, 222] width 1040 height 444
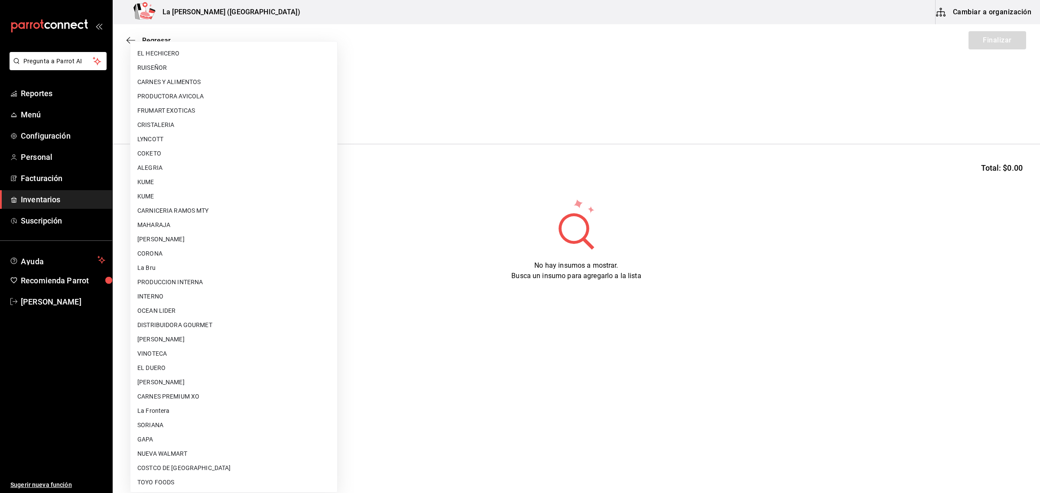
scroll to position [500, 0]
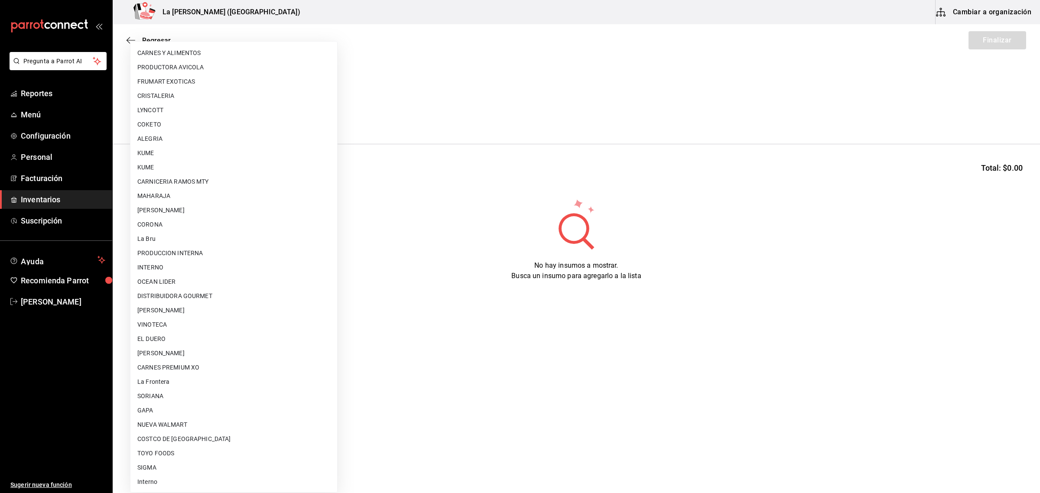
click at [214, 352] on li "[PERSON_NAME] [PERSON_NAME]" at bounding box center [233, 353] width 207 height 14
type input "315b81d5-d420-441a-a150-3d316ba9d60a"
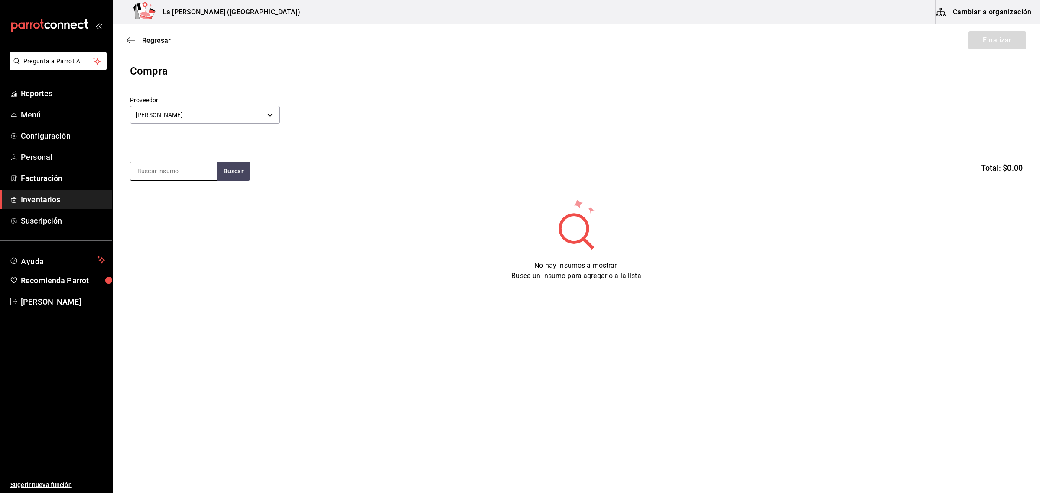
click at [173, 174] on input at bounding box center [173, 171] width 87 height 18
type input "pasta"
click at [172, 200] on div "ATUN PASTA 50 GR" at bounding box center [172, 197] width 70 height 10
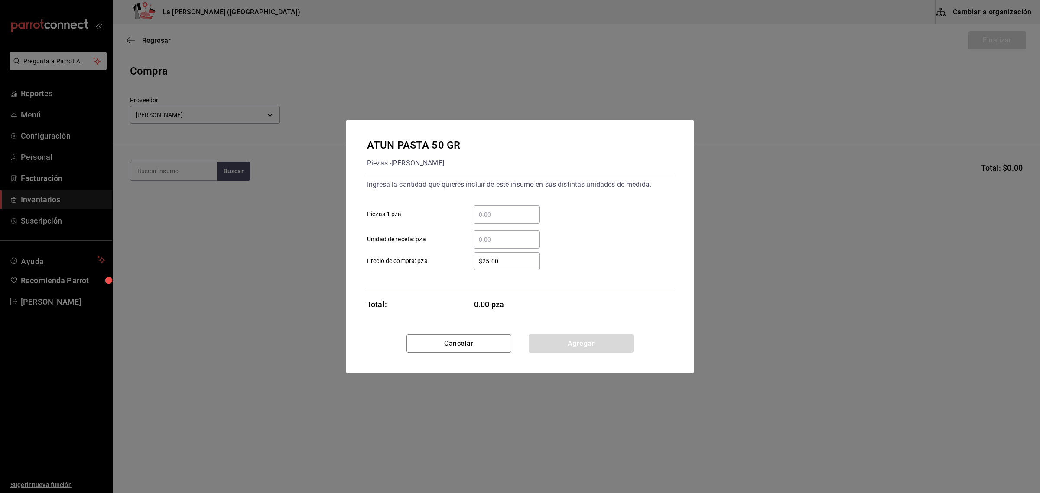
click at [515, 209] on div "​" at bounding box center [507, 214] width 66 height 18
click at [515, 209] on input "​ Piezas 1 pza" at bounding box center [507, 214] width 66 height 10
type input "9"
type input "$0.1"
click button "Agregar" at bounding box center [581, 344] width 105 height 18
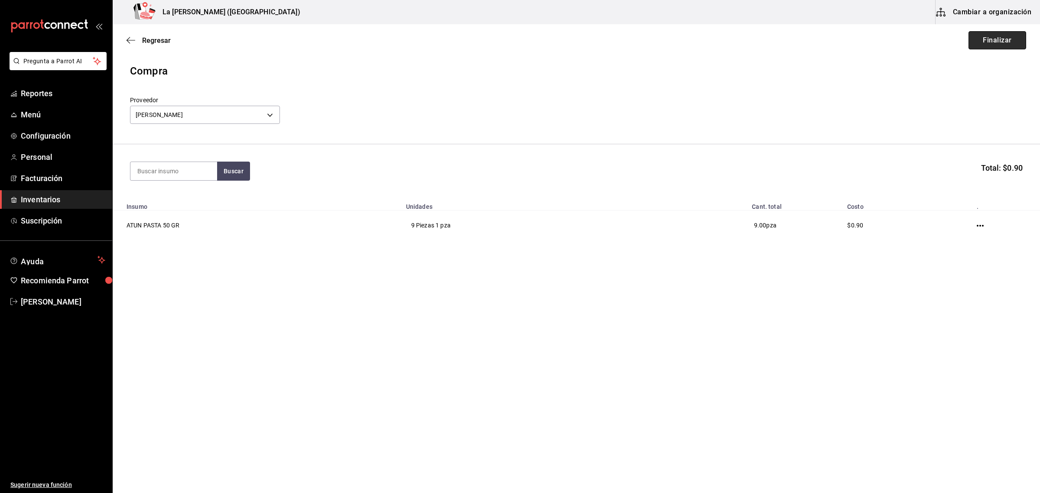
click at [832, 40] on button "Finalizar" at bounding box center [998, 40] width 58 height 18
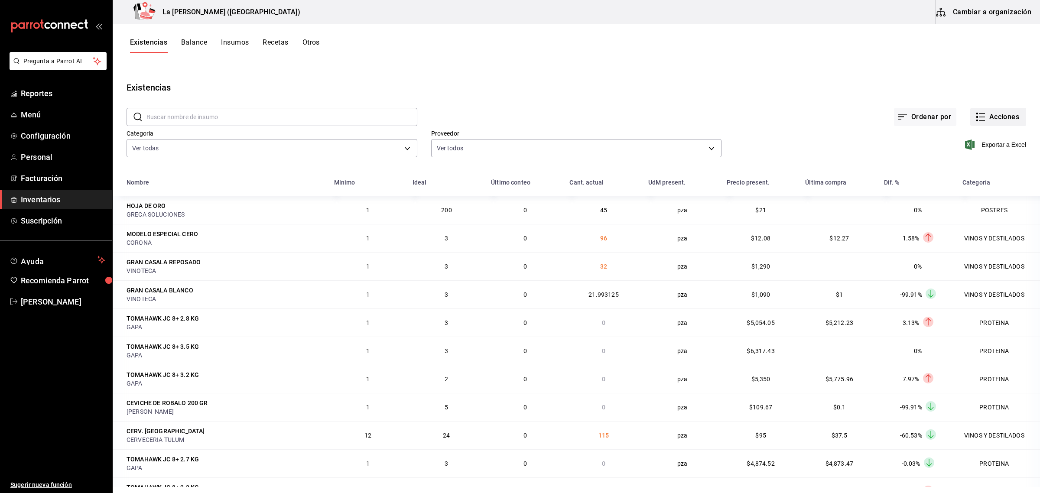
click at [832, 113] on button "Acciones" at bounding box center [999, 117] width 56 height 18
click at [832, 165] on span "Compra" at bounding box center [990, 164] width 73 height 9
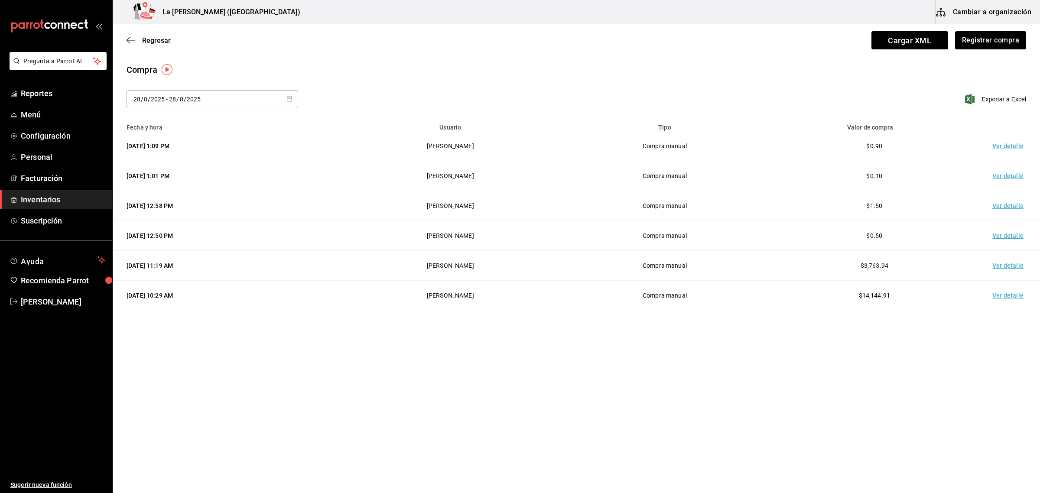
click at [832, 144] on td "Ver detalle" at bounding box center [1010, 146] width 61 height 30
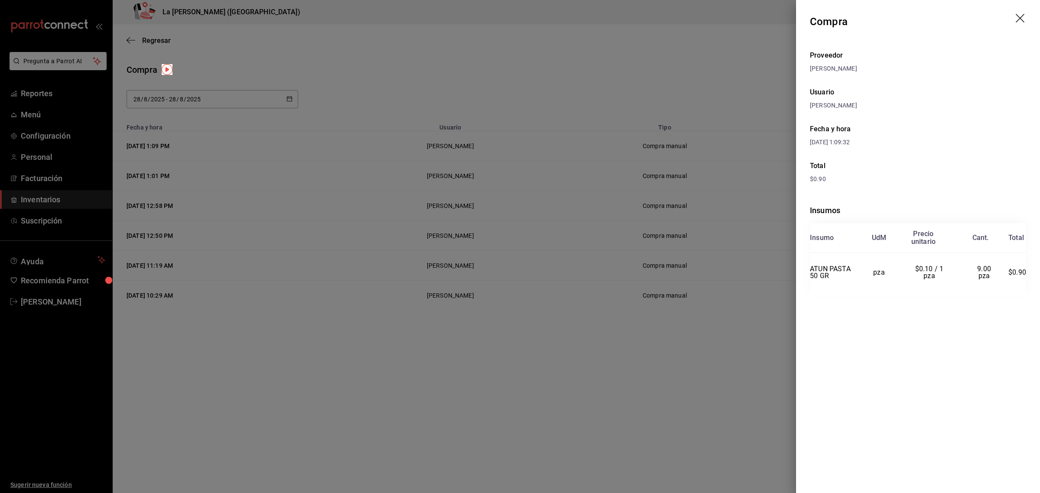
click at [640, 139] on div at bounding box center [520, 246] width 1040 height 493
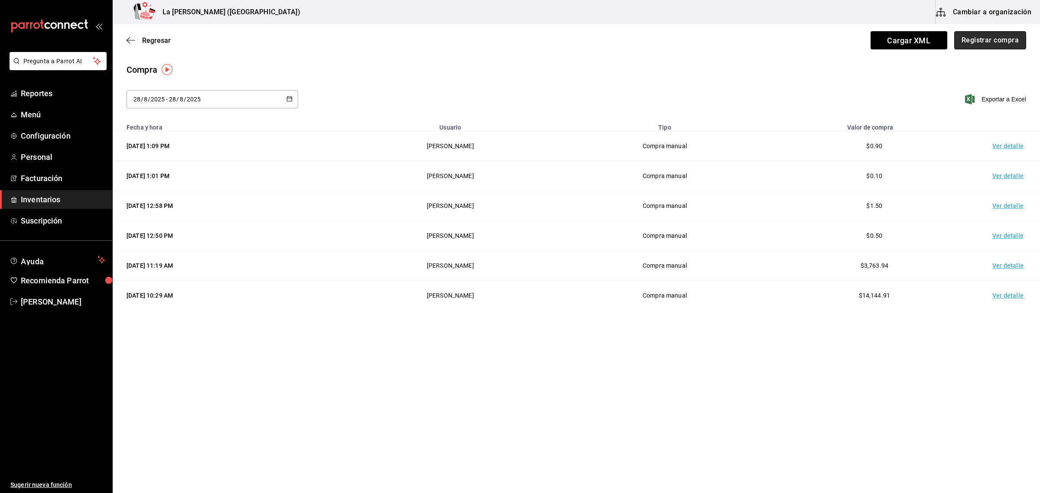
click at [832, 43] on button "Registrar compra" at bounding box center [991, 40] width 72 height 18
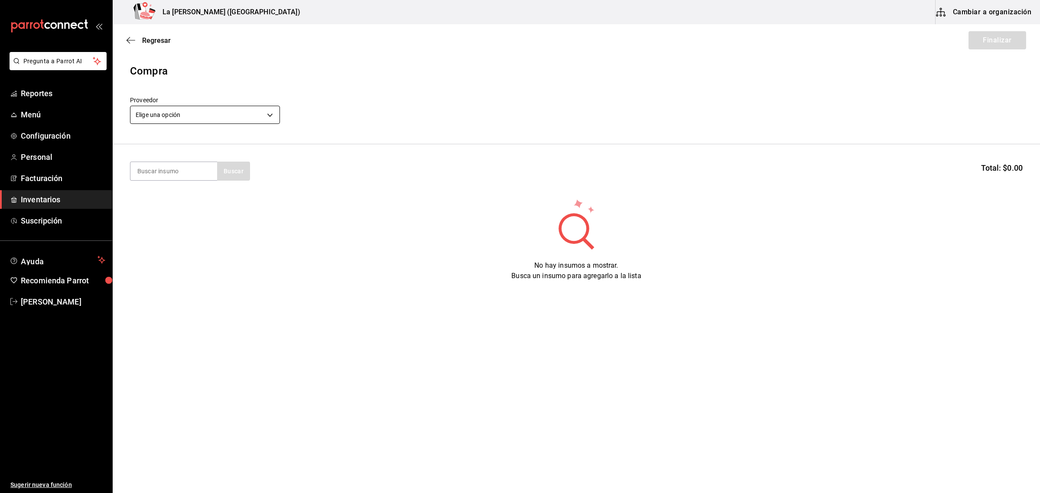
click at [196, 114] on body "Pregunta a Parrot AI Reportes Menú Configuración Personal Facturación Inventari…" at bounding box center [520, 222] width 1040 height 444
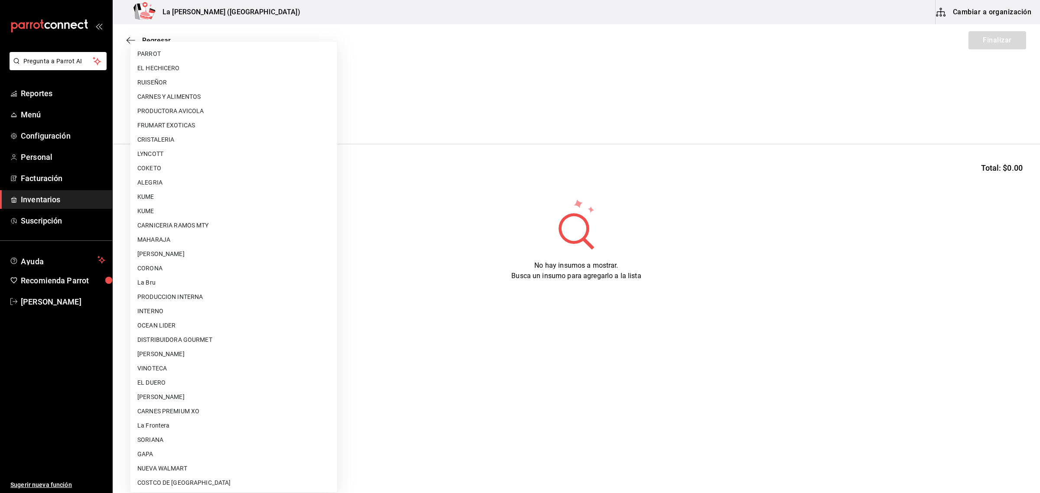
scroll to position [500, 0]
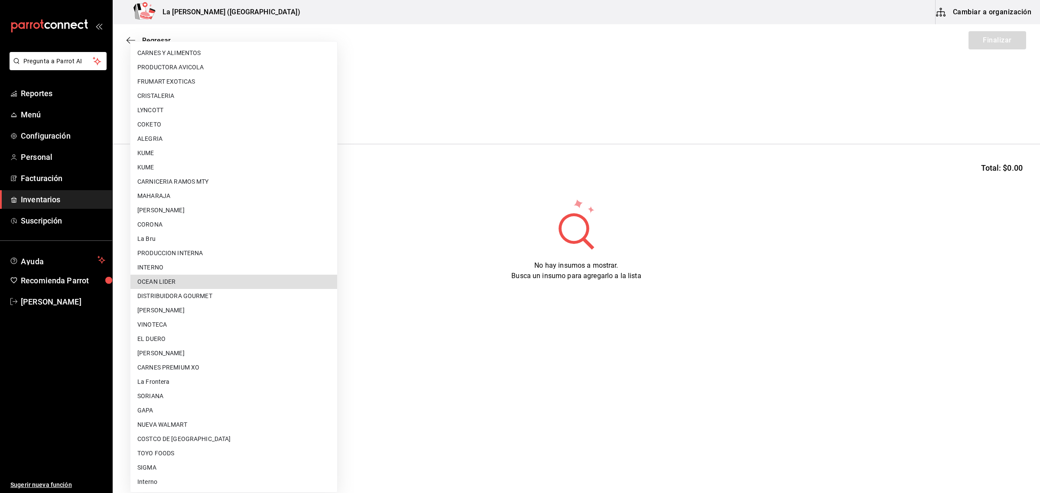
click at [186, 280] on li "OCEAN LIDER" at bounding box center [233, 282] width 207 height 14
type input "0cd50bf4-577e-4d99-b297-c5df4d4d9c11"
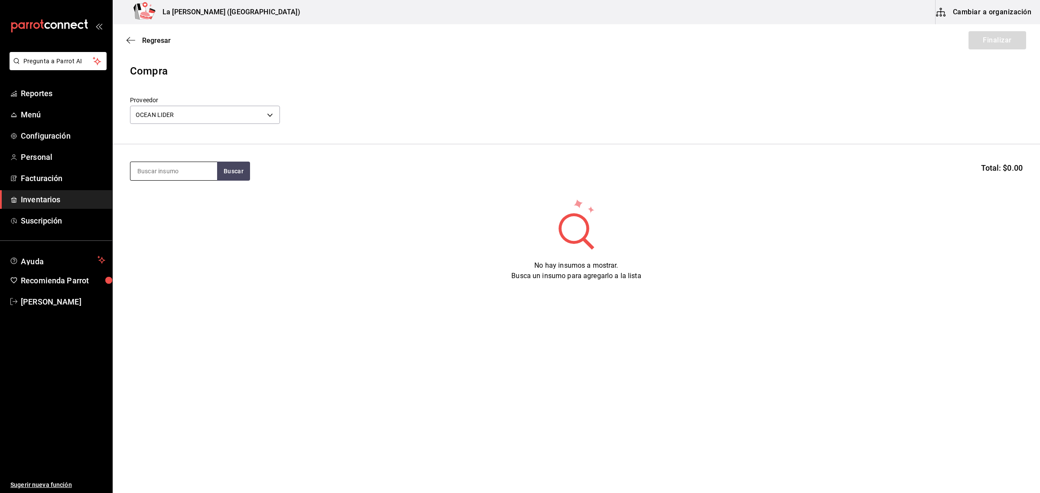
click at [191, 178] on input at bounding box center [173, 171] width 87 height 18
type input "pasta"
click at [177, 204] on div "CAMARON PASTA (50 GR)" at bounding box center [173, 202] width 73 height 21
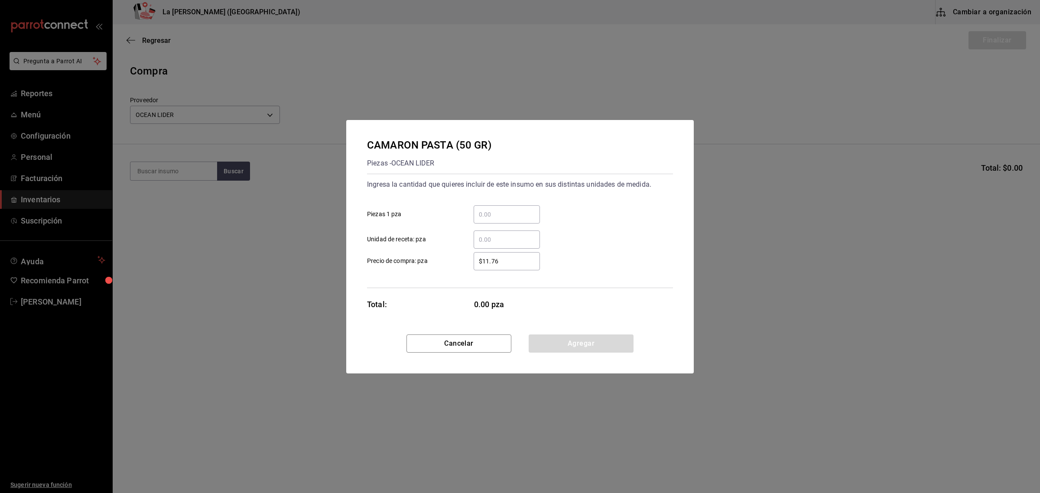
click at [519, 207] on div "​" at bounding box center [507, 214] width 66 height 18
click at [519, 209] on input "​ Piezas 1 pza" at bounding box center [507, 214] width 66 height 10
type input "31"
type input "$0.1"
click button "Agregar" at bounding box center [581, 344] width 105 height 18
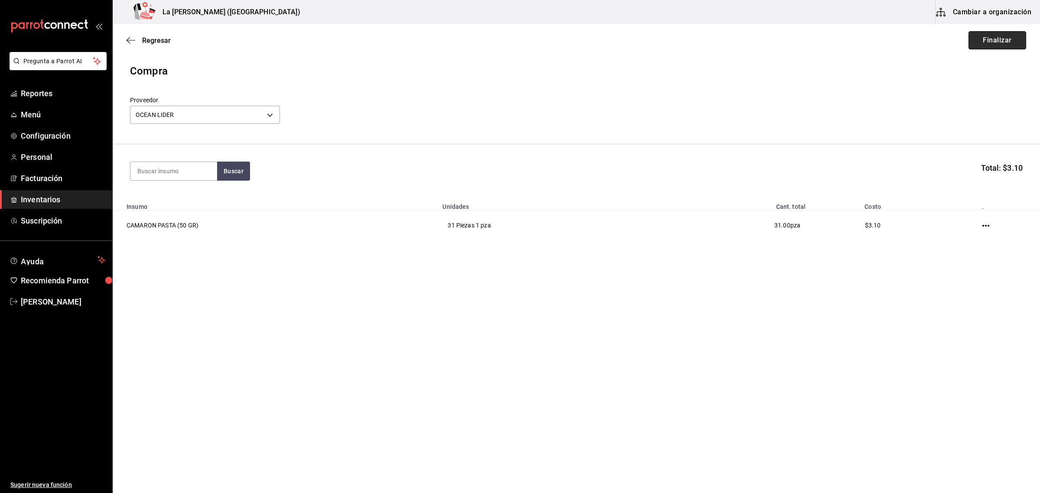
click at [832, 44] on button "Finalizar" at bounding box center [998, 40] width 58 height 18
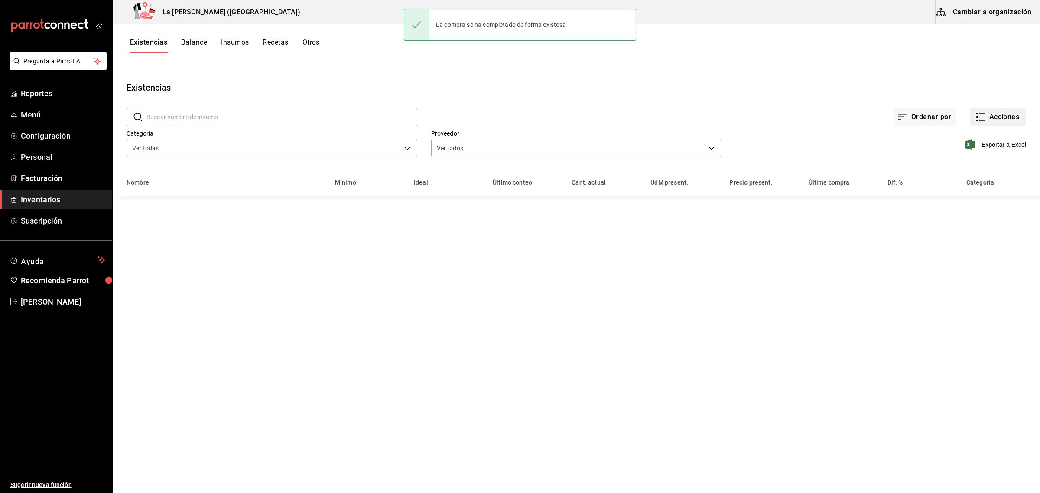
click at [832, 117] on button "Acciones" at bounding box center [999, 117] width 56 height 18
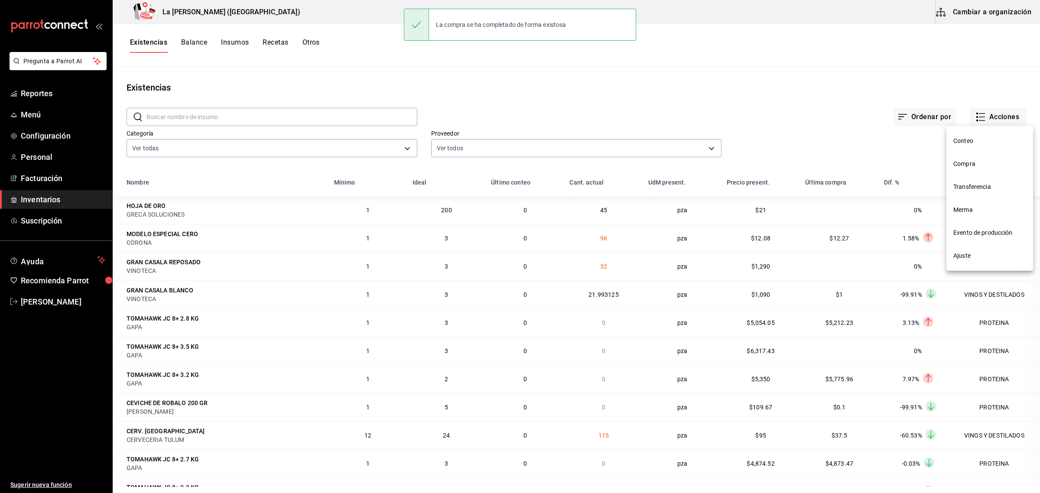
click at [832, 160] on span "Compra" at bounding box center [990, 164] width 73 height 9
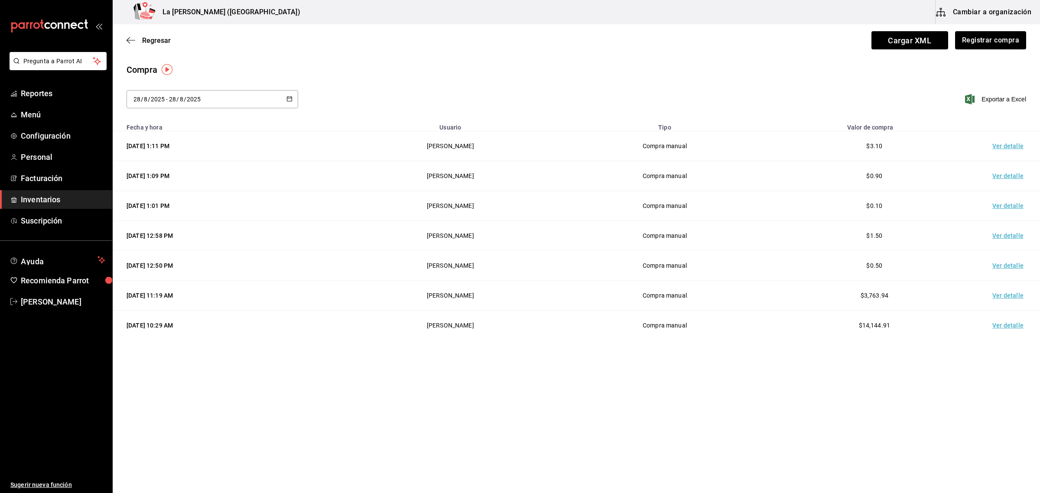
click at [832, 145] on td "Ver detalle" at bounding box center [1010, 146] width 61 height 30
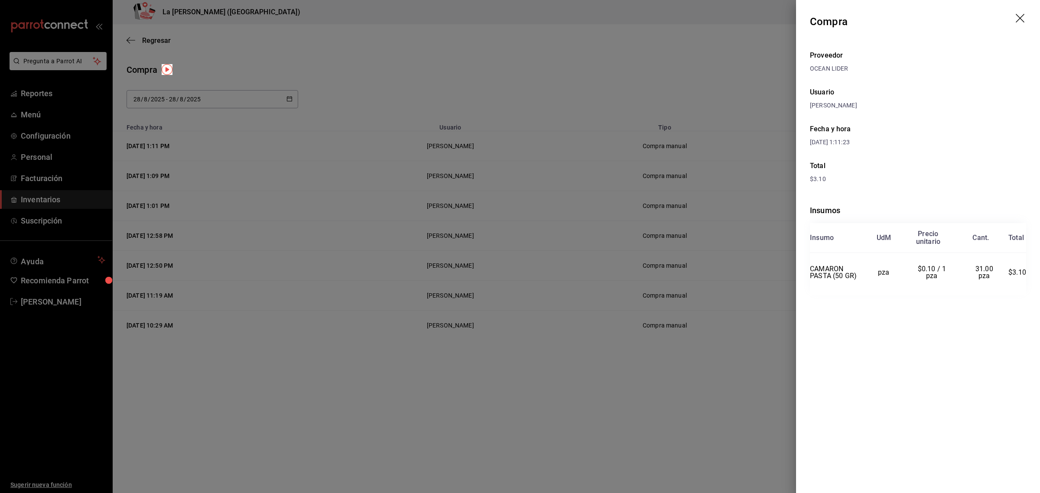
click at [832, 16] on icon "drag" at bounding box center [1020, 18] width 9 height 9
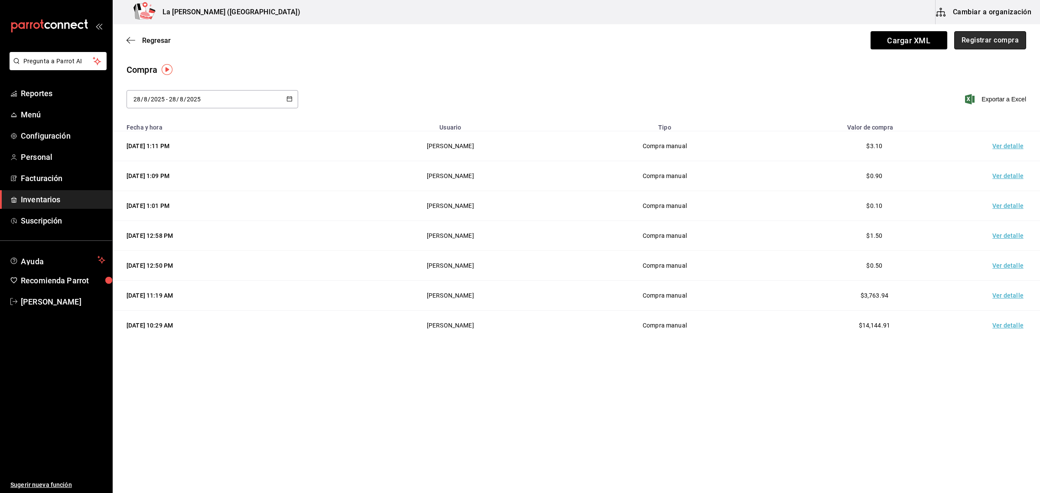
click at [832, 39] on button "Registrar compra" at bounding box center [991, 40] width 72 height 18
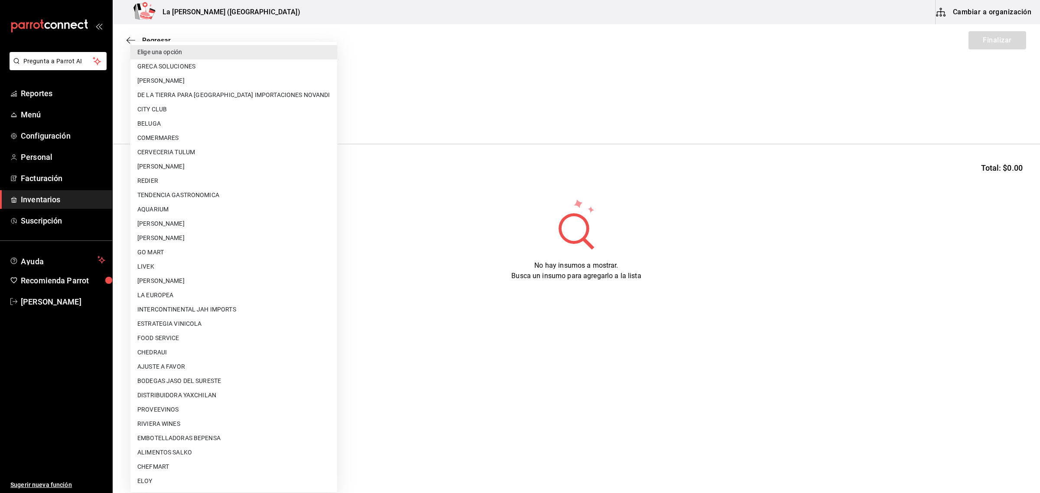
drag, startPoint x: 199, startPoint y: 115, endPoint x: 203, endPoint y: 121, distance: 6.8
click at [200, 115] on body "Pregunta a Parrot AI Reportes Menú Configuración Personal Facturación Inventari…" at bounding box center [520, 222] width 1040 height 444
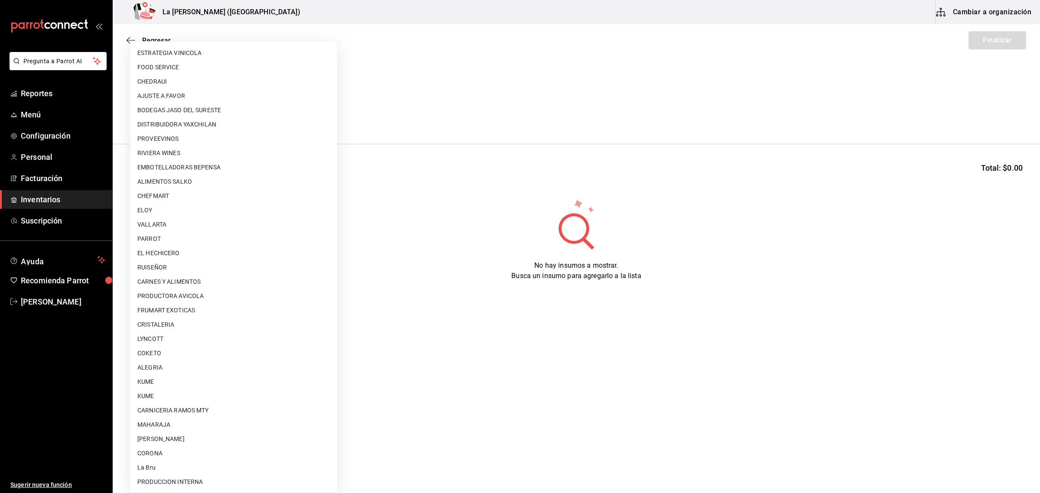
scroll to position [500, 0]
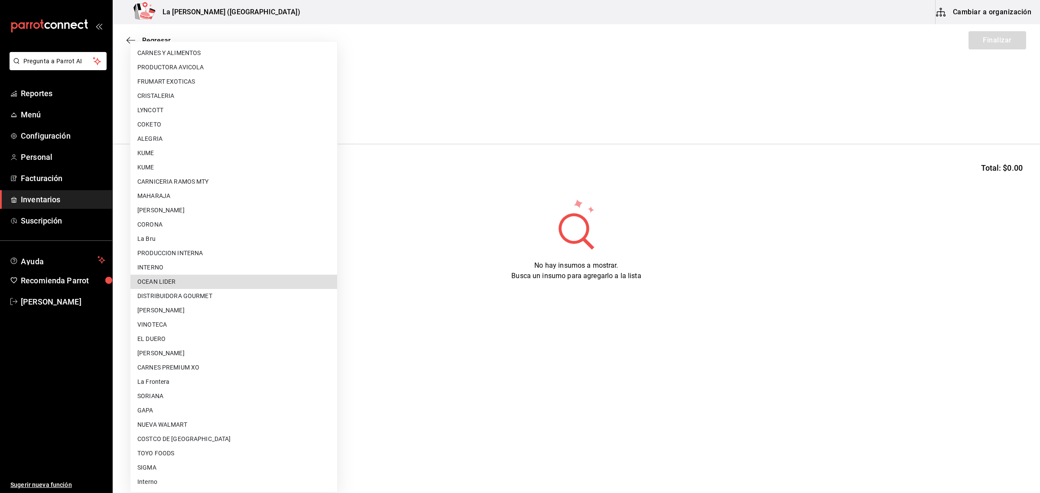
click at [167, 284] on li "OCEAN LIDER" at bounding box center [233, 282] width 207 height 14
type input "0cd50bf4-577e-4d99-b297-c5df4d4d9c11"
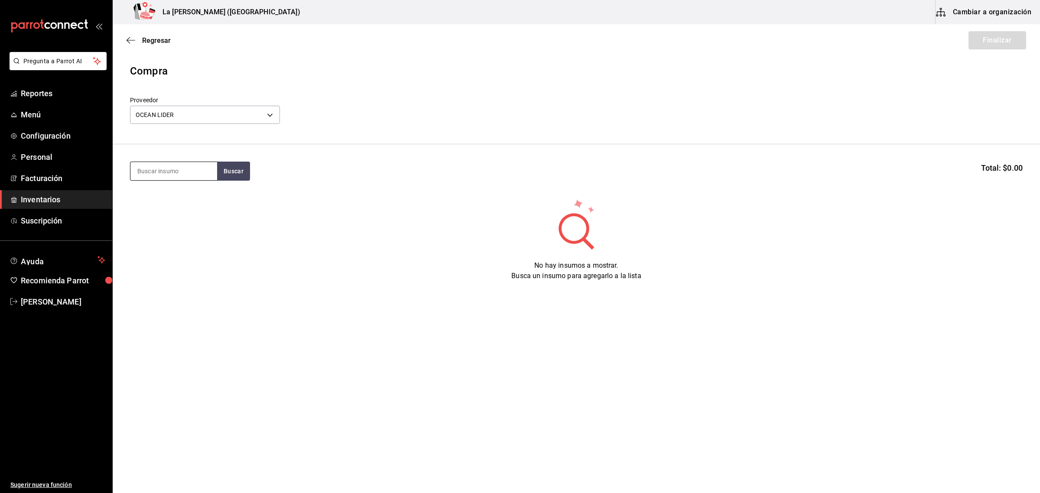
click at [183, 179] on input at bounding box center [173, 171] width 87 height 18
type input "roc"
click at [174, 202] on div "CAMARON ROCA 150GR" at bounding box center [173, 202] width 73 height 21
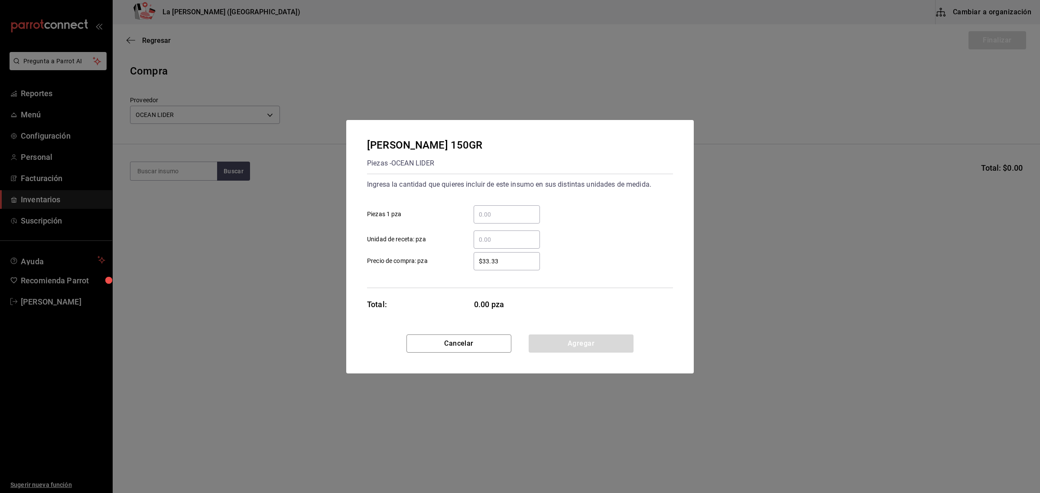
click at [521, 212] on input "​ Piezas 1 pza" at bounding box center [507, 214] width 66 height 10
type input "5"
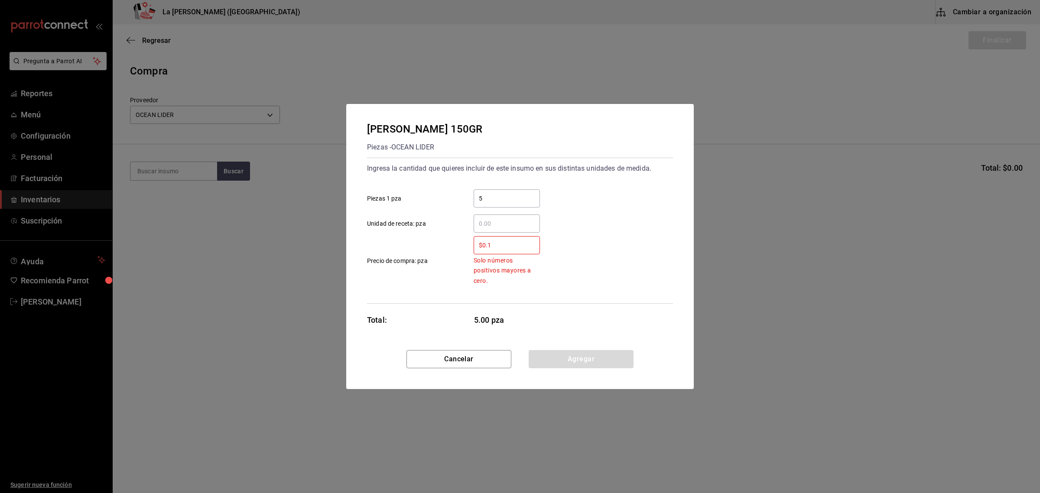
type input "$0.1"
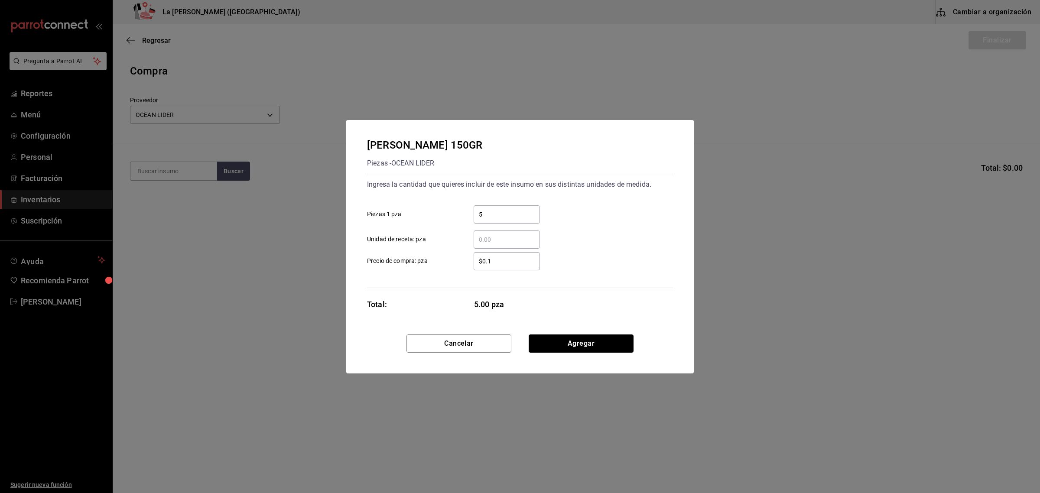
click button "Agregar" at bounding box center [581, 344] width 105 height 18
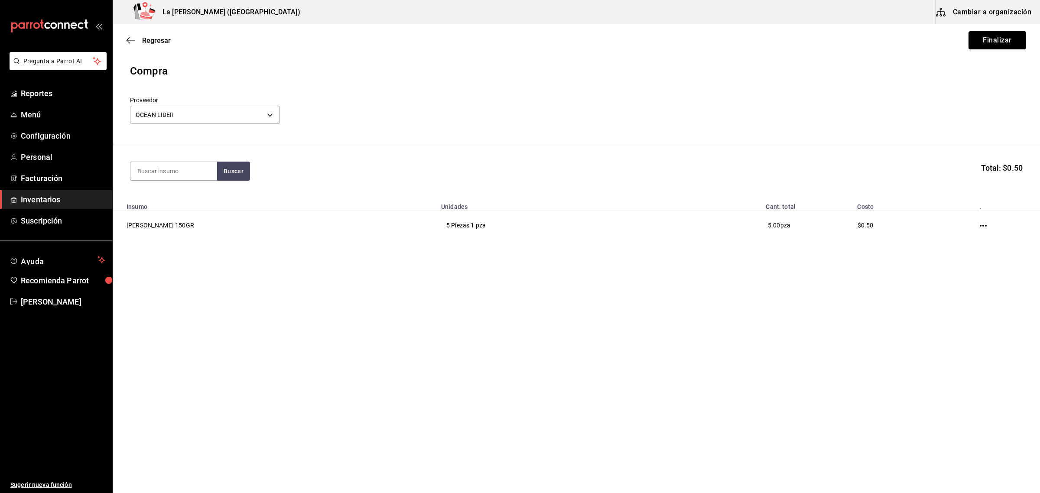
click at [832, 40] on button "Finalizar" at bounding box center [998, 40] width 58 height 18
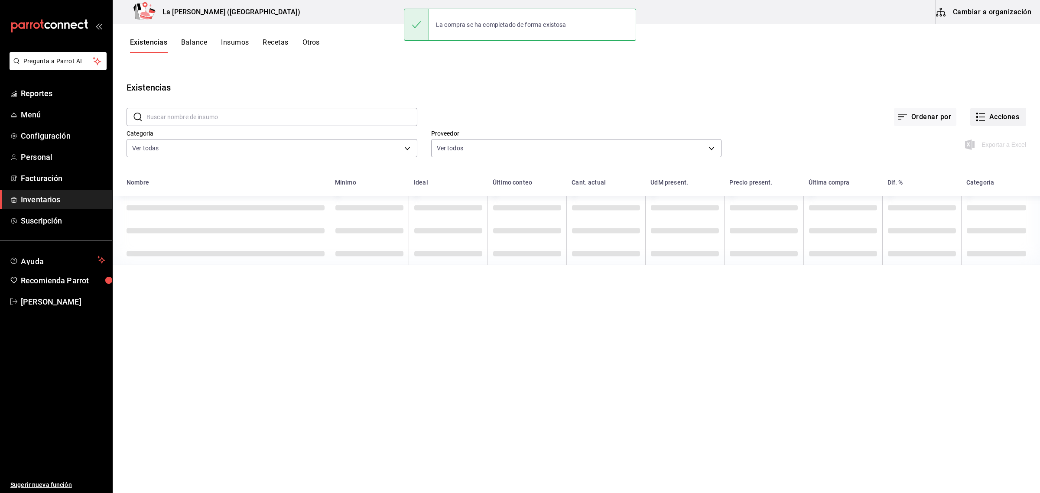
click at [832, 121] on button "Acciones" at bounding box center [999, 117] width 56 height 18
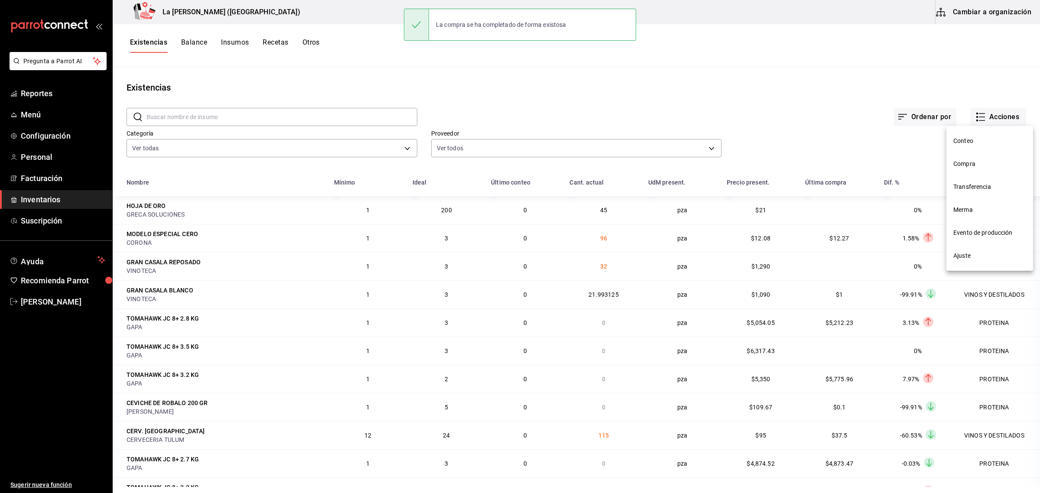
click at [832, 166] on span "Compra" at bounding box center [990, 164] width 73 height 9
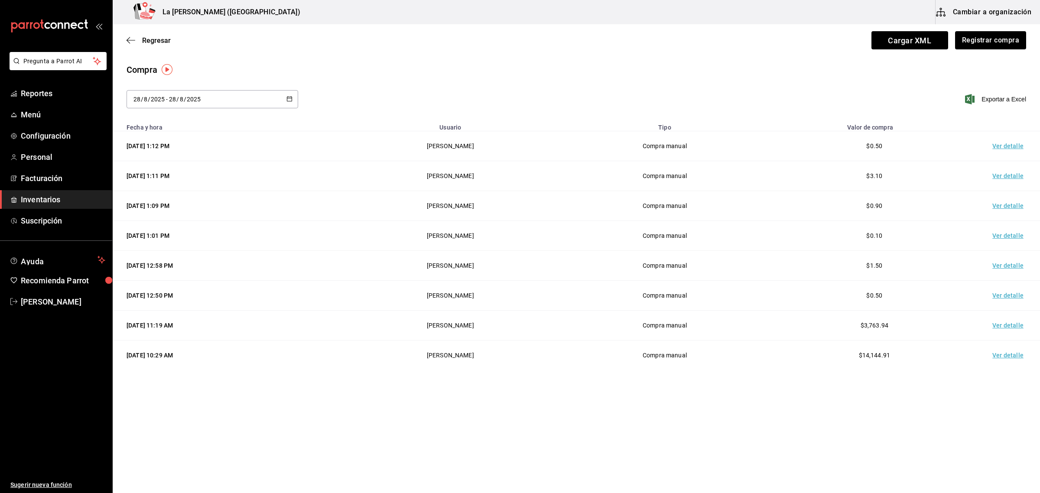
click at [832, 146] on td "Ver detalle" at bounding box center [1010, 146] width 61 height 30
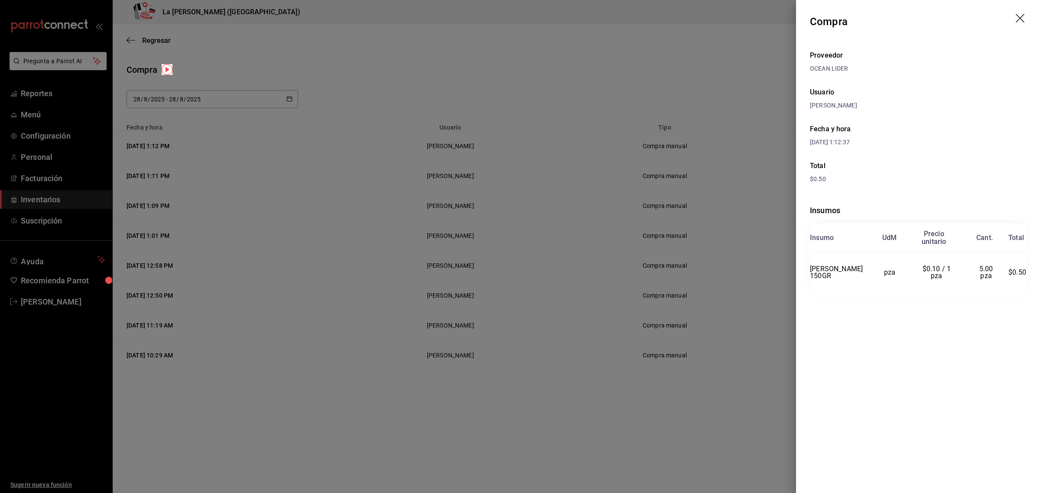
click at [630, 131] on div at bounding box center [520, 246] width 1040 height 493
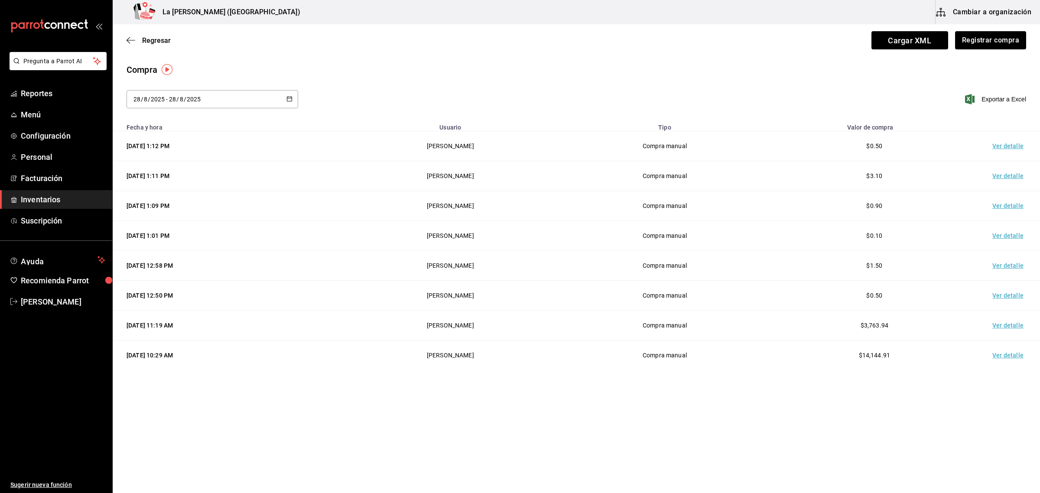
click at [725, 69] on div "Compra" at bounding box center [577, 69] width 900 height 13
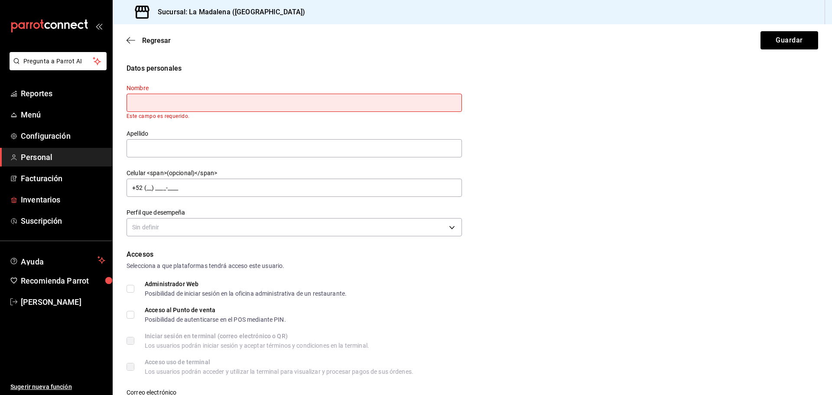
drag, startPoint x: 47, startPoint y: 201, endPoint x: 564, endPoint y: 189, distance: 516.9
click at [48, 201] on span "Inventarios" at bounding box center [63, 200] width 85 height 12
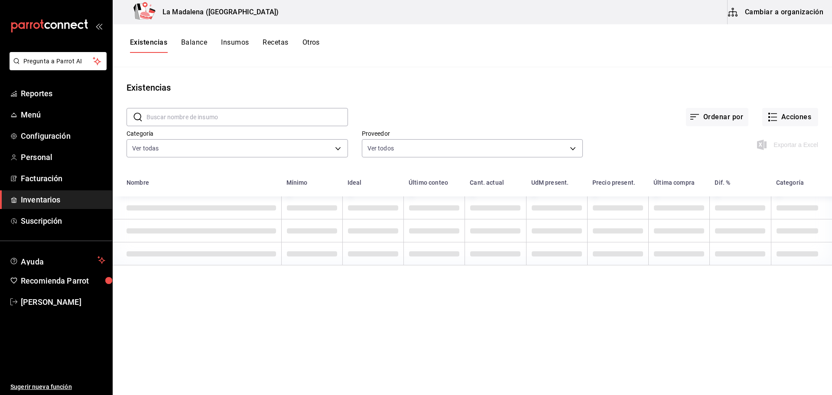
click at [777, 12] on button "Cambiar a organización" at bounding box center [777, 12] width 98 height 24
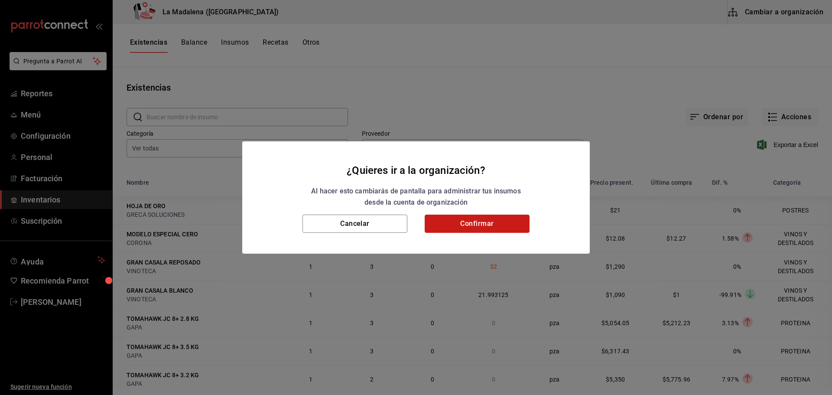
click at [491, 222] on button "Confirmar" at bounding box center [477, 224] width 105 height 18
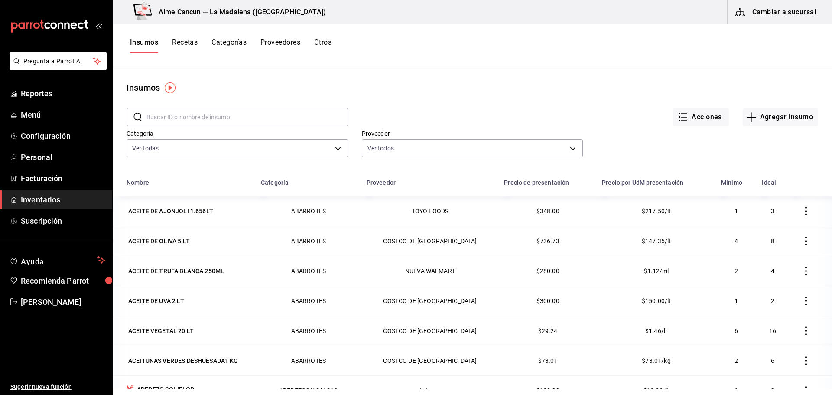
click at [229, 118] on input "text" at bounding box center [248, 116] width 202 height 17
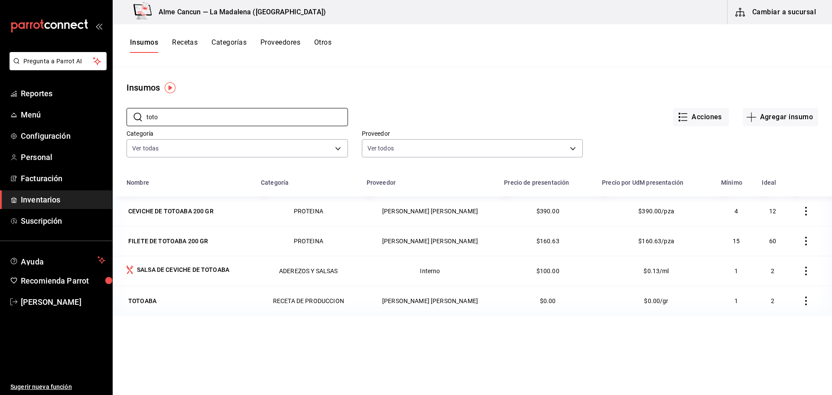
click at [183, 357] on div "Nombre Categoría Proveedor Precio de presentación Precio por UdM presentación M…" at bounding box center [473, 334] width 720 height 321
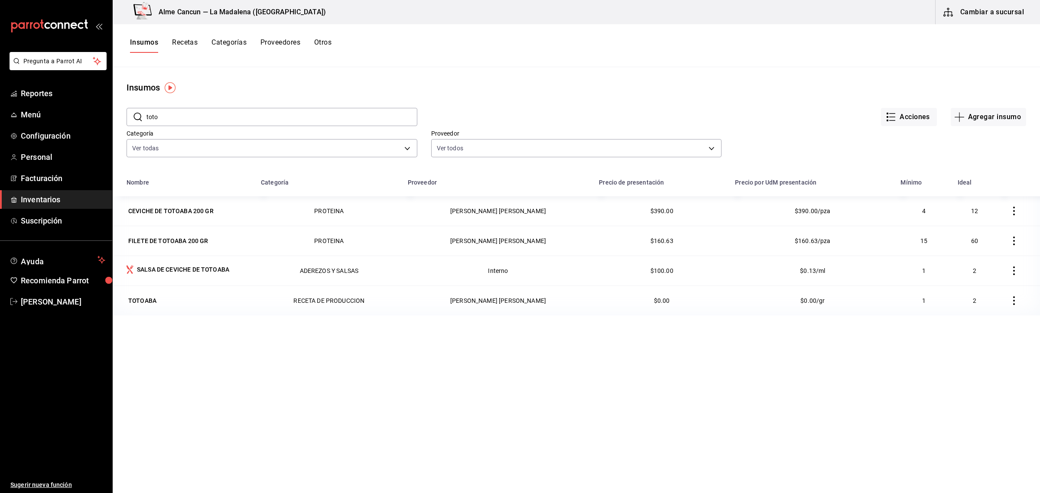
click at [281, 121] on input "toto" at bounding box center [282, 116] width 271 height 17
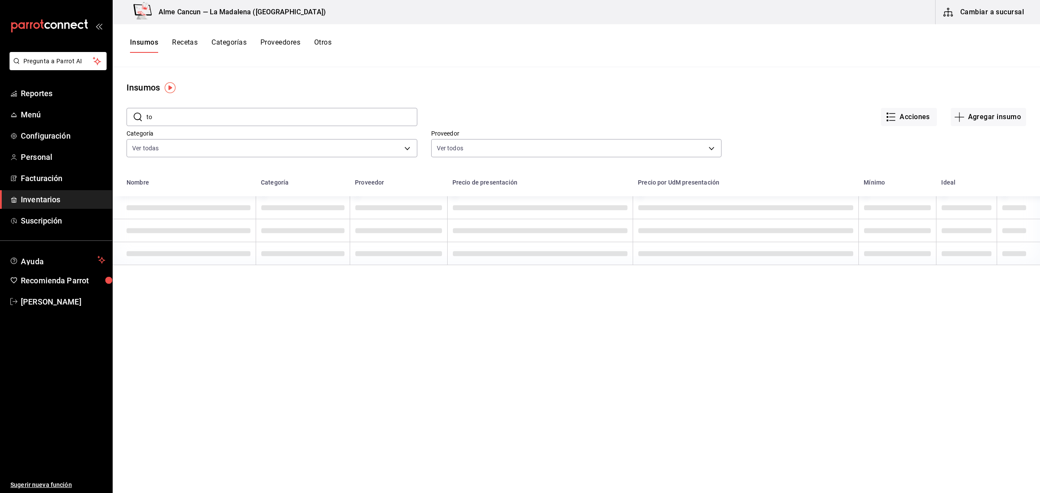
type input "t"
type input "e"
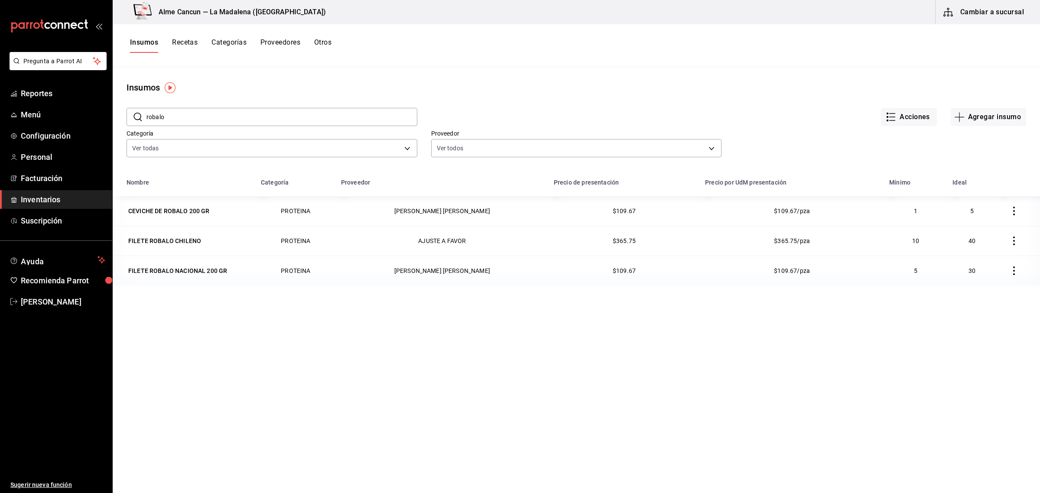
click at [222, 120] on input "robalo" at bounding box center [282, 116] width 271 height 17
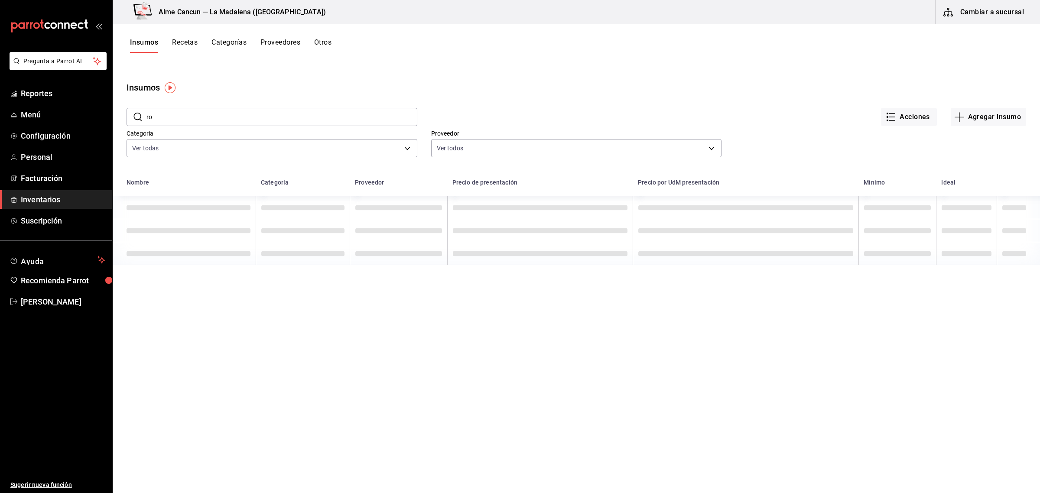
type input "r"
type input "m"
type input "a"
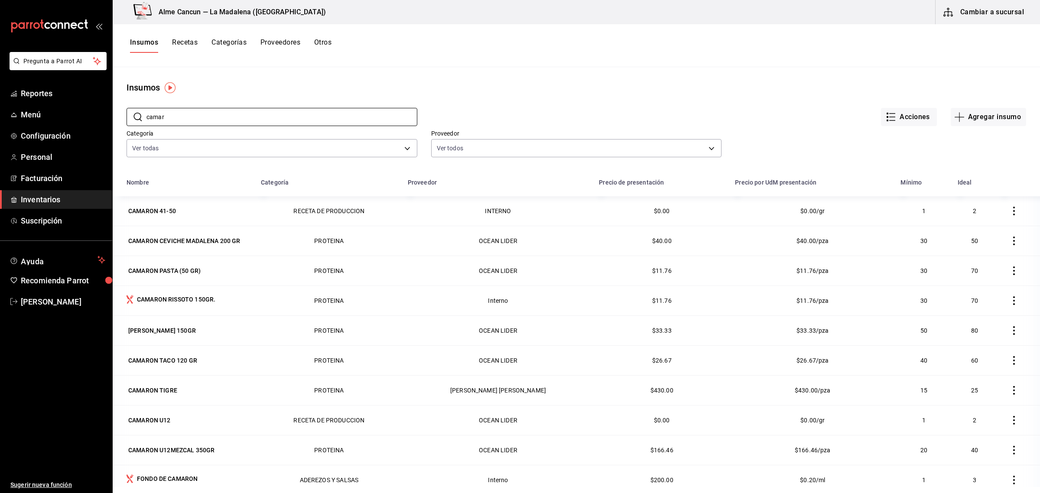
type input "camar"
